Goal: Task Accomplishment & Management: Complete application form

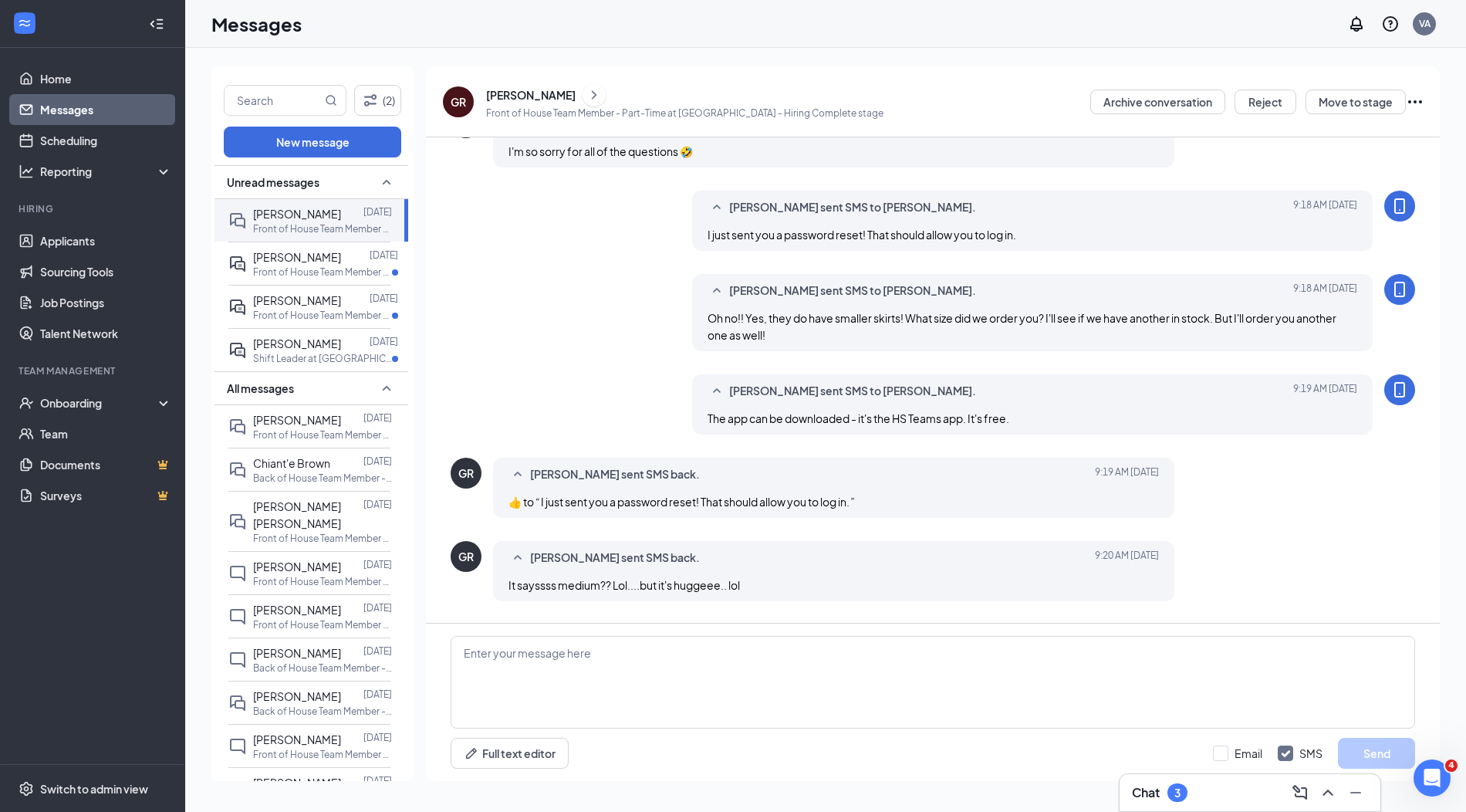
scroll to position [1092, 0]
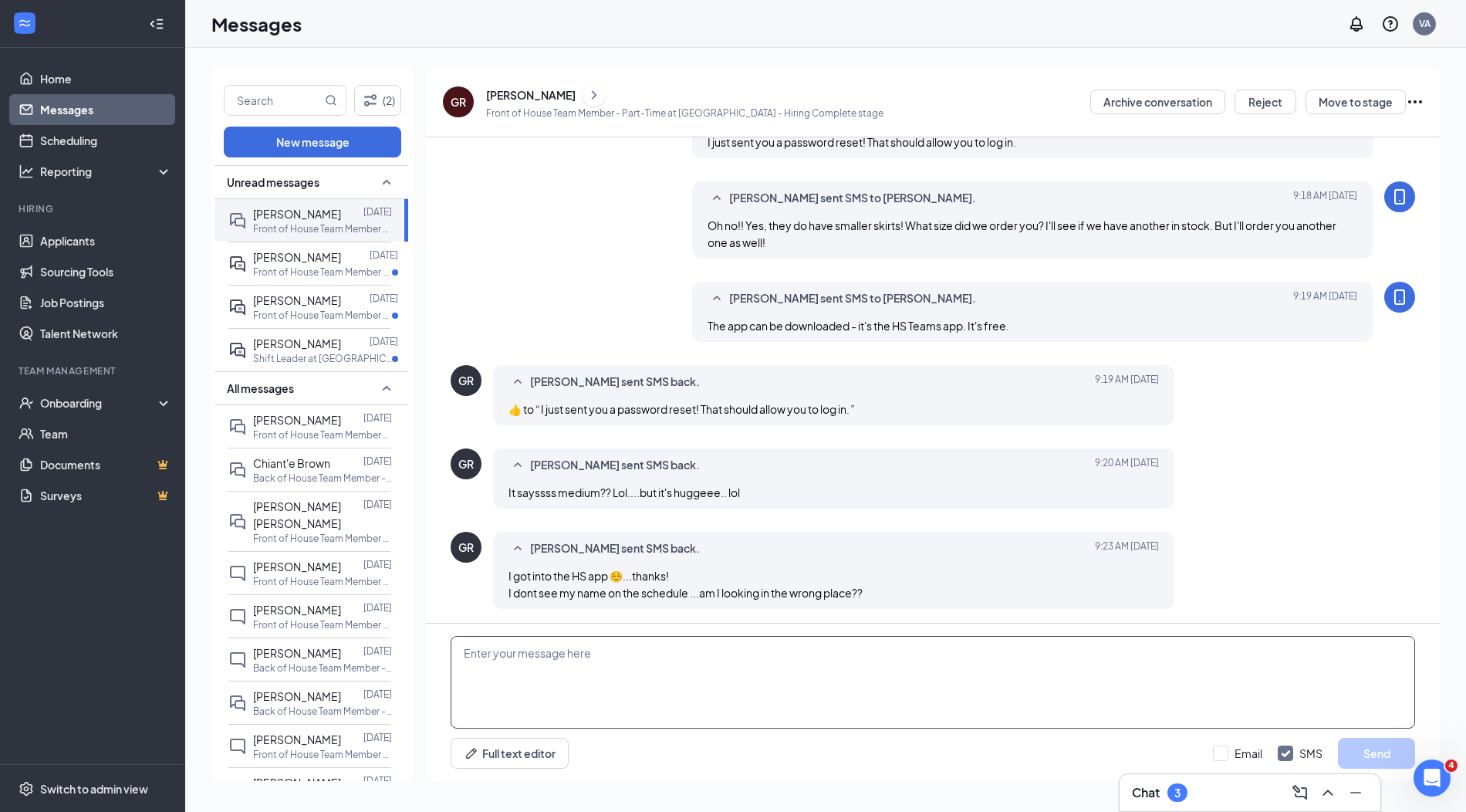
click at [829, 675] on textarea at bounding box center [932, 682] width 964 height 93
type textarea "My pleasure! You were onboarded after we send your first schedule. Please follo…"
click at [1401, 755] on button "Send" at bounding box center [1377, 752] width 78 height 31
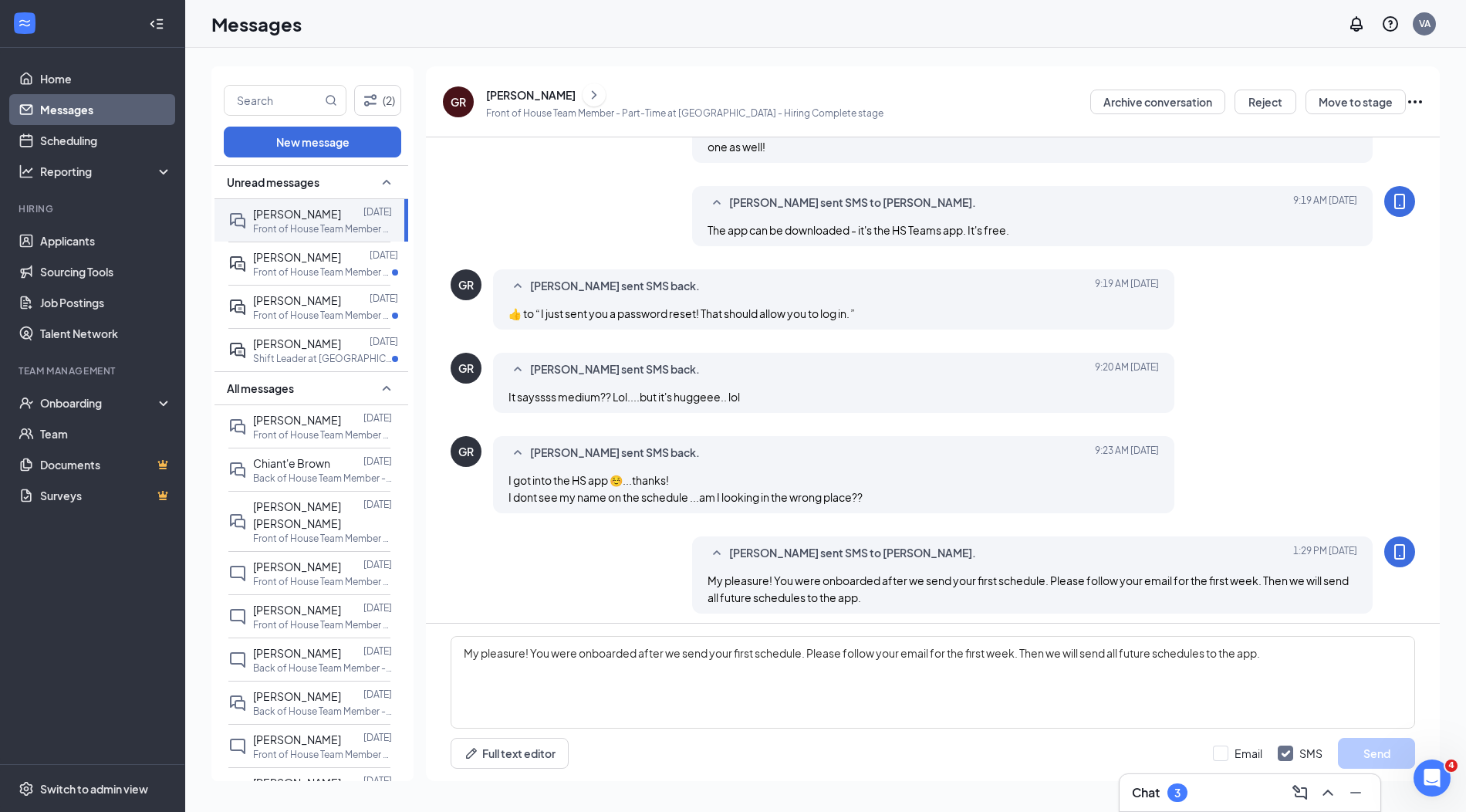
scroll to position [1192, 0]
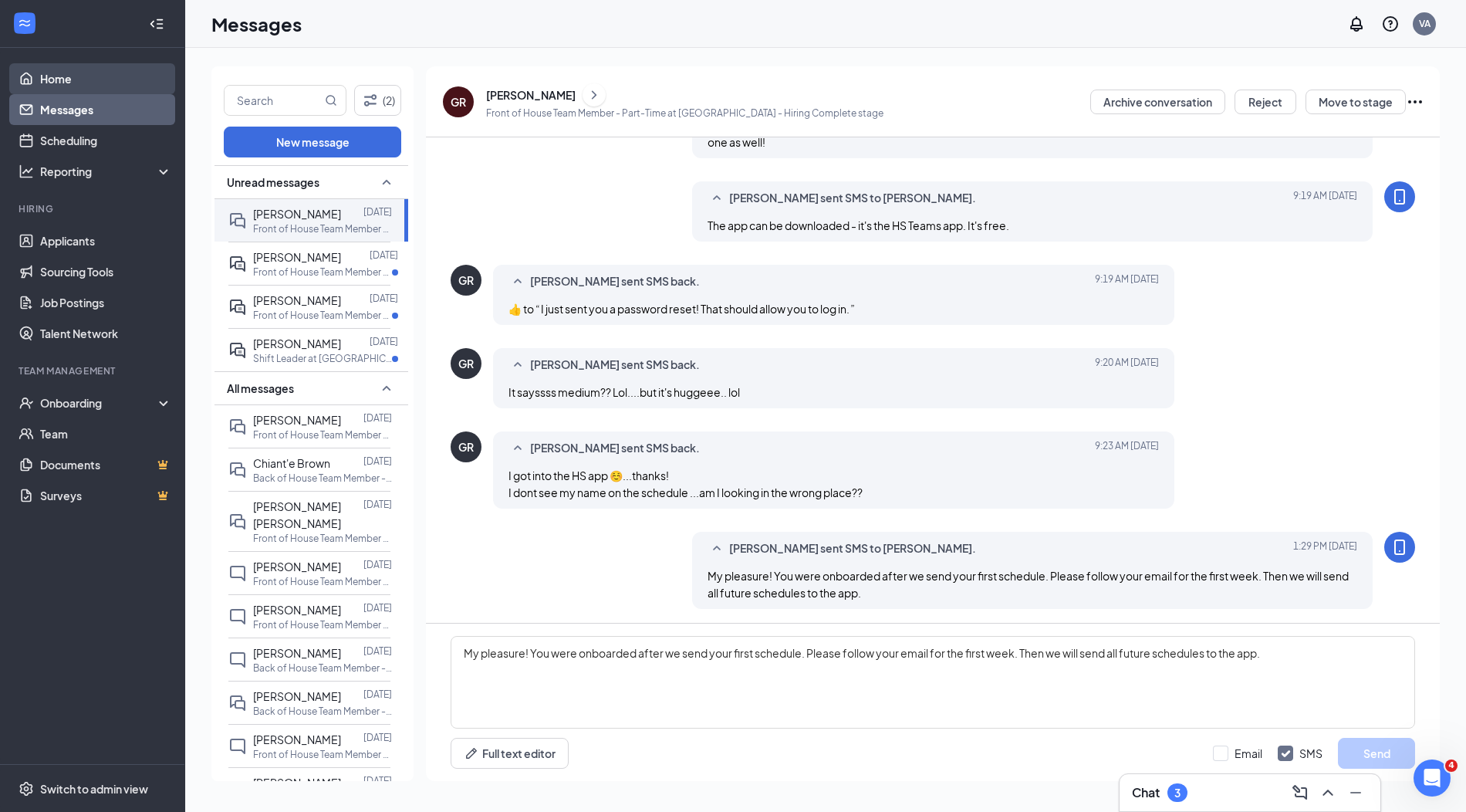
click at [90, 84] on link "Home" at bounding box center [105, 79] width 132 height 31
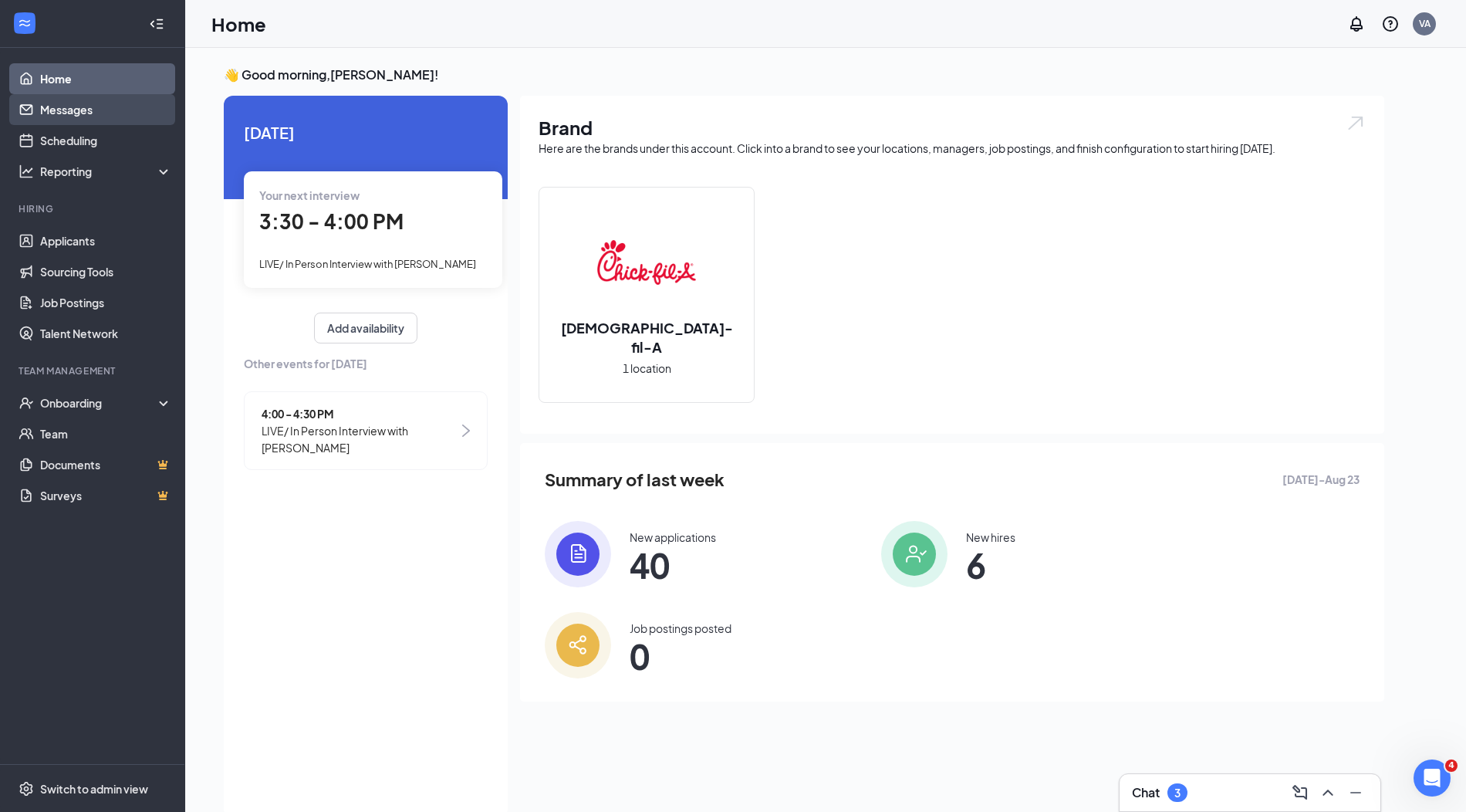
click at [73, 124] on link "Messages" at bounding box center [105, 109] width 132 height 31
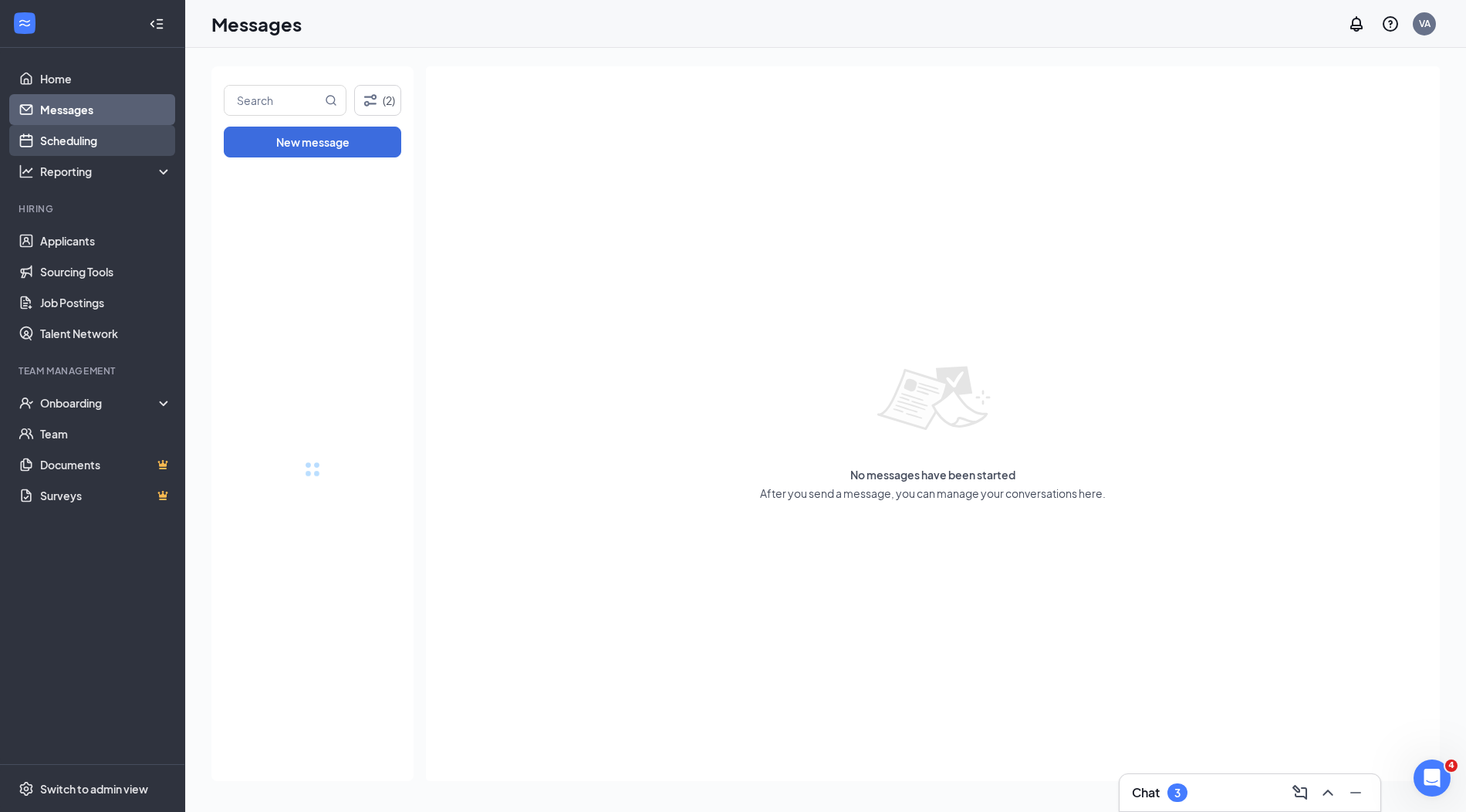
click at [77, 140] on link "Scheduling" at bounding box center [105, 140] width 132 height 31
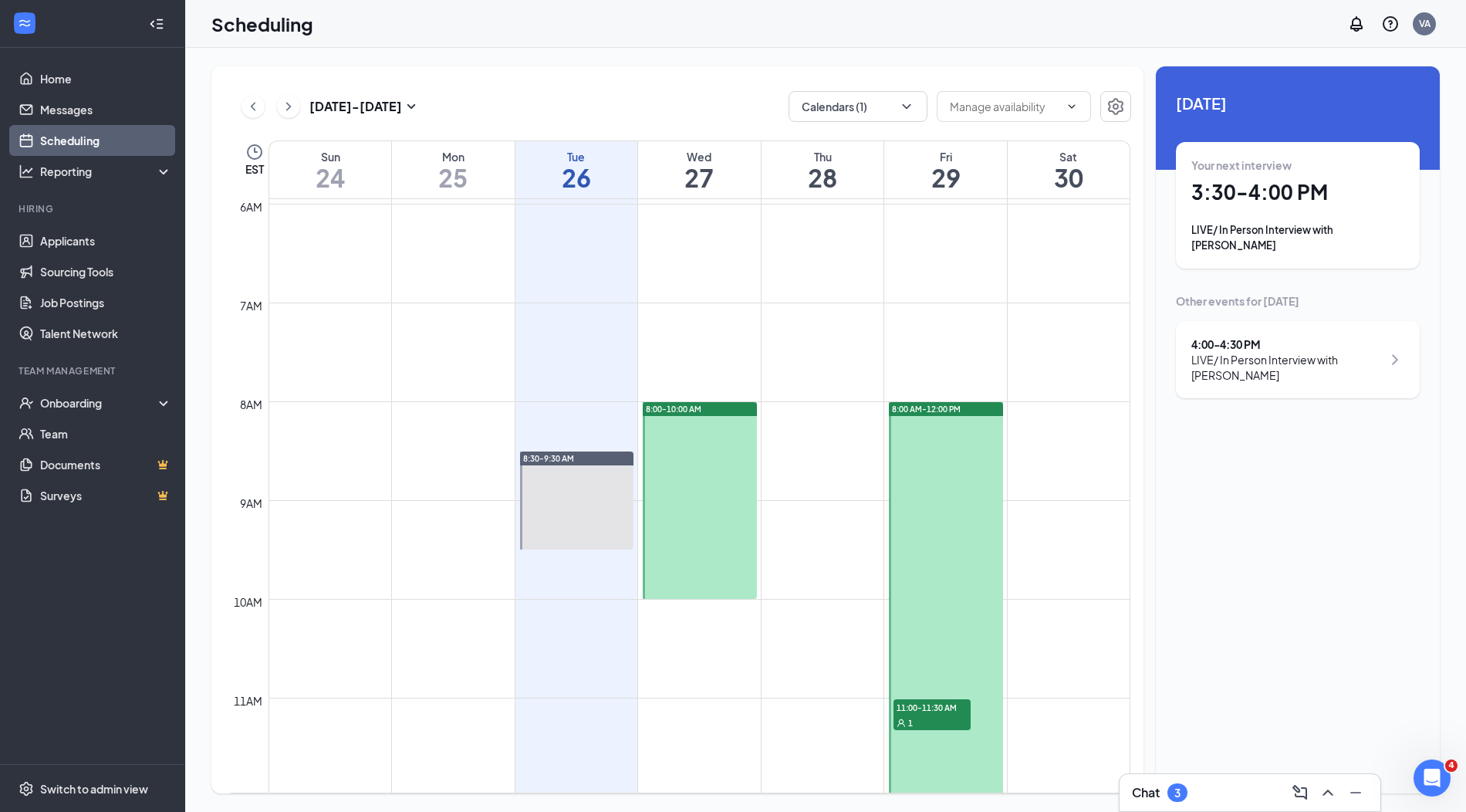
scroll to position [495, 0]
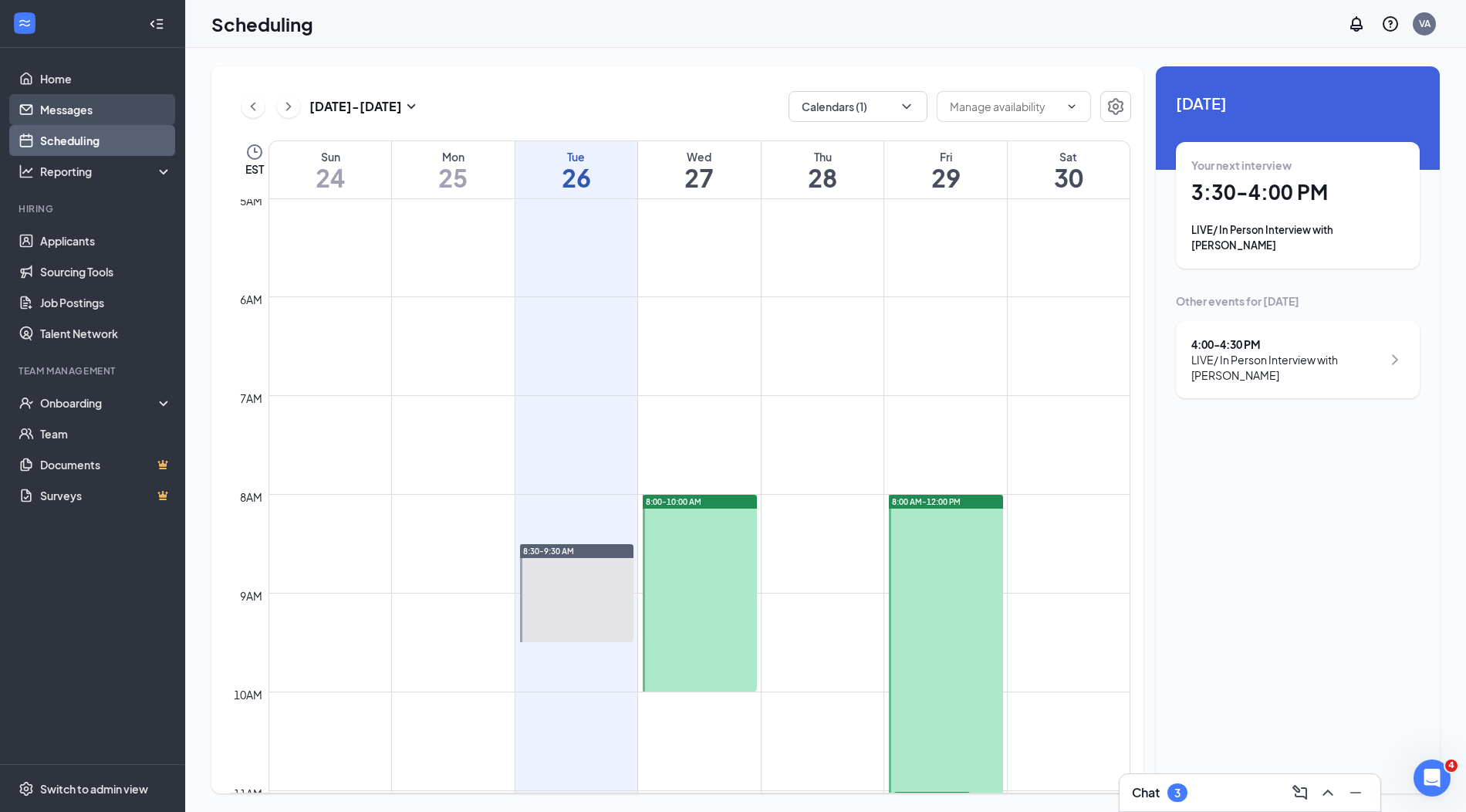
click at [82, 115] on link "Messages" at bounding box center [105, 109] width 132 height 31
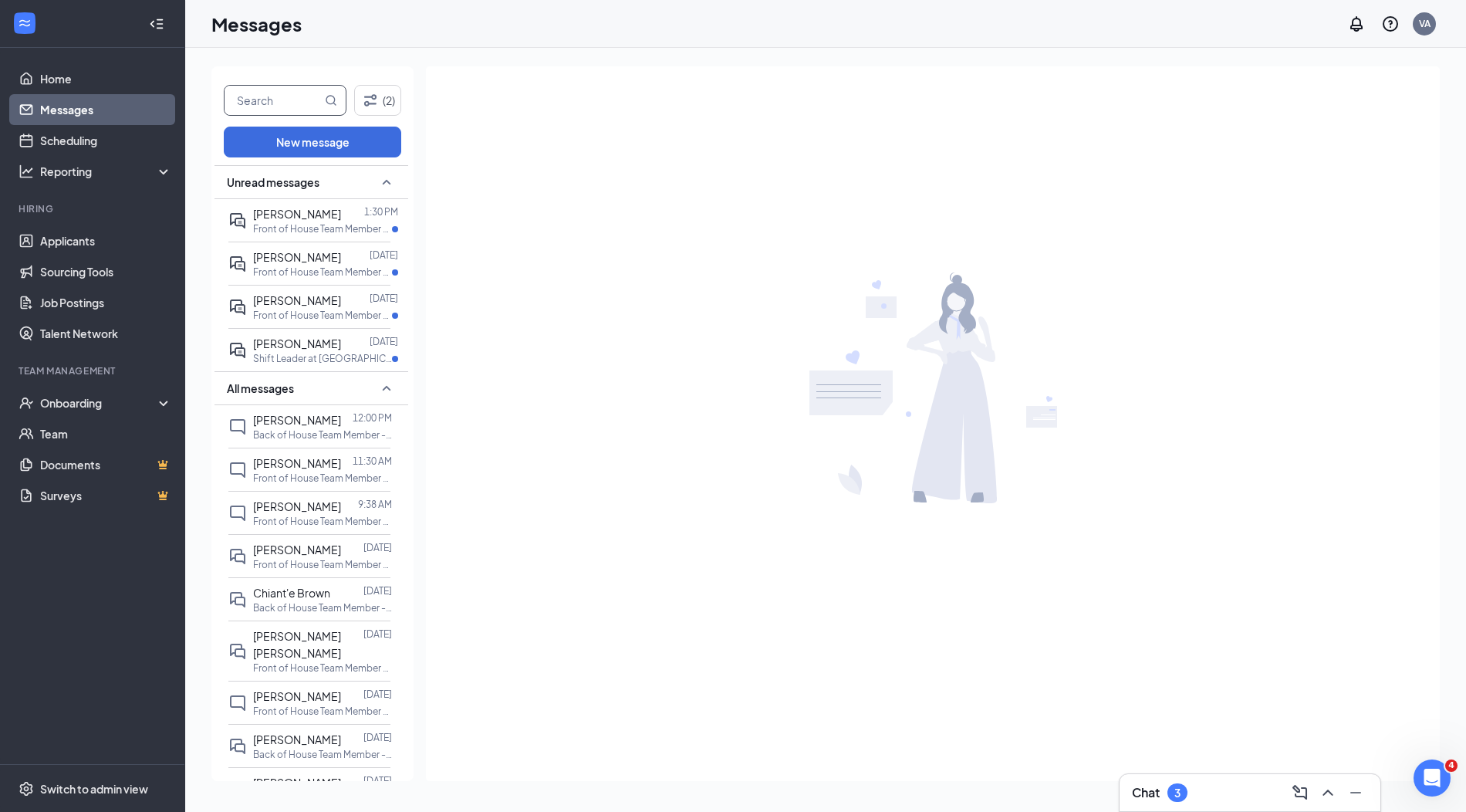
click at [304, 98] on input "text" at bounding box center [273, 99] width 97 height 29
type input "chiant'e"
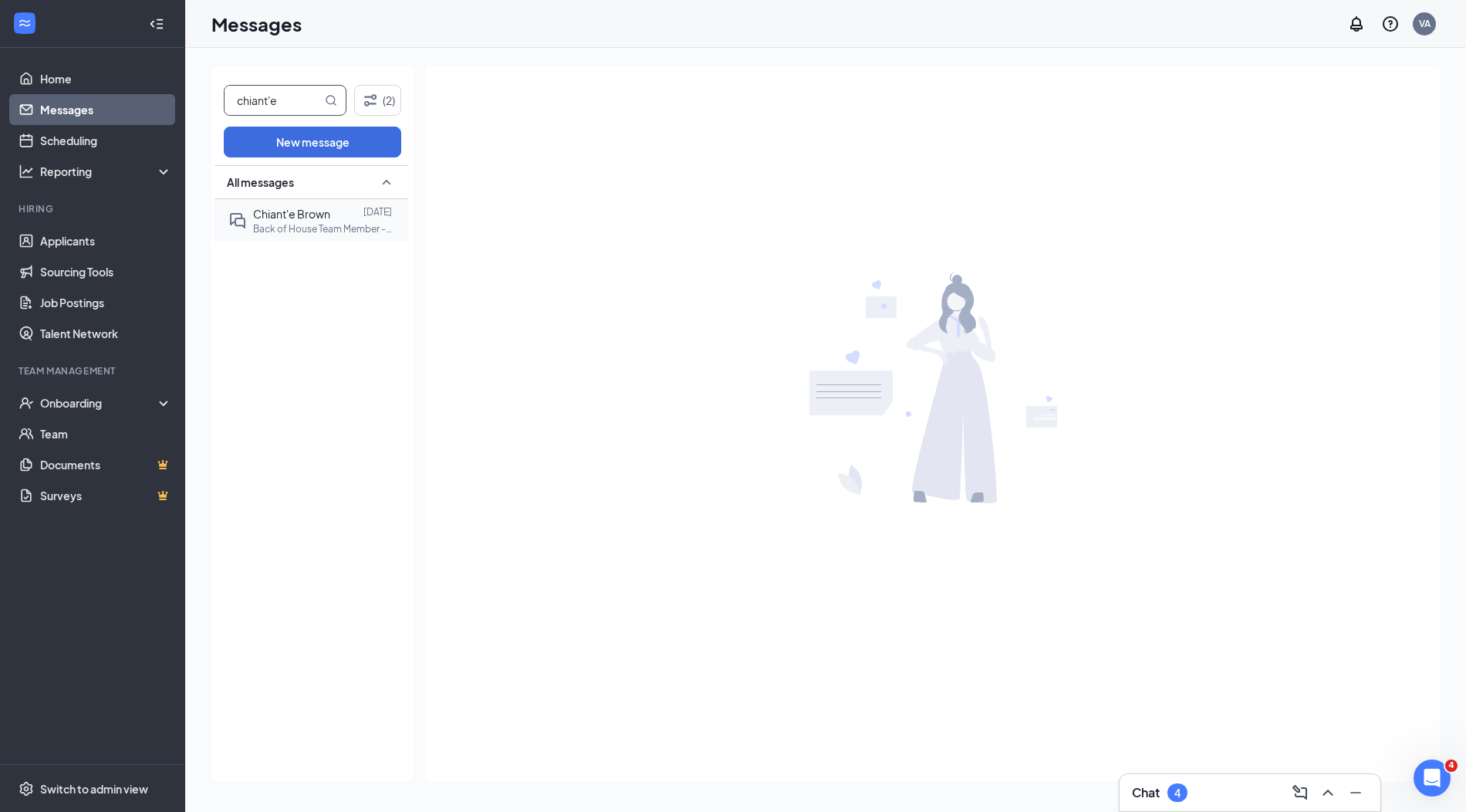
click at [300, 218] on span "Chiant'e Brown" at bounding box center [291, 213] width 78 height 14
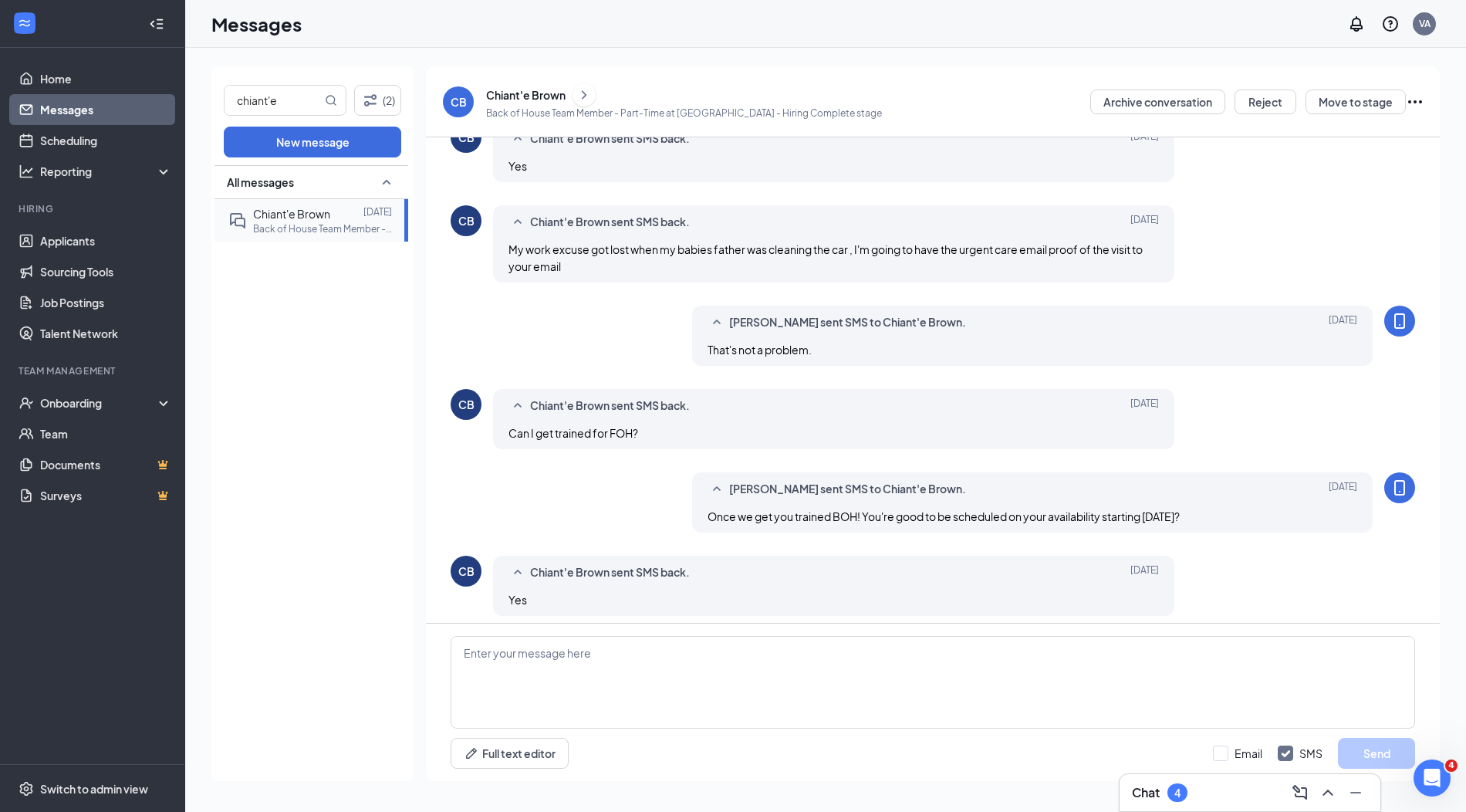
scroll to position [413, 0]
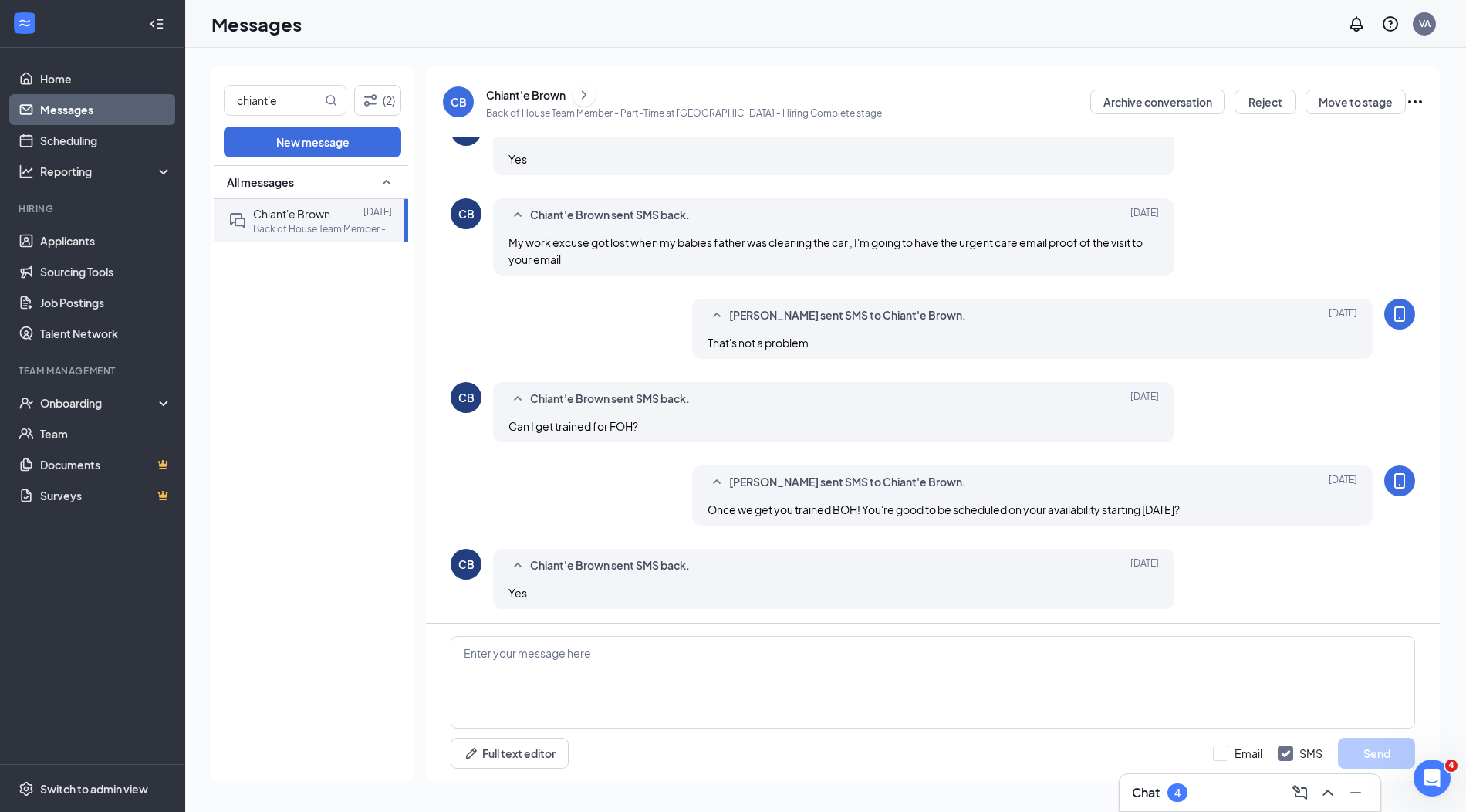
click at [117, 111] on link "Messages" at bounding box center [105, 109] width 132 height 31
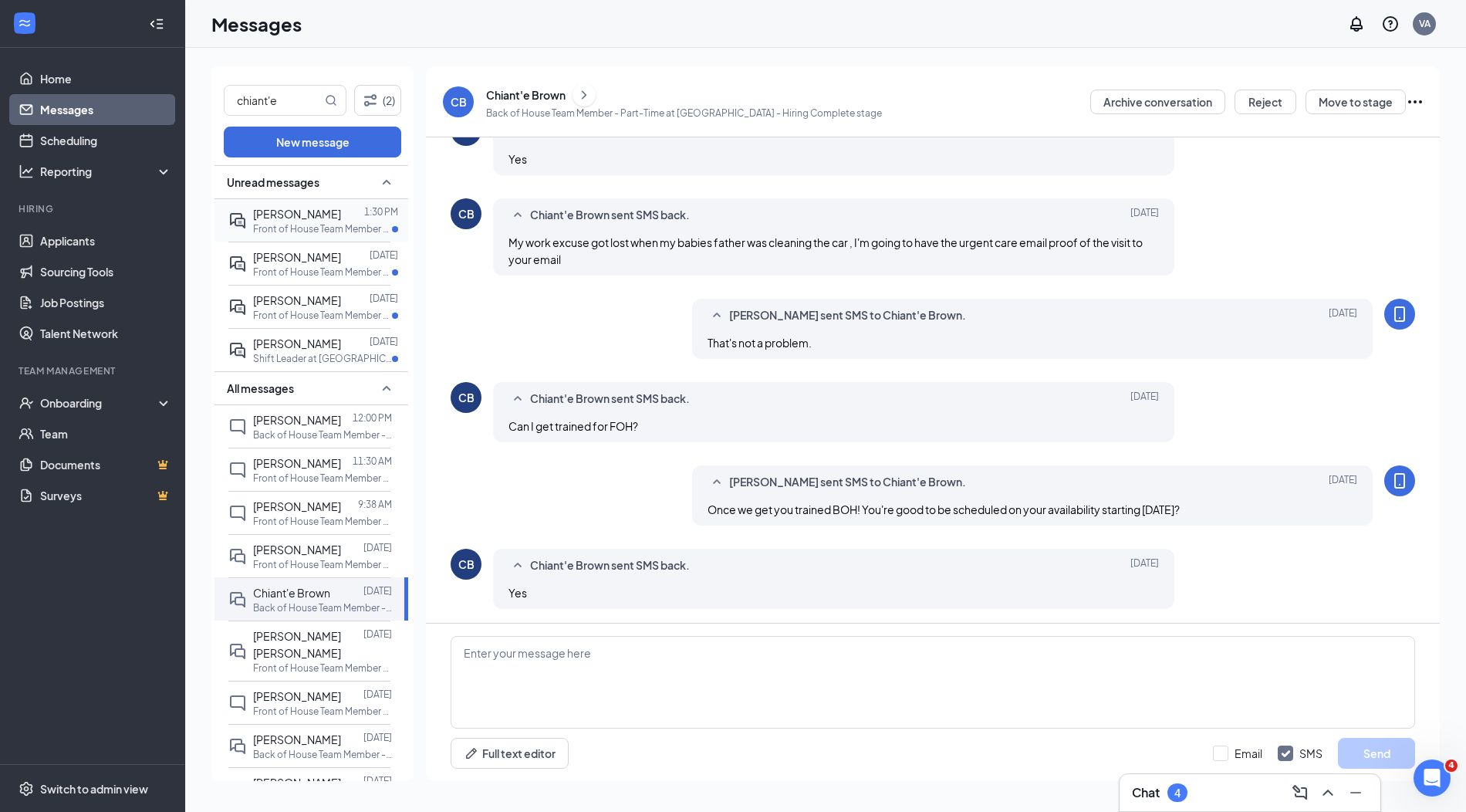
click at [303, 235] on div "[PERSON_NAME] 1:30 PM Front of House Team Member - Part-Time at [GEOGRAPHIC_DAT…" at bounding box center [309, 220] width 162 height 43
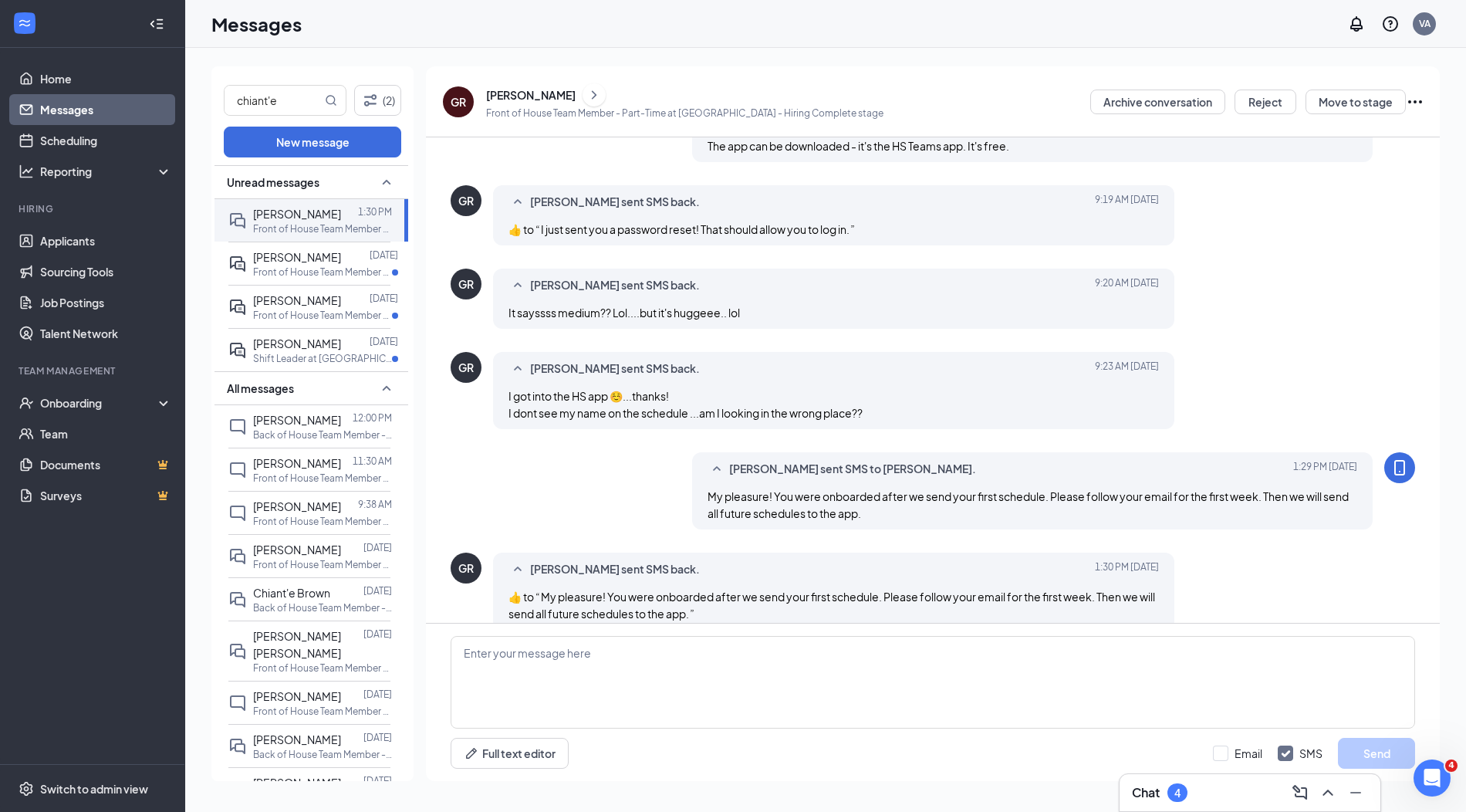
scroll to position [464, 0]
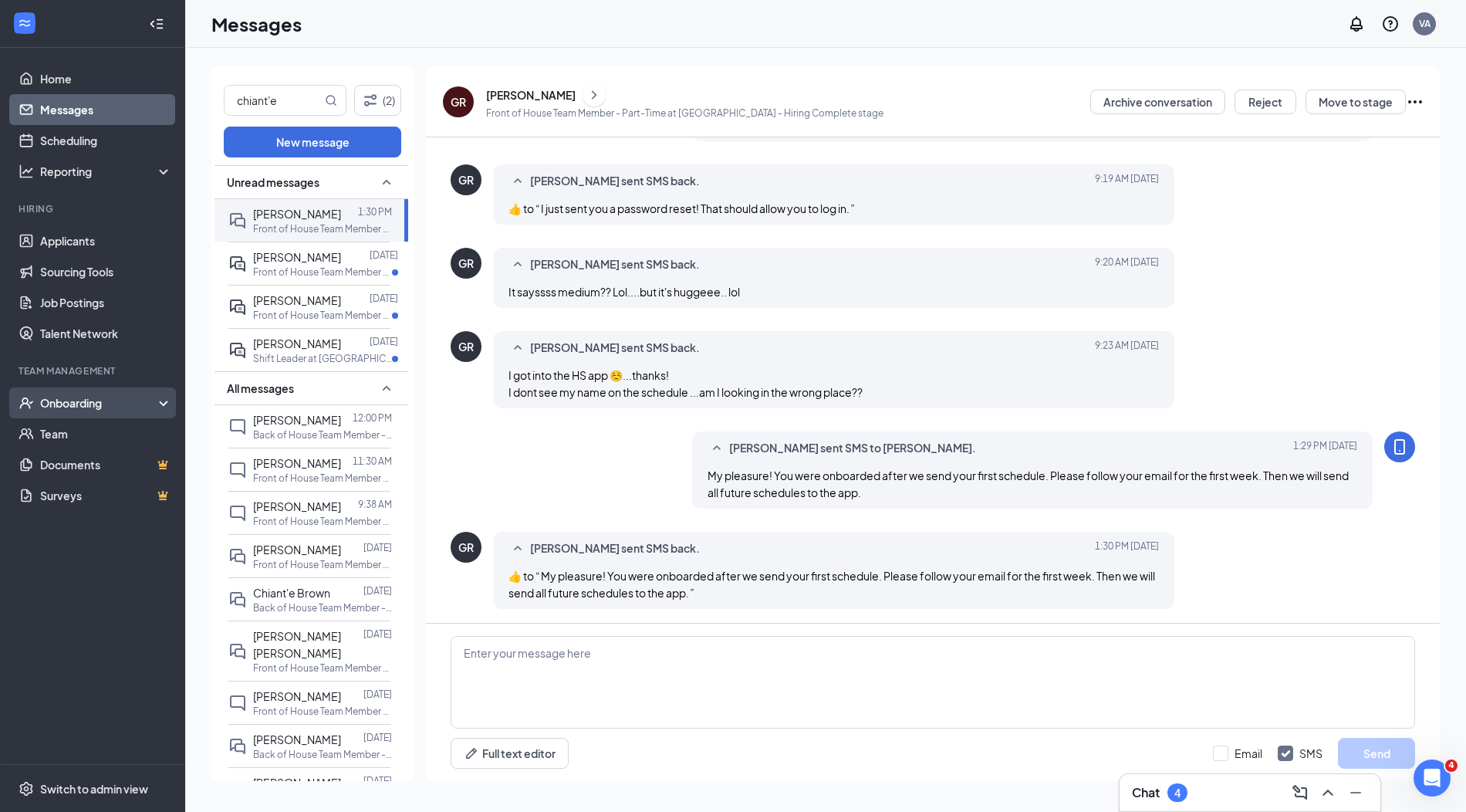
click at [90, 401] on div "Onboarding" at bounding box center [99, 402] width 119 height 15
click at [95, 424] on link "Overview" at bounding box center [105, 433] width 132 height 31
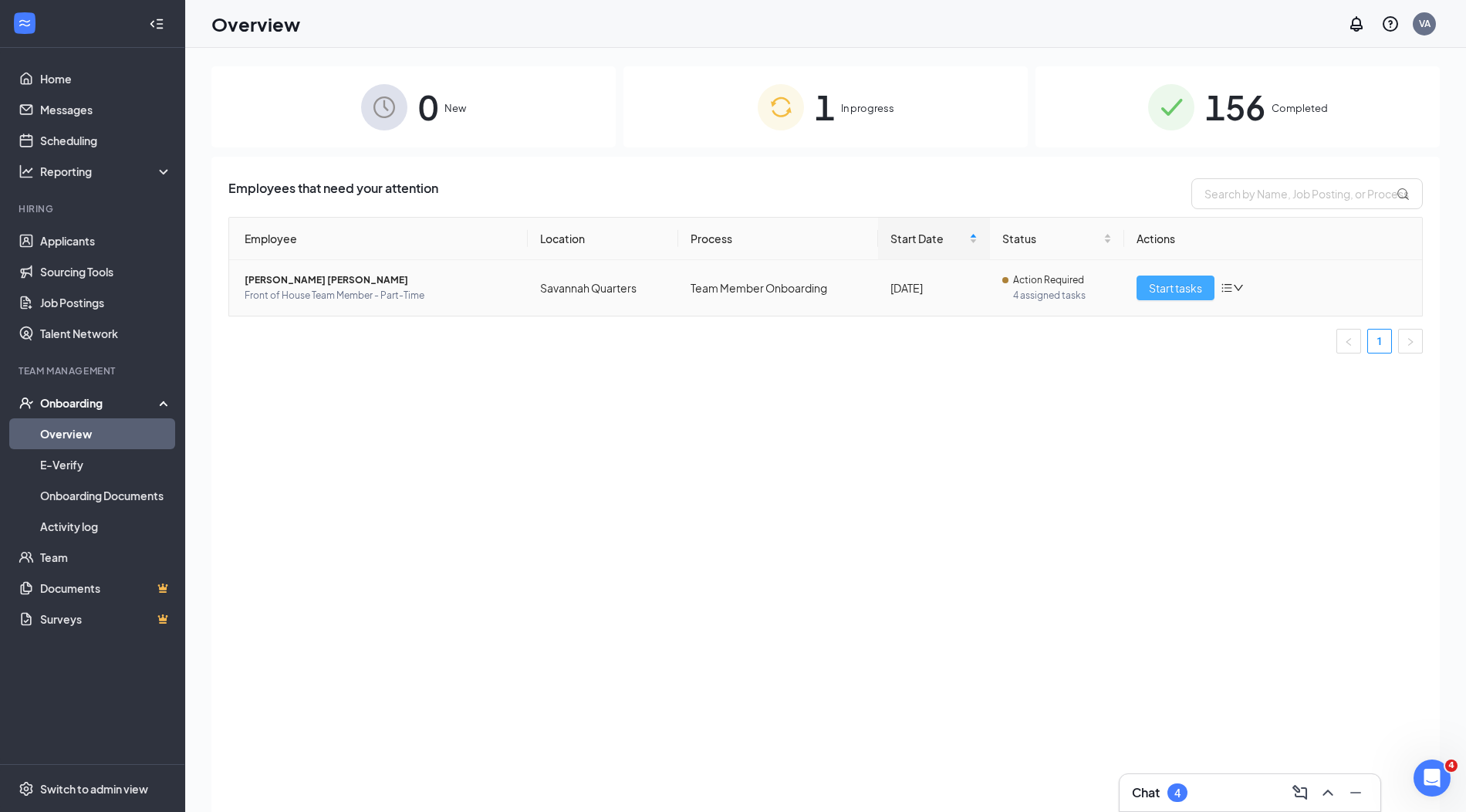
click at [1185, 292] on span "Start tasks" at bounding box center [1175, 288] width 53 height 17
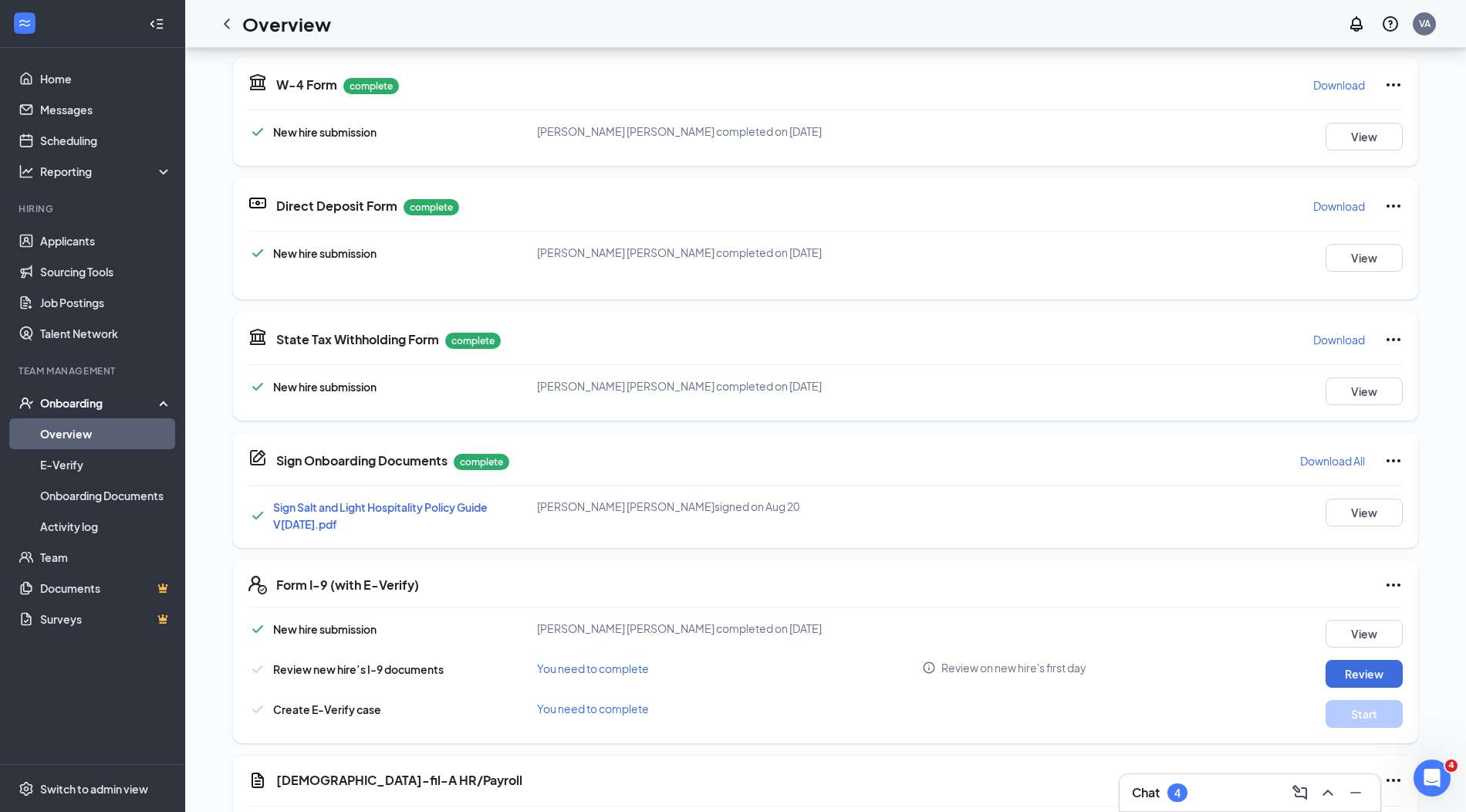
scroll to position [299, 0]
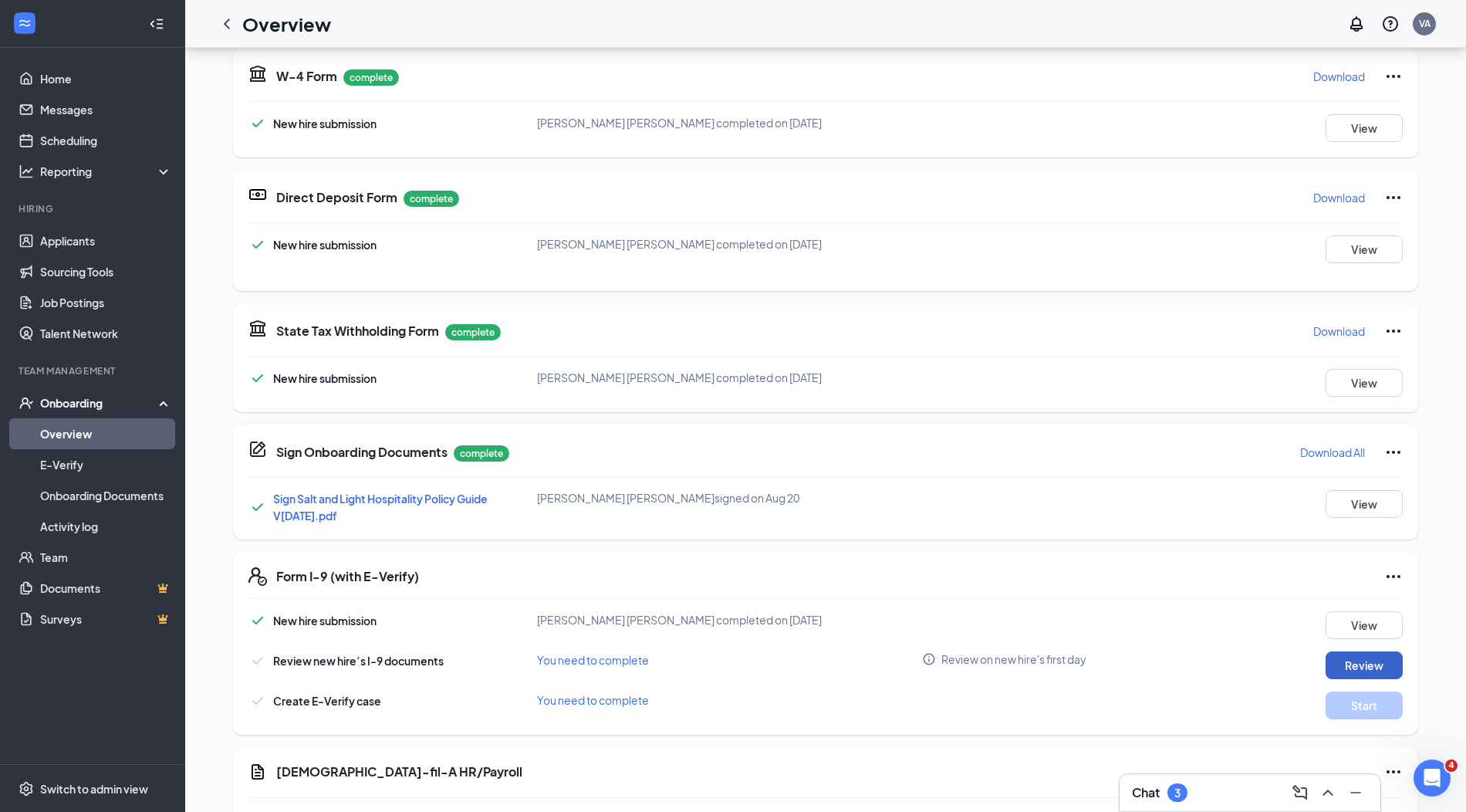
click at [1354, 662] on button "Review" at bounding box center [1365, 664] width 78 height 27
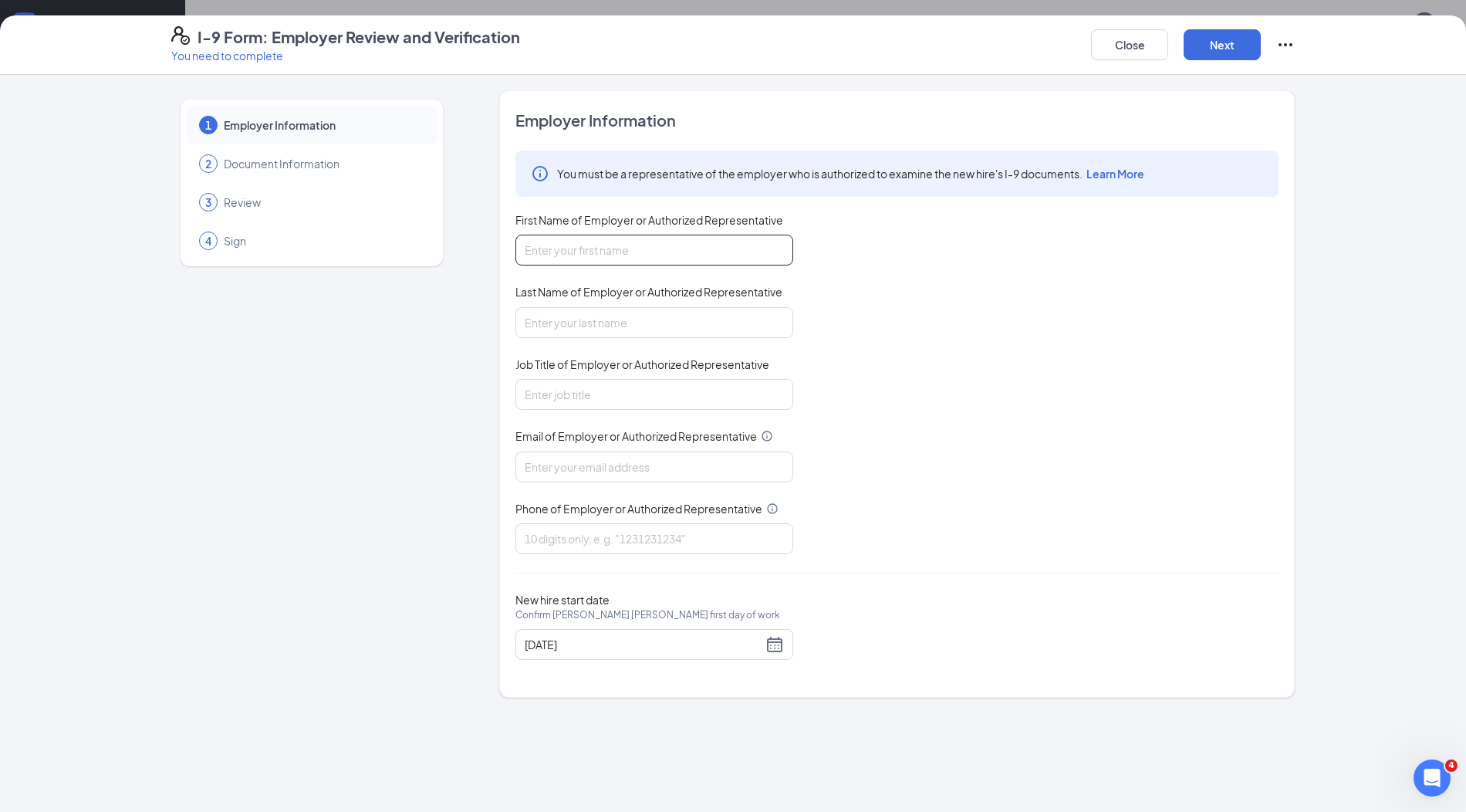
click at [606, 253] on input "First Name of Employer or Authorized Representative" at bounding box center [655, 250] width 278 height 31
type input "Victoria"
type input "[PERSON_NAME]"
type input "Director"
type input "[EMAIL_ADDRESS][DOMAIN_NAME]"
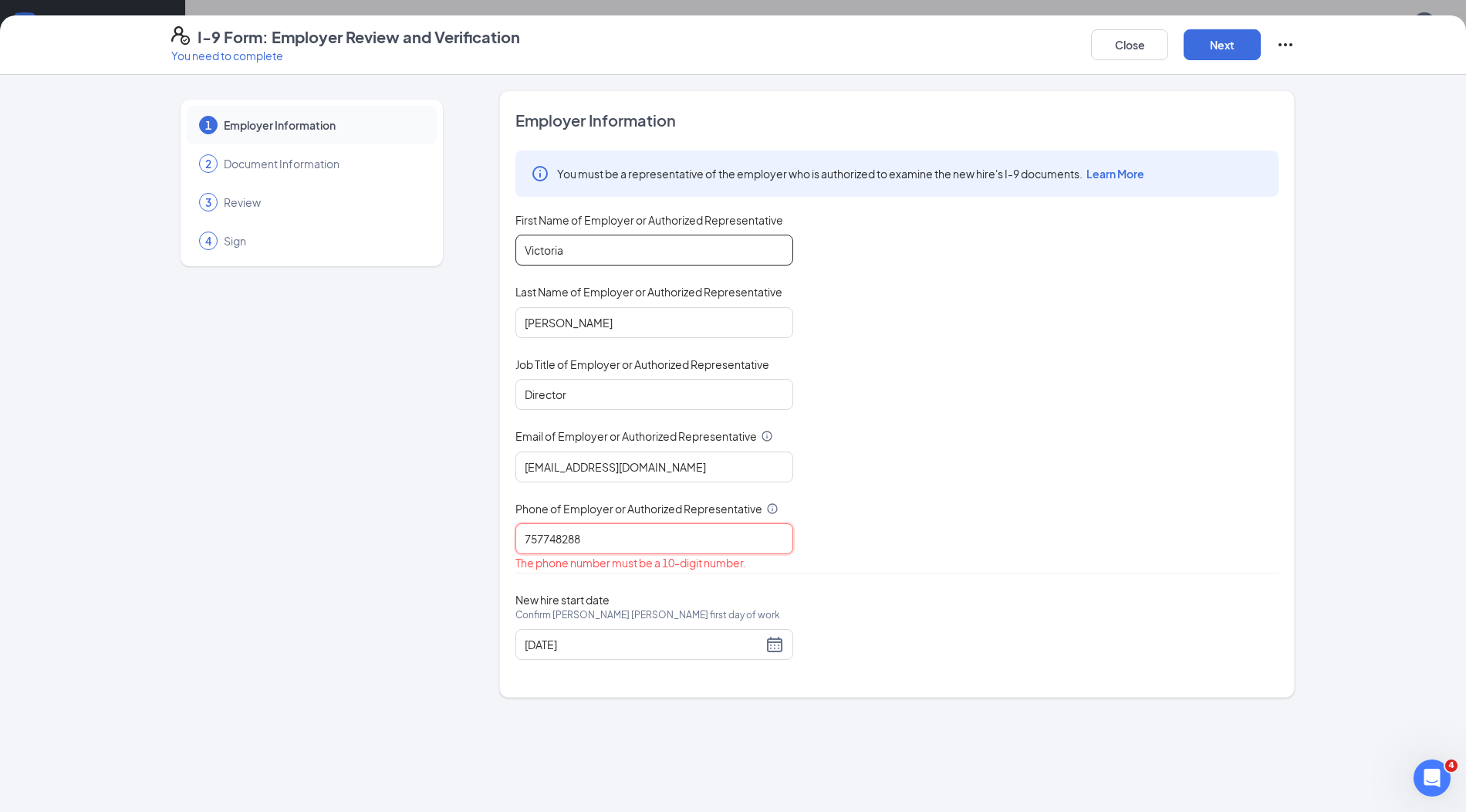
type input "7577482888"
click at [1213, 54] on button "Next" at bounding box center [1223, 44] width 78 height 31
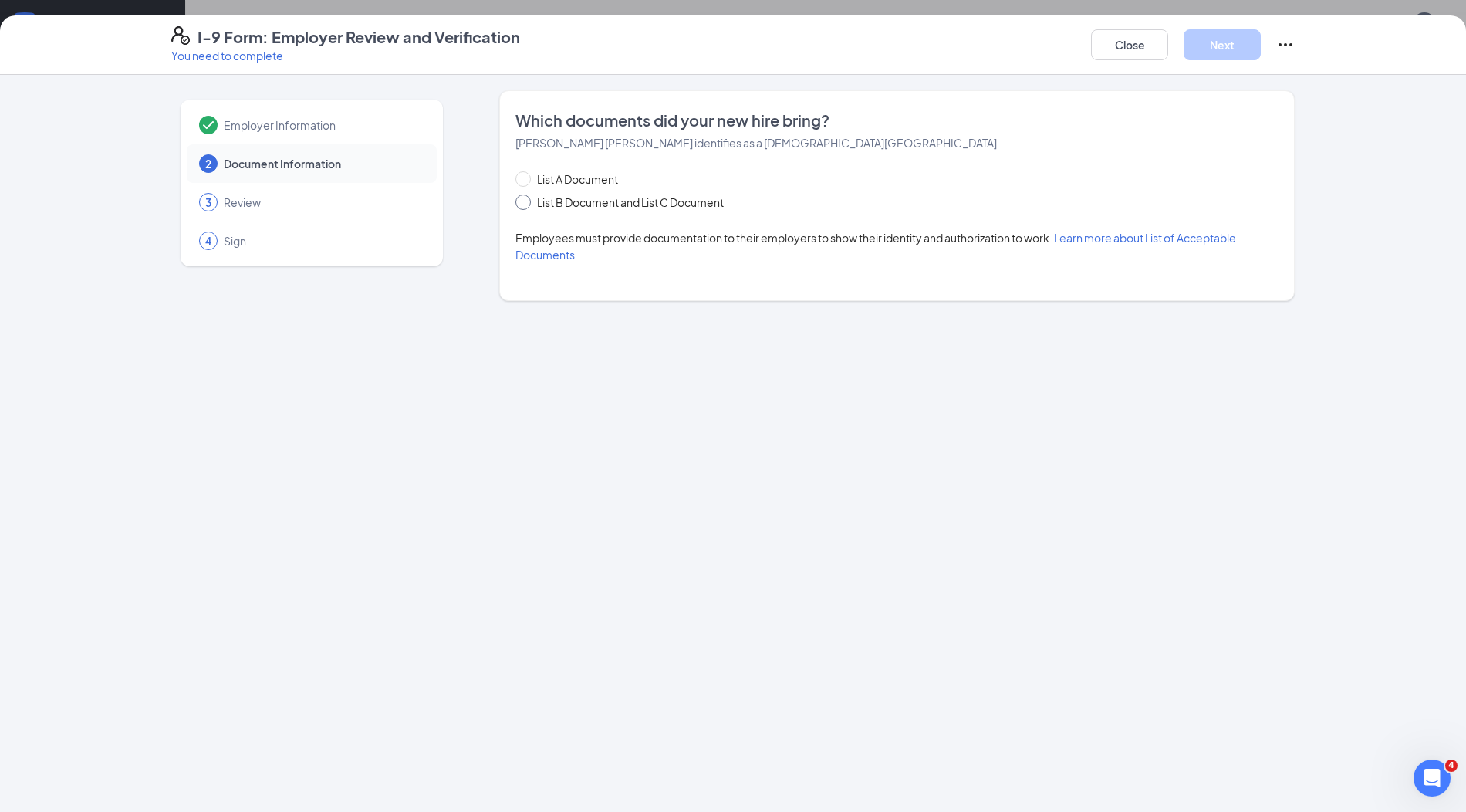
click at [641, 203] on span "List B Document and List C Document" at bounding box center [630, 203] width 199 height 17
click at [526, 203] on input "List B Document and List C Document" at bounding box center [521, 199] width 10 height 10
radio input "true"
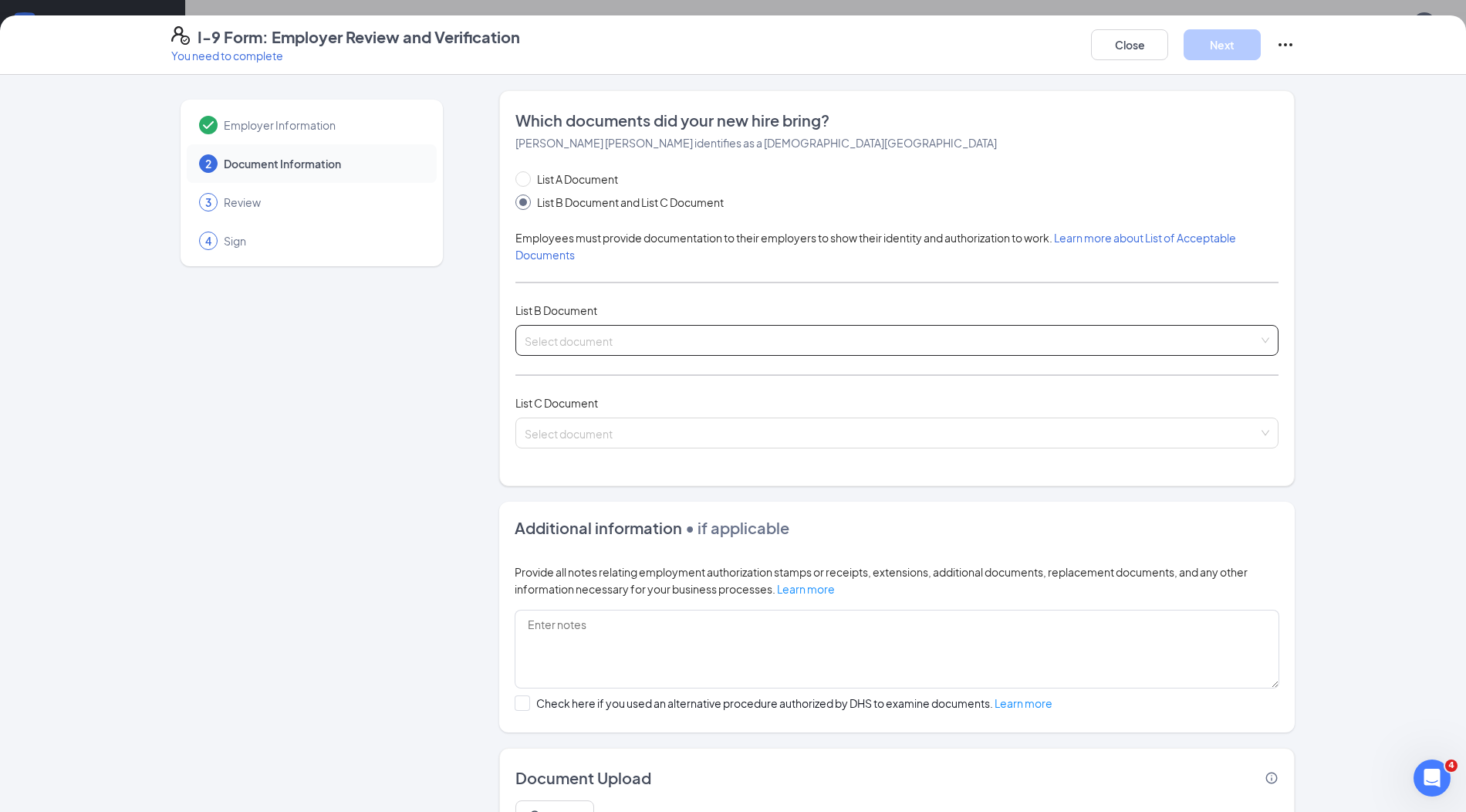
click at [609, 332] on input "search" at bounding box center [891, 337] width 733 height 23
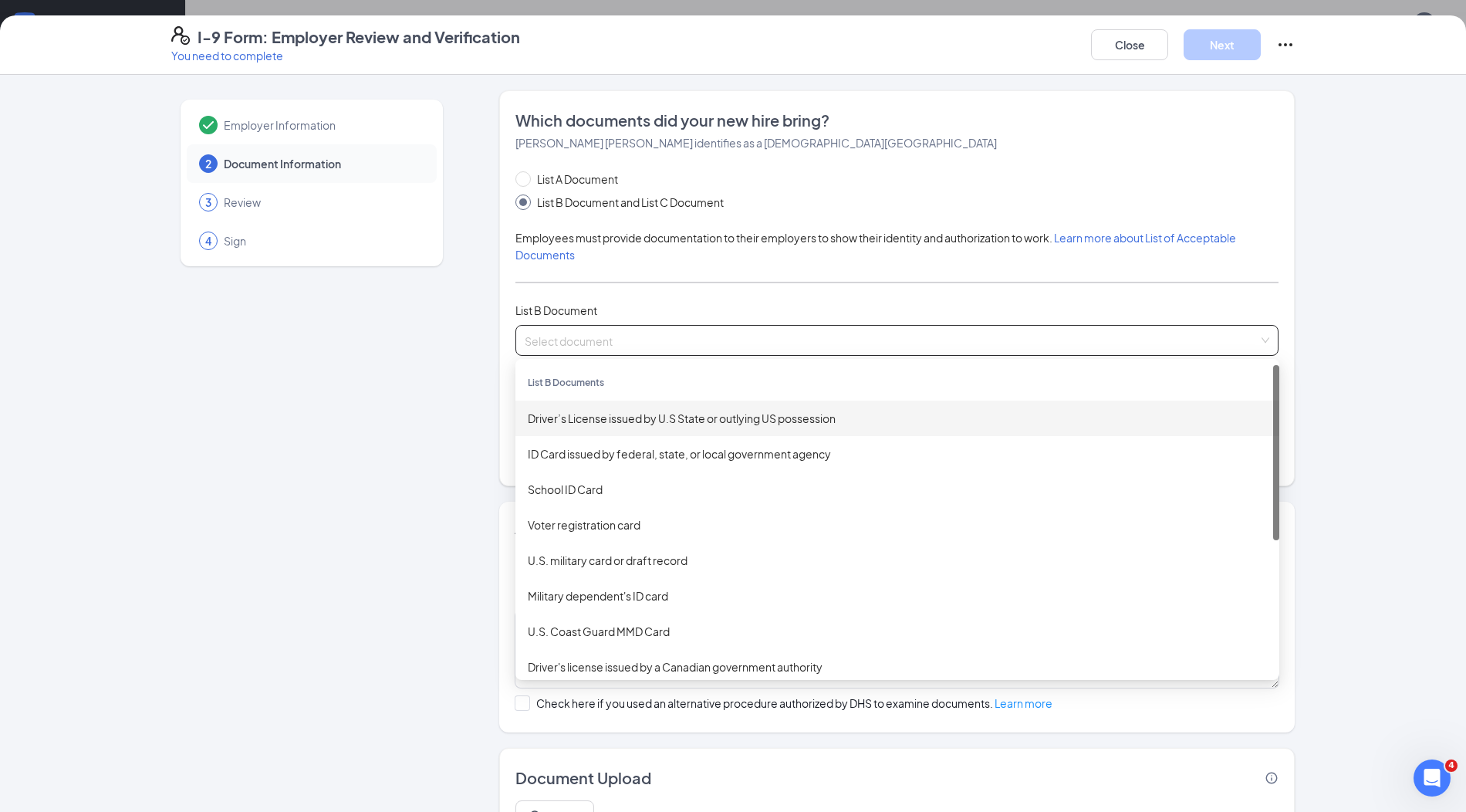
click at [608, 412] on div "Driver’s License issued by U.S State or outlying US possession" at bounding box center [897, 418] width 739 height 17
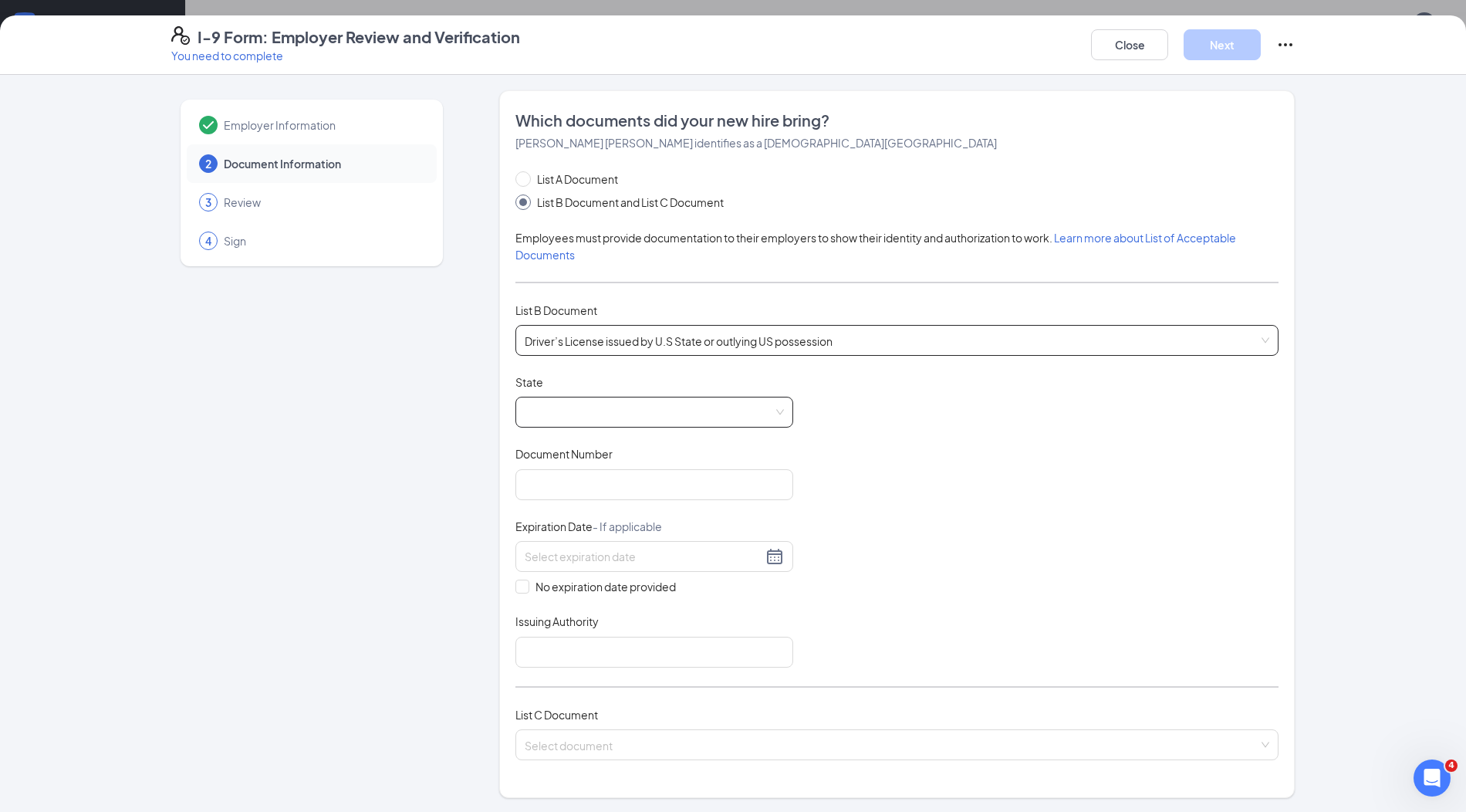
click at [608, 414] on span at bounding box center [654, 412] width 259 height 29
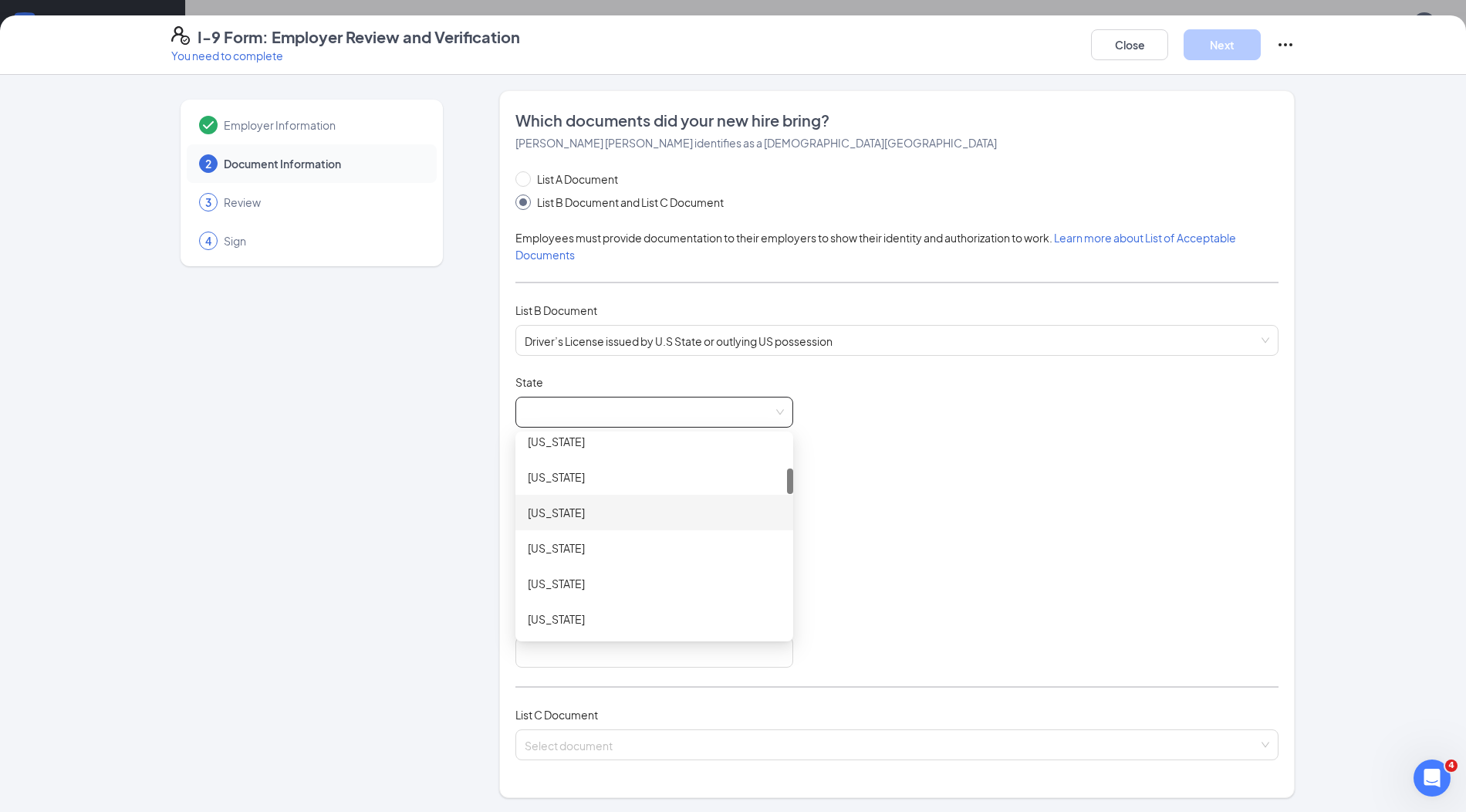
scroll to position [299, 0]
click at [574, 540] on div "[US_STATE]" at bounding box center [654, 547] width 253 height 17
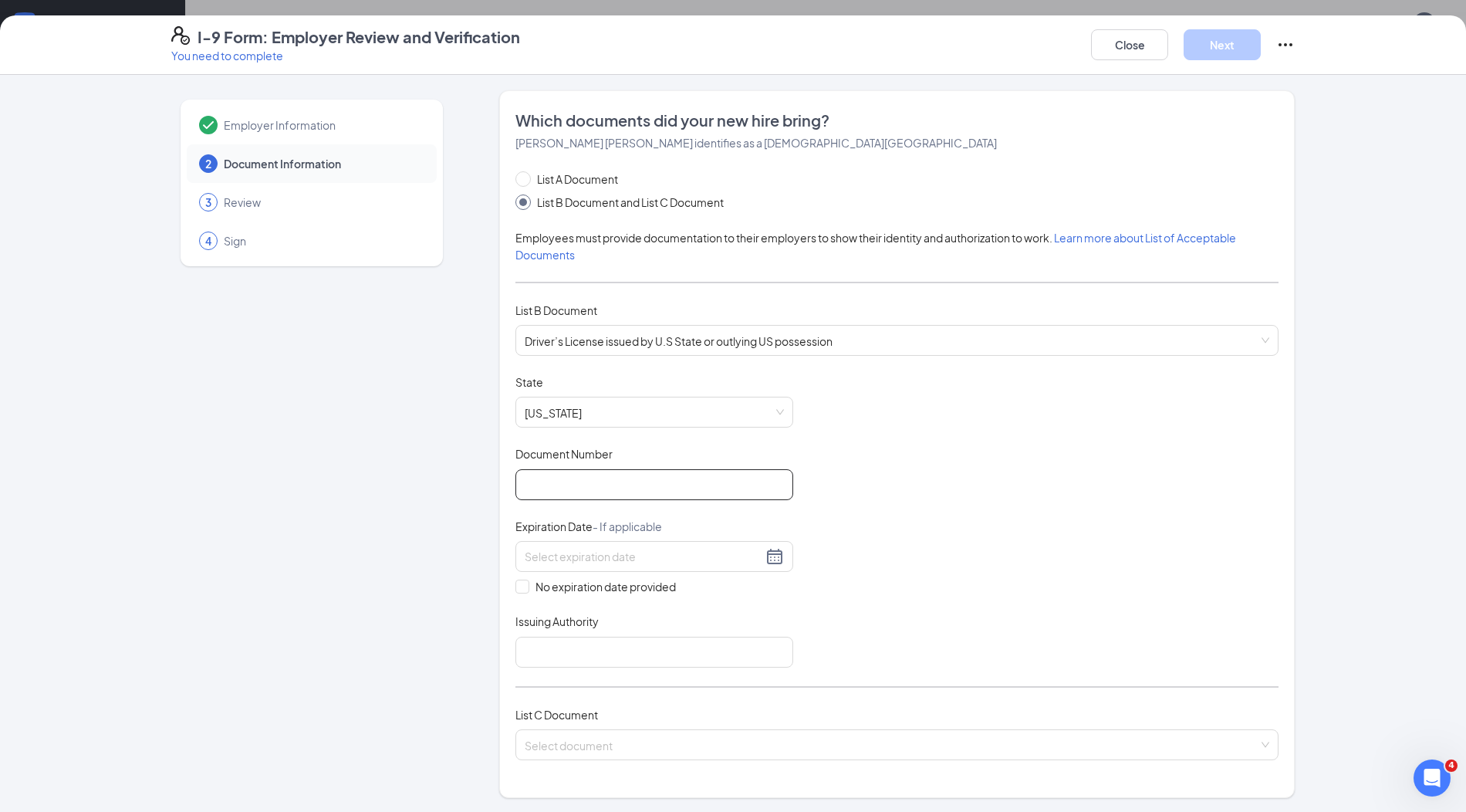
click at [582, 481] on input "Document Number" at bounding box center [655, 485] width 278 height 31
type input "071309551"
click at [609, 557] on input at bounding box center [643, 556] width 238 height 17
click at [675, 642] on div "1" at bounding box center [677, 646] width 19 height 19
type input "[DATE]"
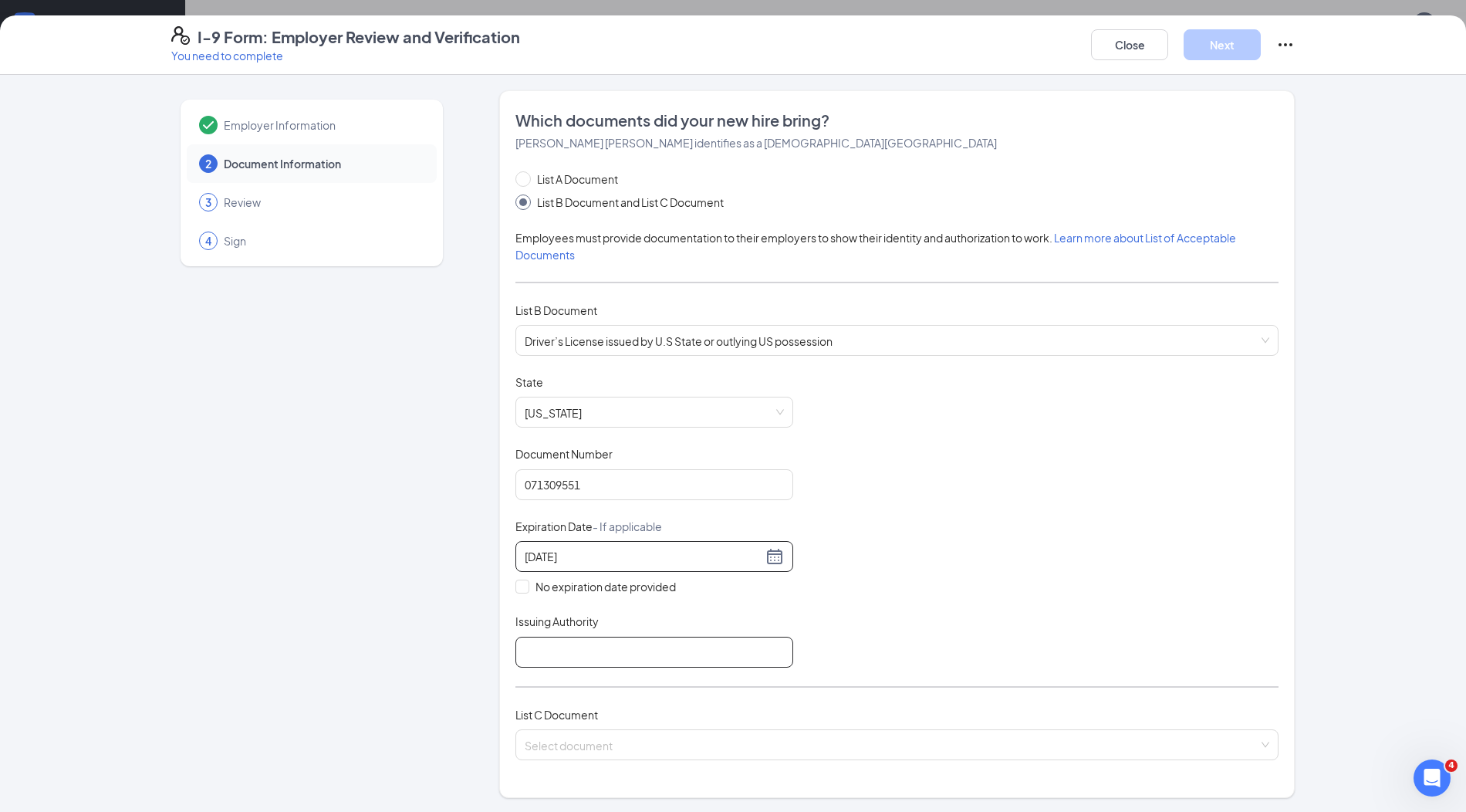
click at [609, 654] on input "Issuing Authority" at bounding box center [655, 652] width 278 height 31
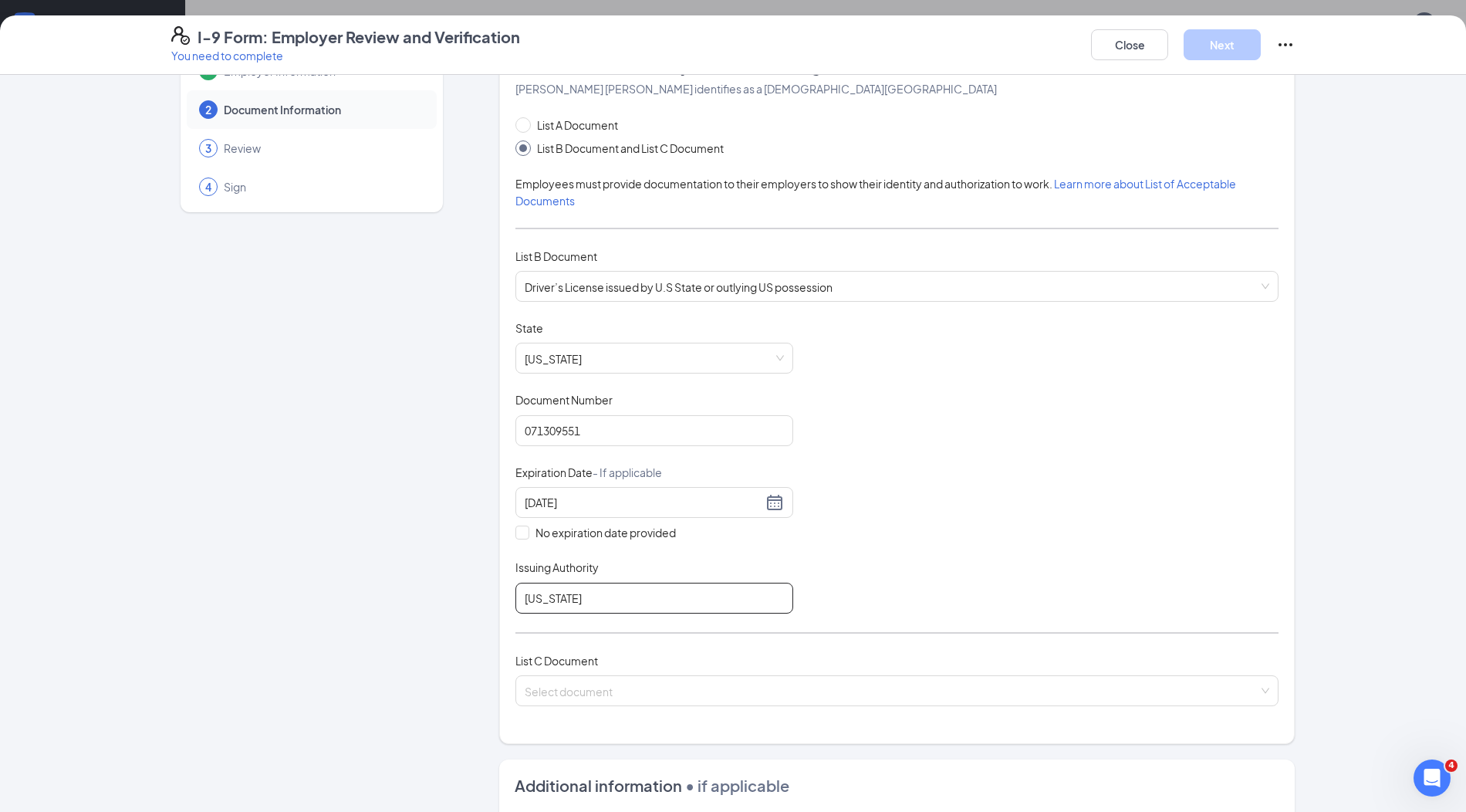
scroll to position [55, 0]
click at [523, 598] on input "[US_STATE]" at bounding box center [655, 597] width 278 height 31
type input "State of [US_STATE]"
click at [625, 676] on input "search" at bounding box center [891, 686] width 733 height 23
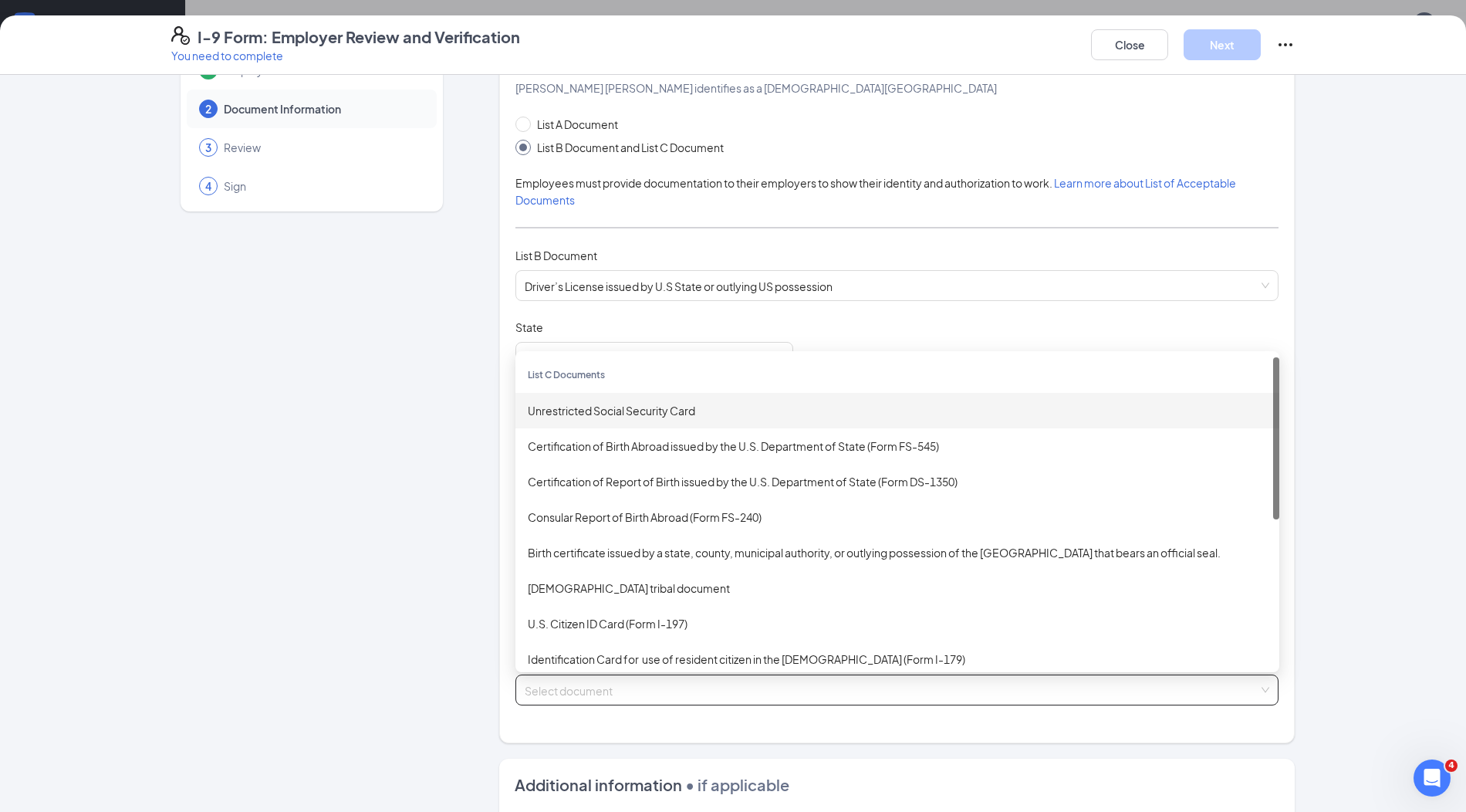
click at [628, 386] on div "List C Documents" at bounding box center [897, 375] width 764 height 36
click at [629, 404] on div "Unrestricted Social Security Card" at bounding box center [897, 411] width 739 height 17
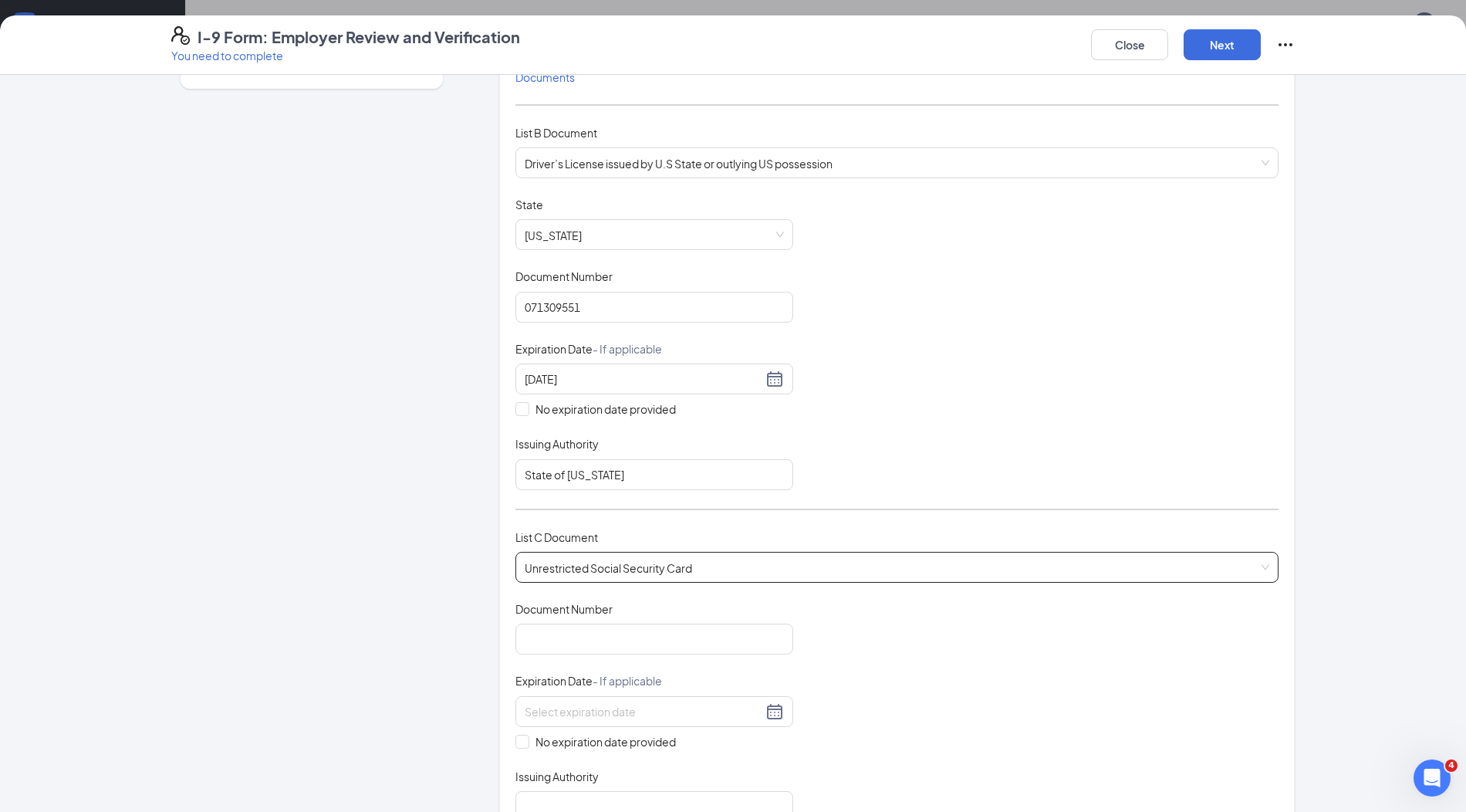
scroll to position [178, 0]
click at [608, 638] on input "Document Number" at bounding box center [655, 638] width 278 height 31
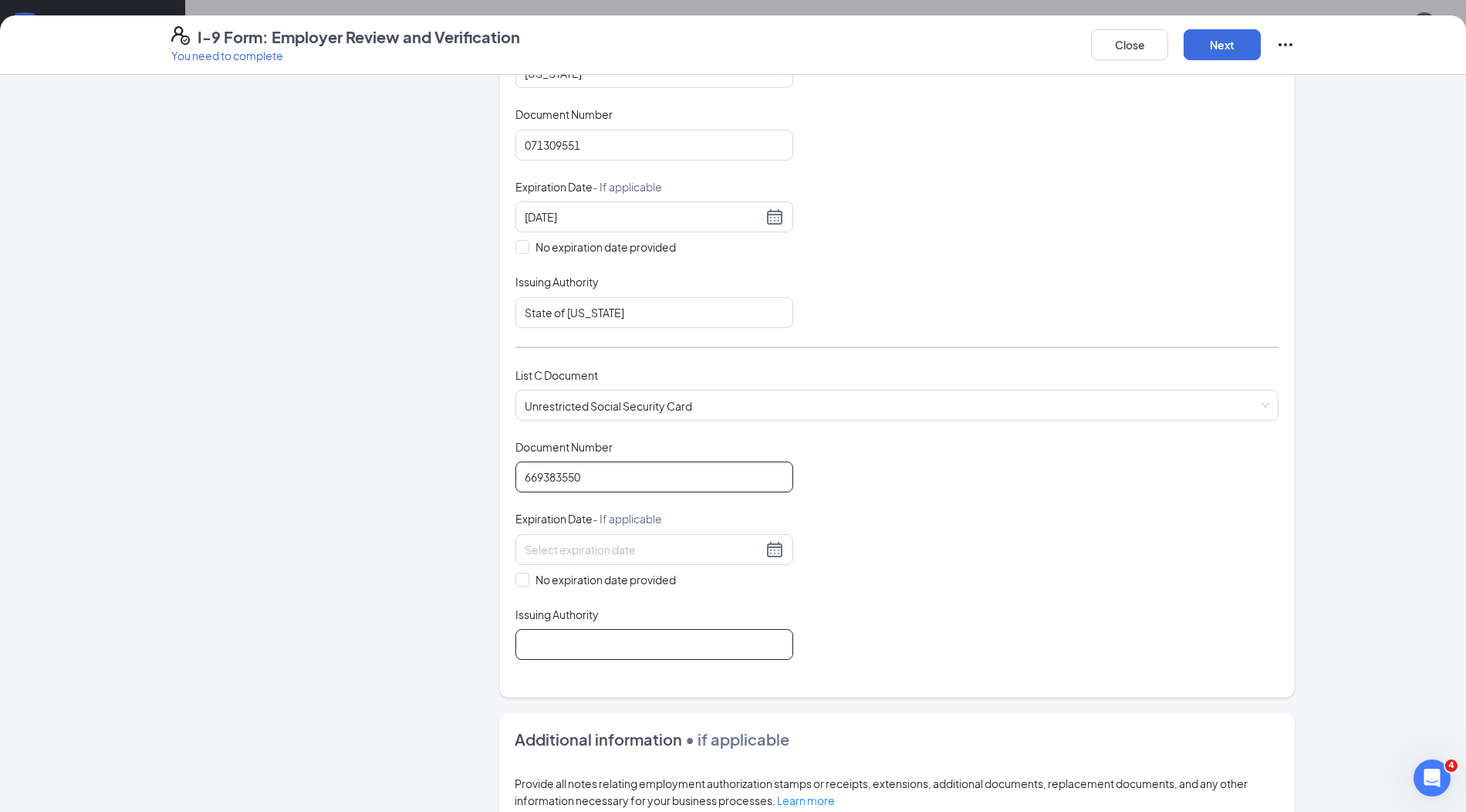
scroll to position [376, 0]
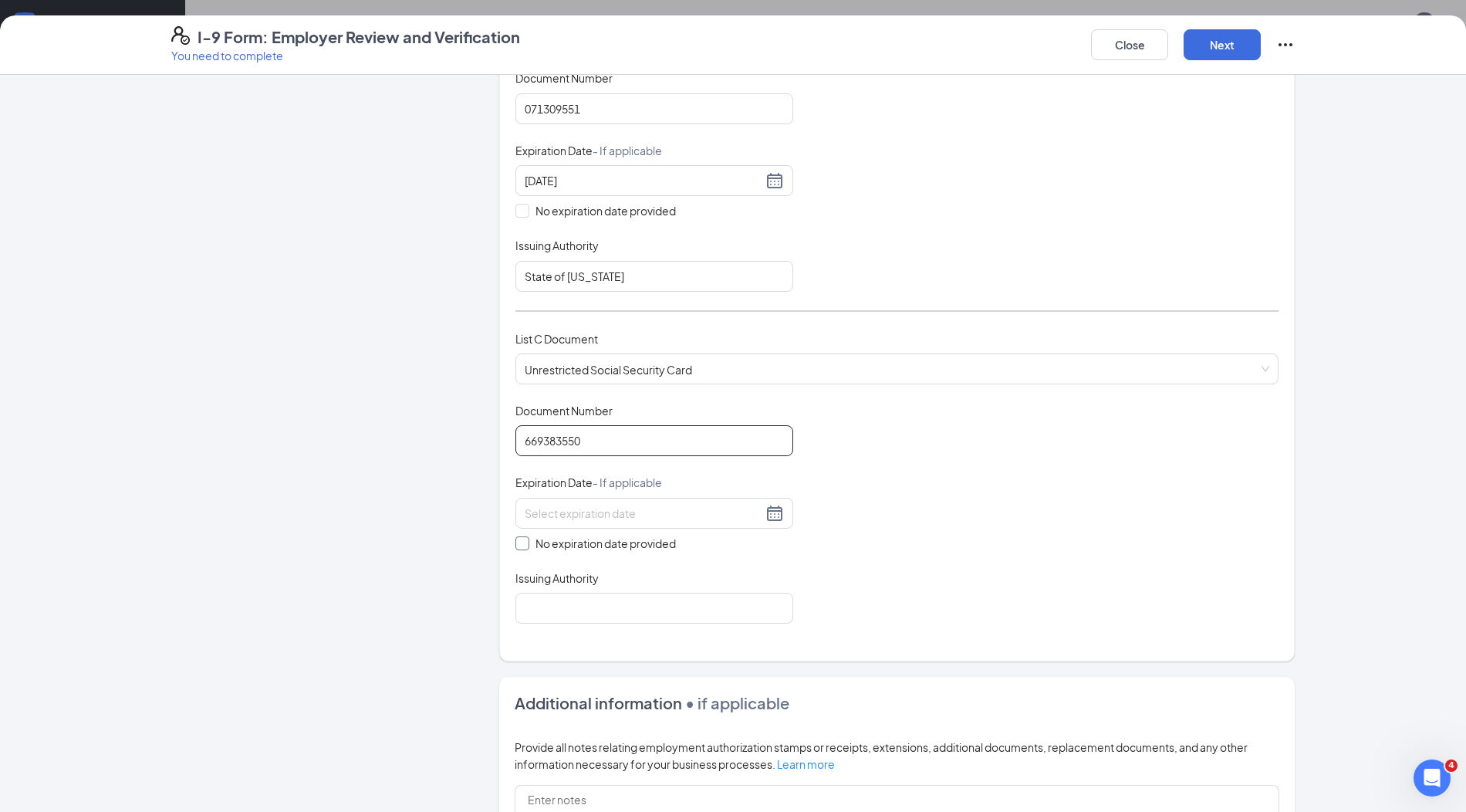
type input "669383550"
click at [595, 541] on span "No expiration date provided" at bounding box center [605, 543] width 152 height 17
click at [526, 541] on input "No expiration date provided" at bounding box center [521, 541] width 10 height 10
checkbox input "true"
click at [604, 602] on input "Issuing Authority" at bounding box center [655, 610] width 278 height 31
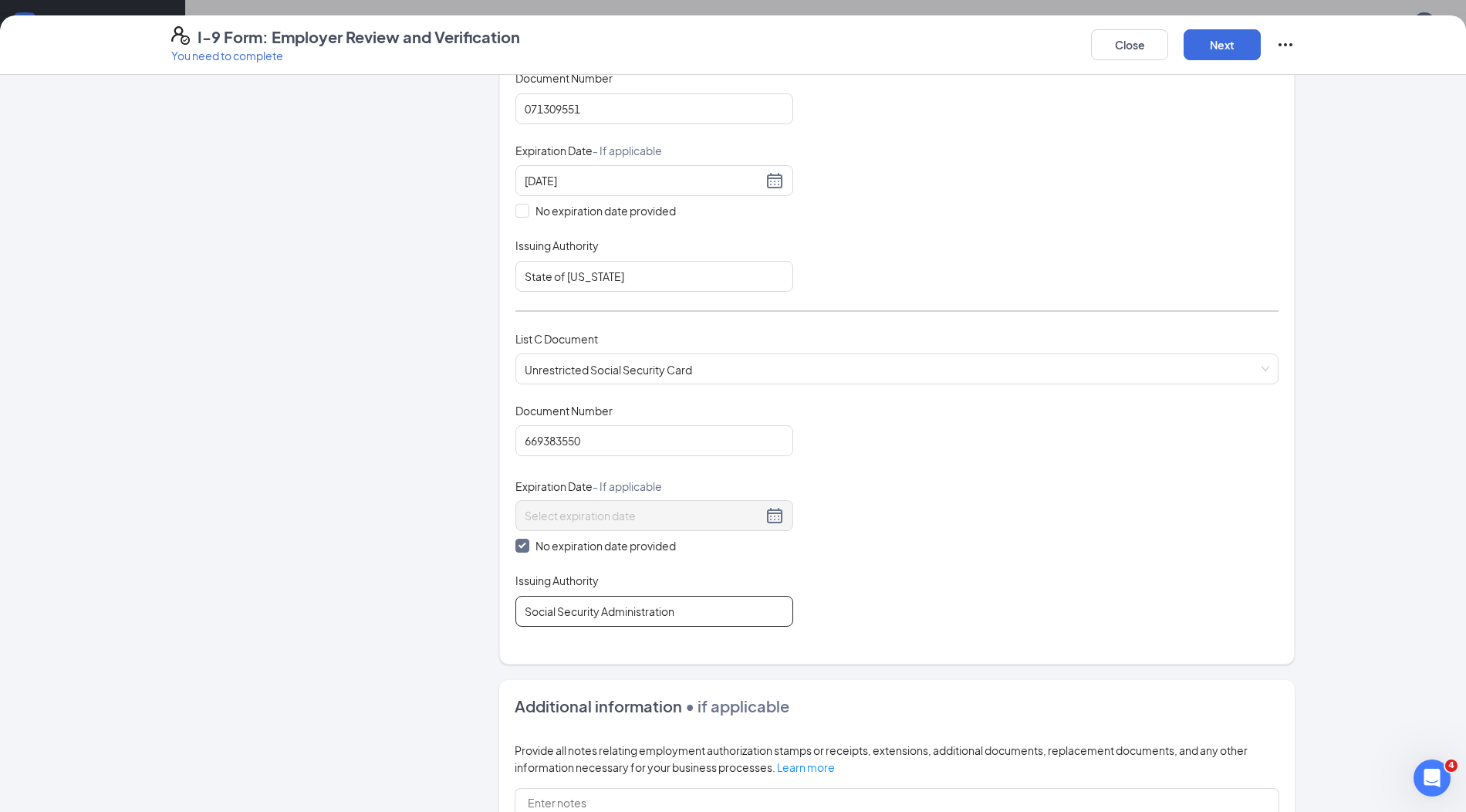
type input "Social Security Administration"
click at [888, 573] on div "Document Title Unrestricted Social Security Card Document Number 669383550 Expi…" at bounding box center [897, 515] width 763 height 223
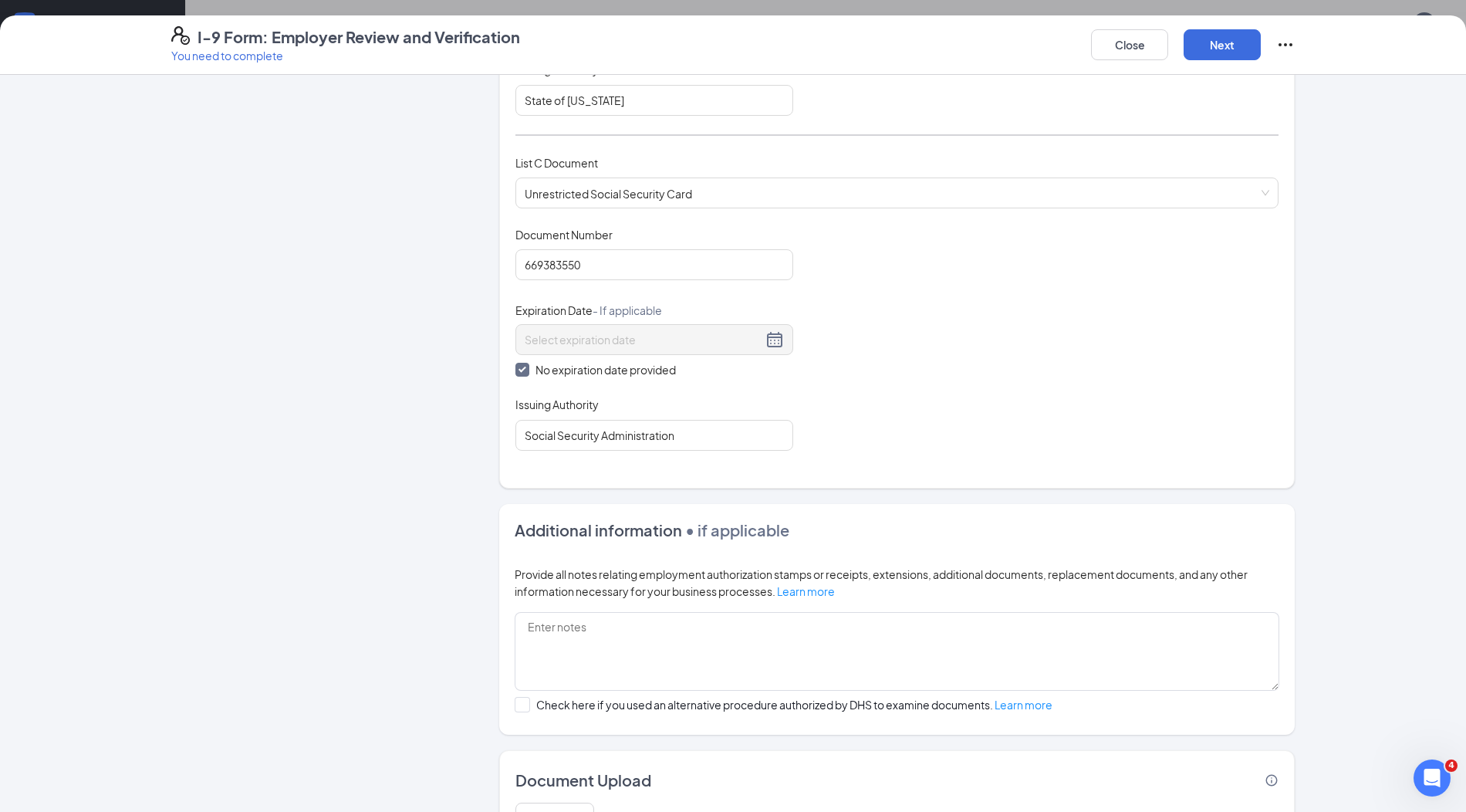
scroll to position [629, 0]
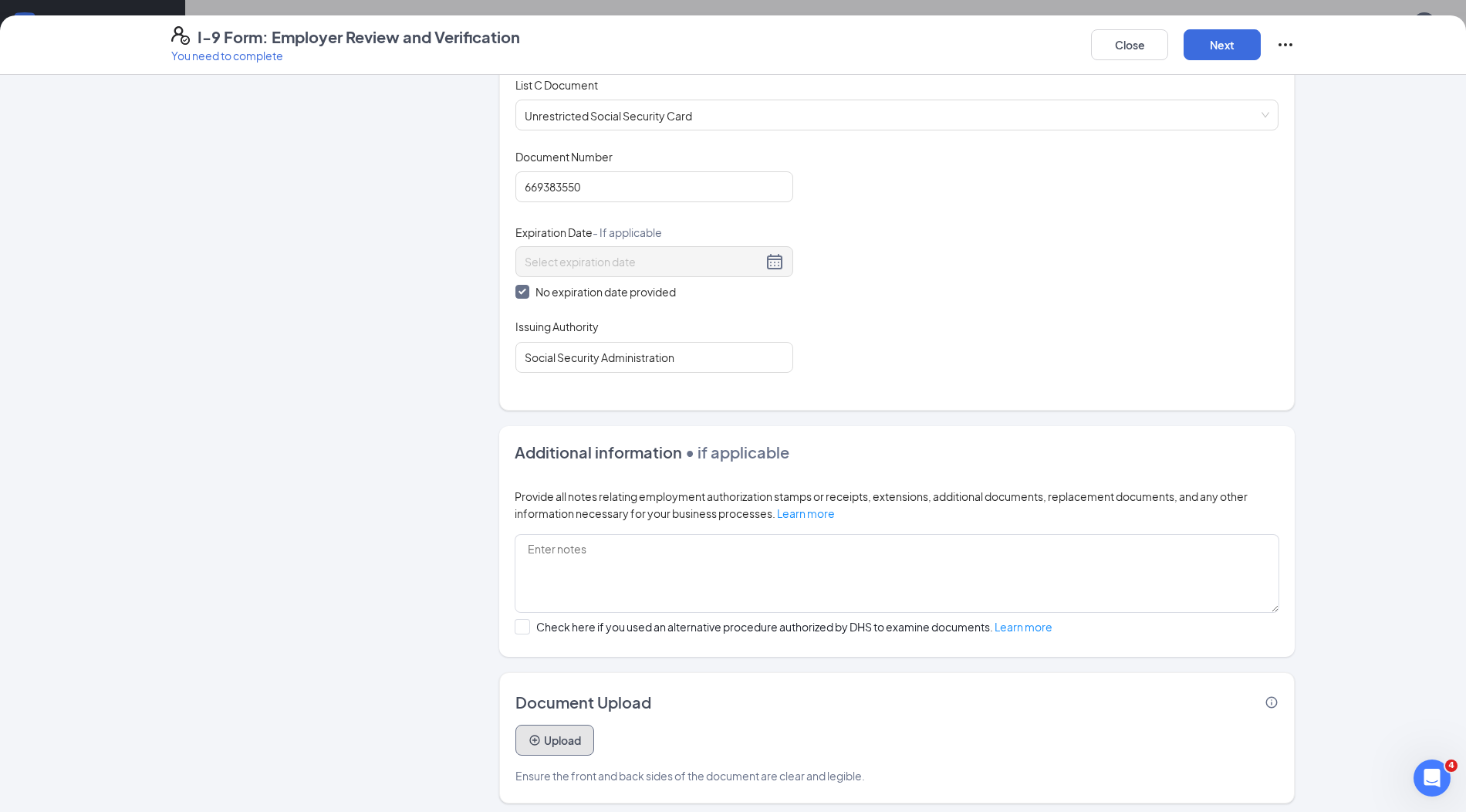
click at [592, 733] on button "Upload" at bounding box center [555, 740] width 79 height 31
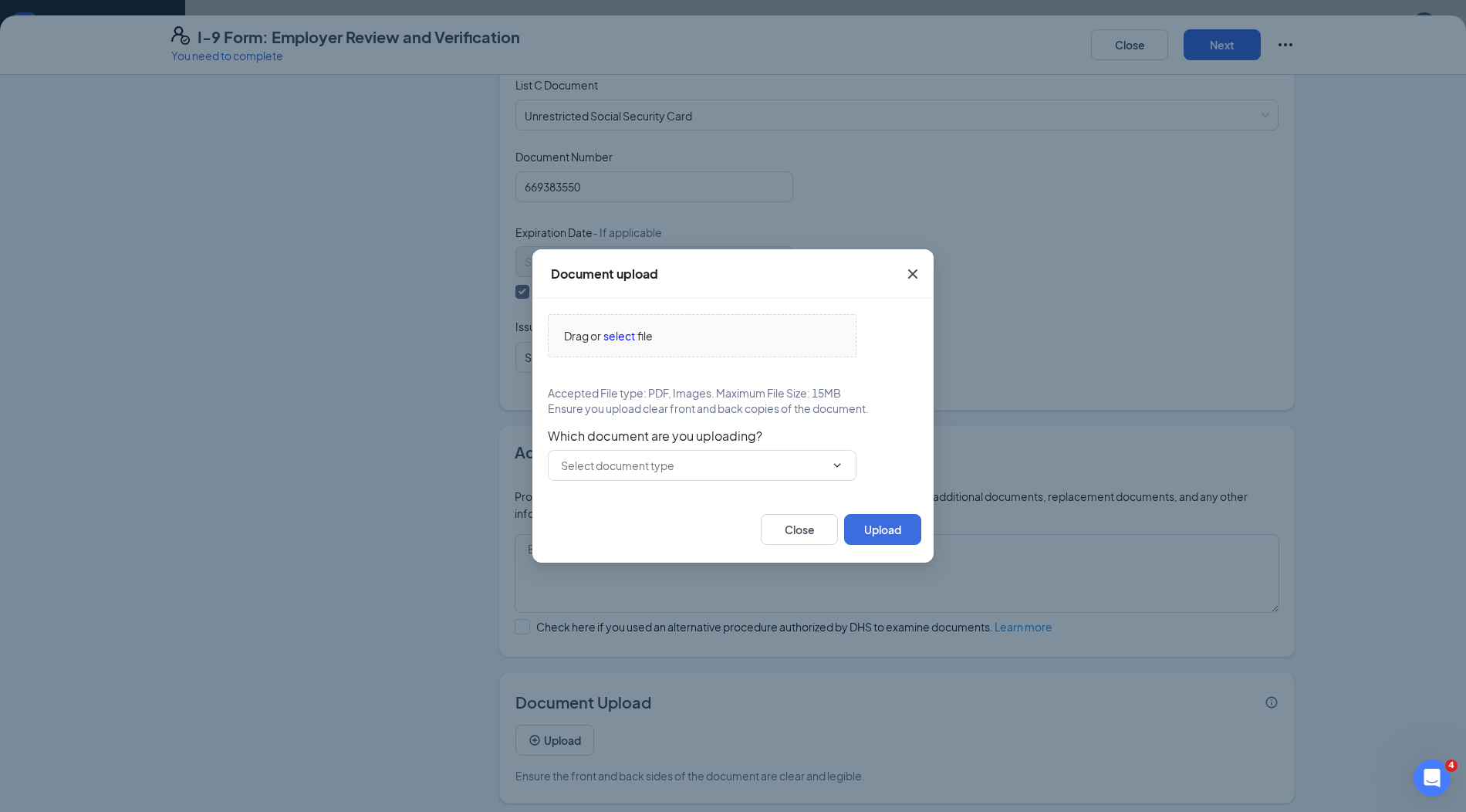
click at [730, 365] on div "Drag or select file Accepted File type: PDF, Images. Maximum File Size: 15MB En…" at bounding box center [733, 397] width 370 height 167
click at [657, 335] on div "Drag or select file" at bounding box center [702, 336] width 307 height 17
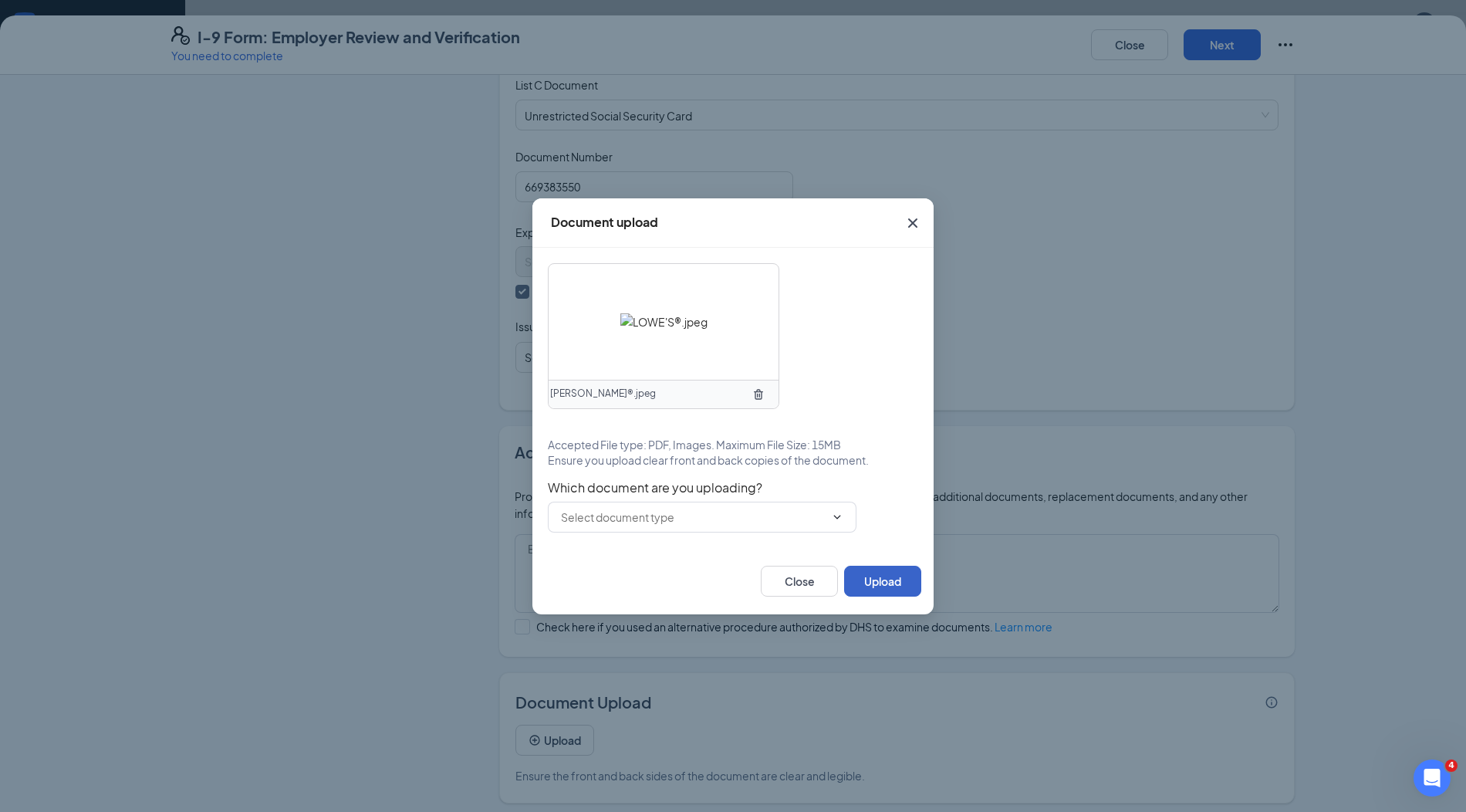
click at [882, 583] on button "Upload" at bounding box center [883, 581] width 78 height 31
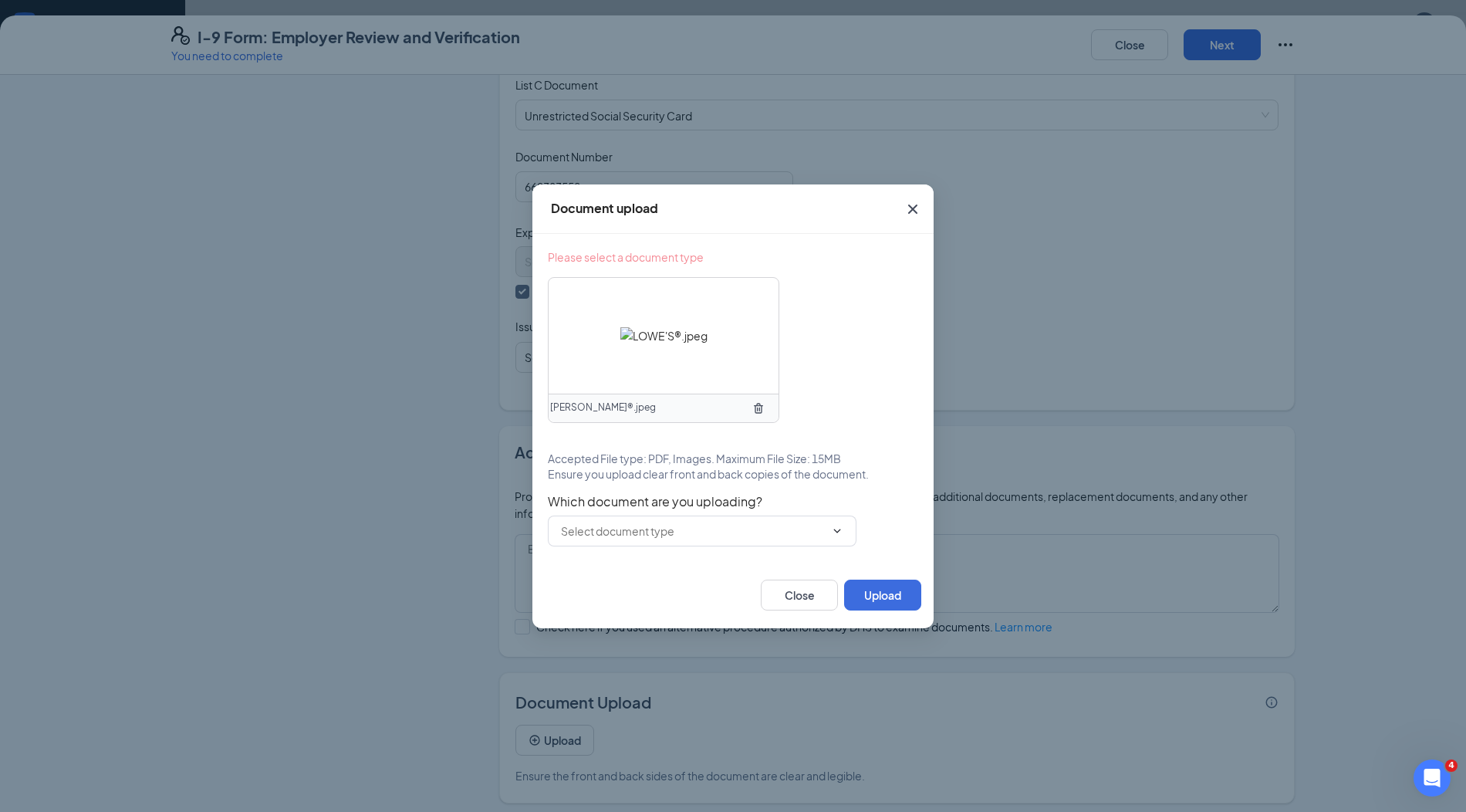
click at [808, 512] on div "Which document are you uploading?" at bounding box center [733, 520] width 370 height 52
click at [808, 531] on input "text" at bounding box center [693, 531] width 264 height 17
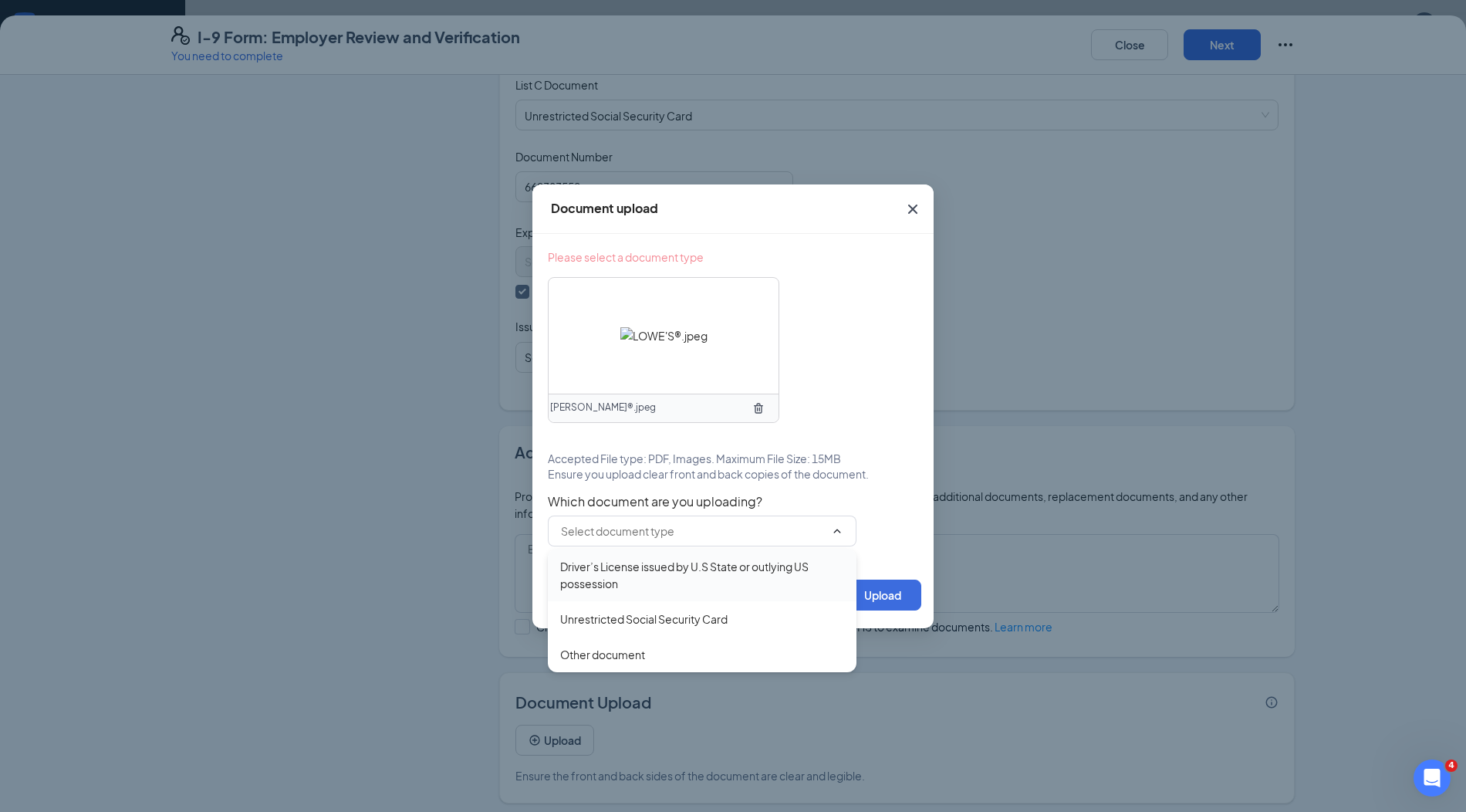
click at [773, 578] on div "Driver’s License issued by U.S State or outlying US possession" at bounding box center [702, 574] width 284 height 34
type input "Driver’s License issued by U.S State or outlying US possession"
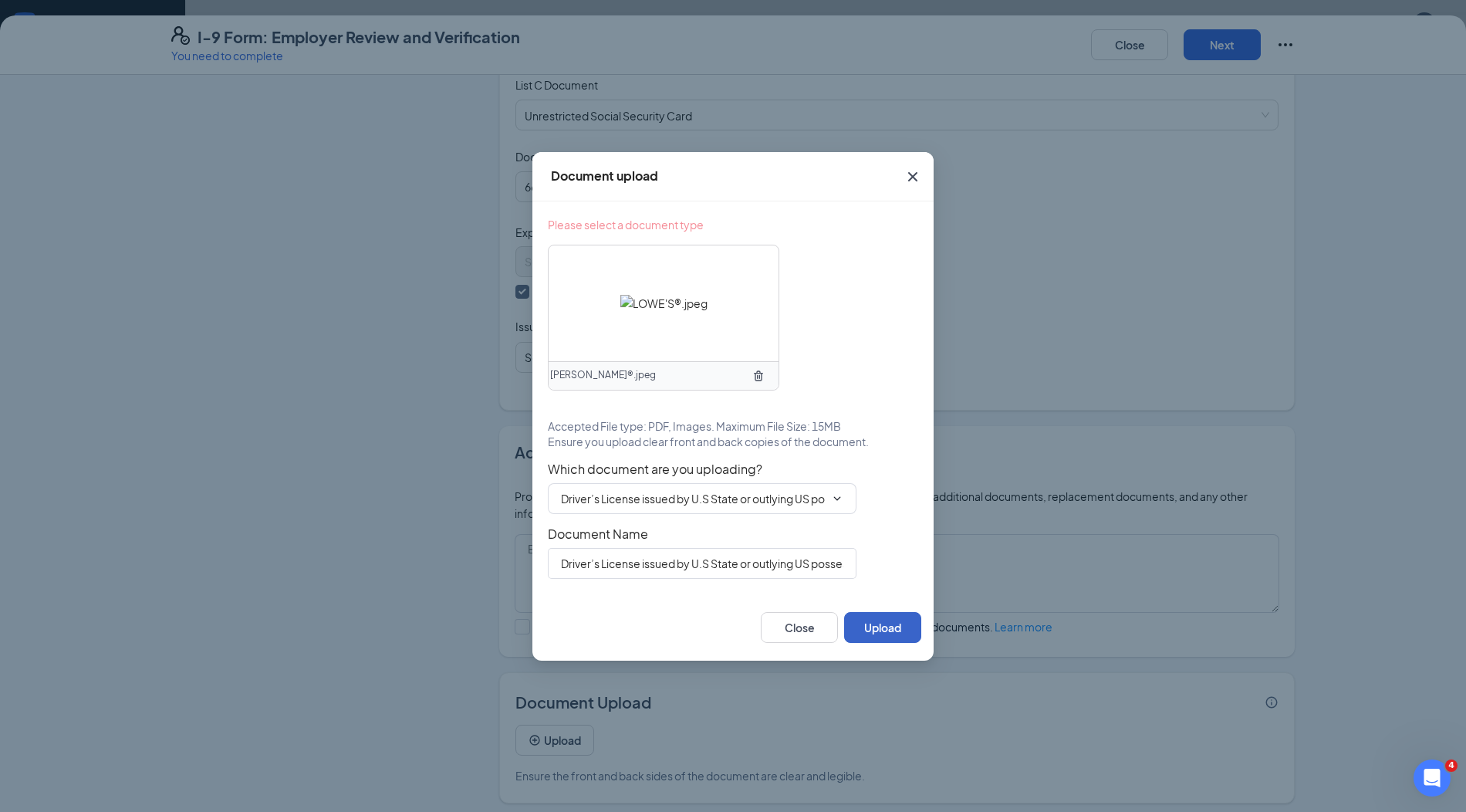
click at [889, 621] on button "Upload" at bounding box center [883, 627] width 78 height 31
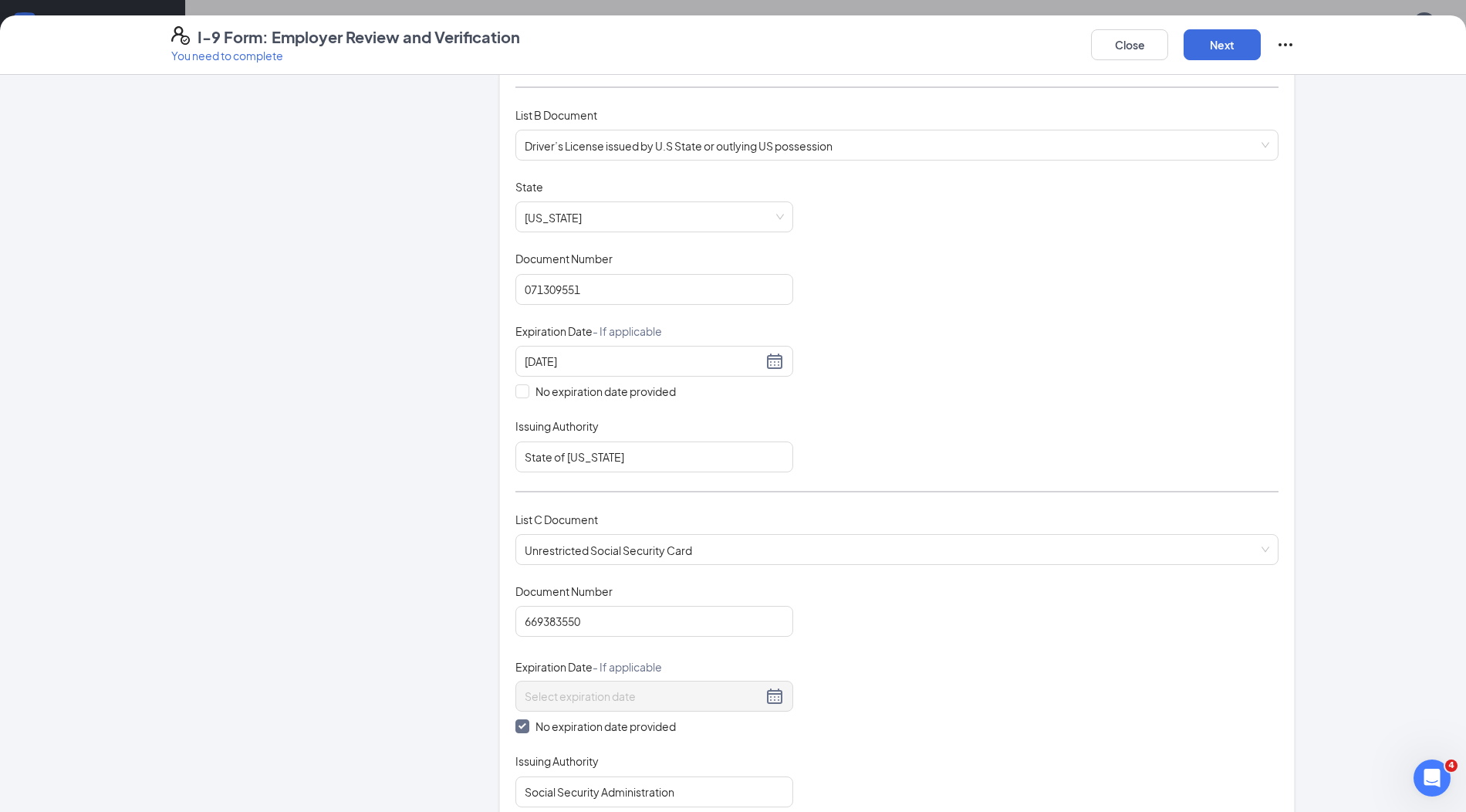
scroll to position [0, 0]
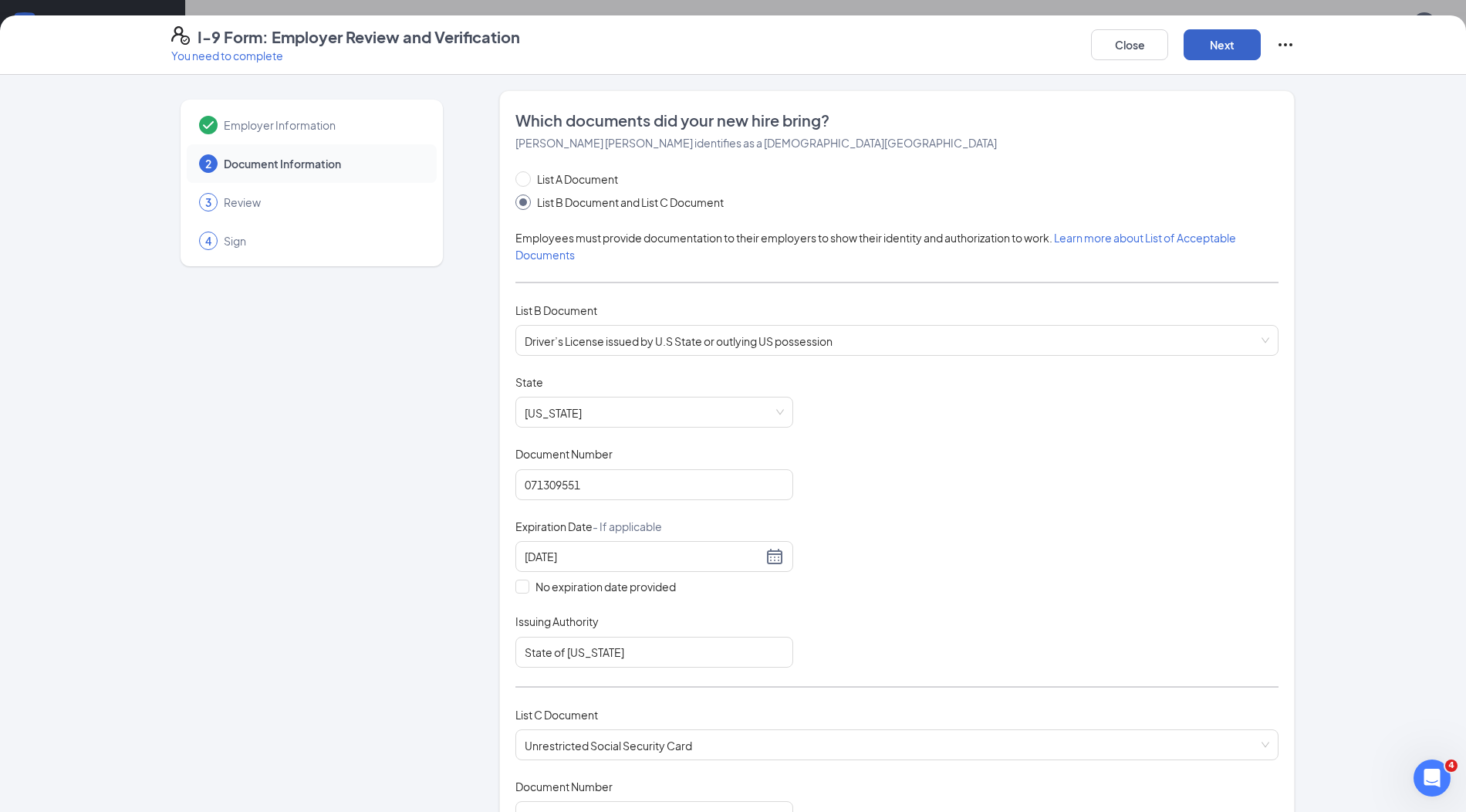
click at [1207, 39] on button "Next" at bounding box center [1223, 44] width 78 height 31
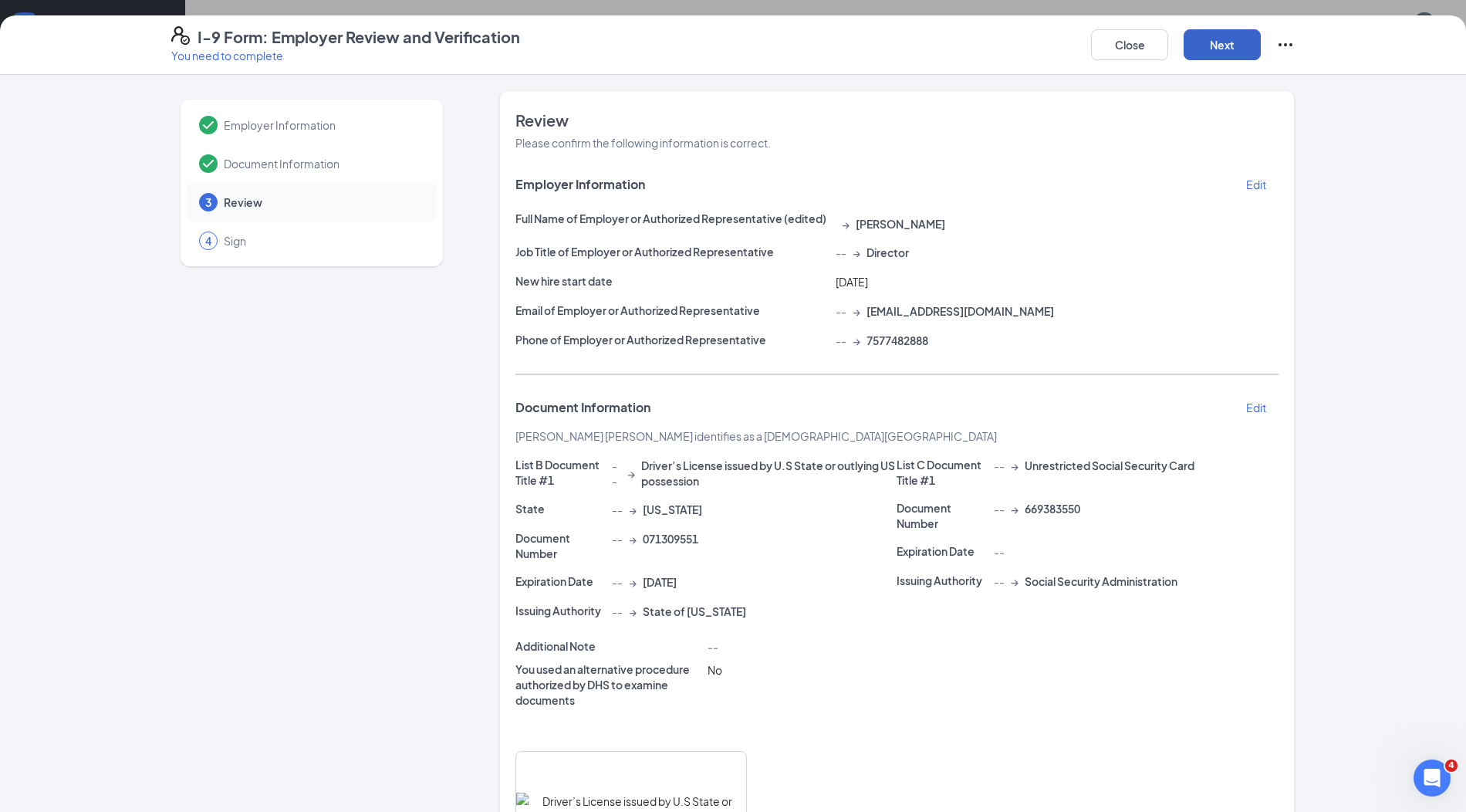
click at [1207, 39] on button "Next" at bounding box center [1223, 44] width 78 height 31
click at [1216, 50] on button "Next" at bounding box center [1223, 44] width 78 height 31
click at [1237, 42] on button "Next" at bounding box center [1223, 44] width 78 height 31
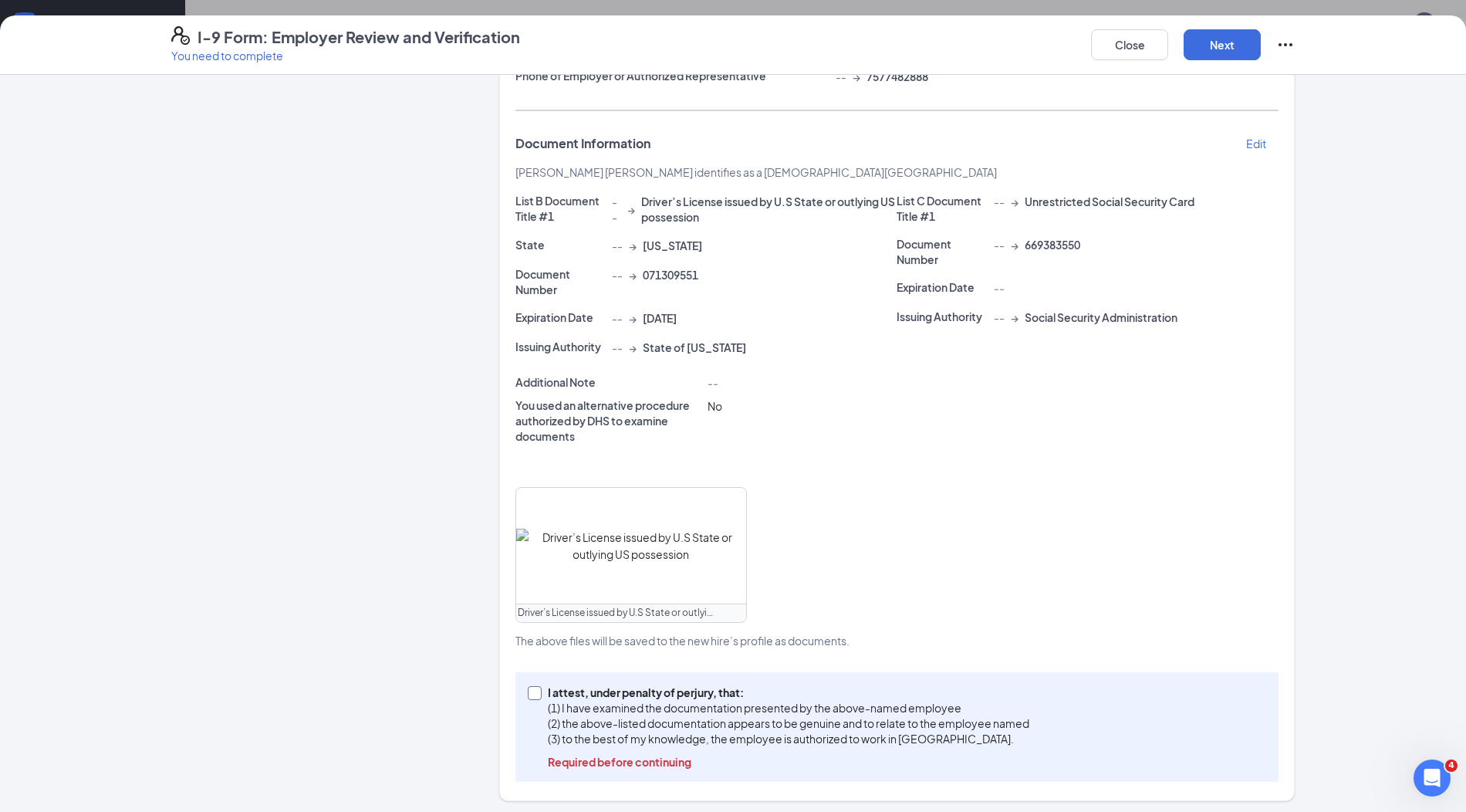
click at [738, 733] on p "(3) to the best of my knowledge, the employee is authorized to work in [GEOGRAP…" at bounding box center [788, 738] width 482 height 15
click at [539, 697] on input "I attest, under penalty of [PERSON_NAME], that: (1) I have examined the documen…" at bounding box center [533, 691] width 10 height 10
checkbox input "true"
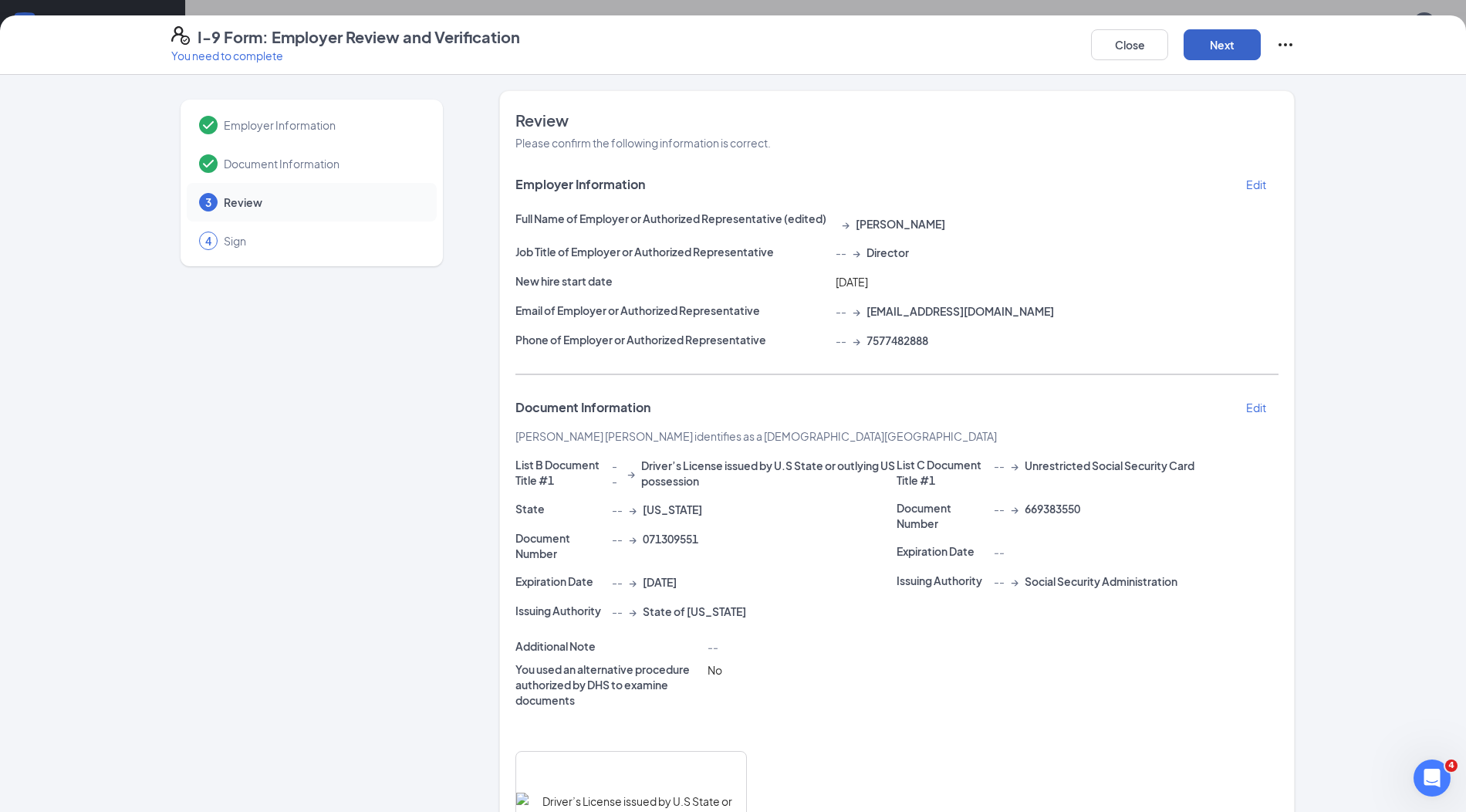
click at [1210, 38] on button "Next" at bounding box center [1223, 44] width 78 height 31
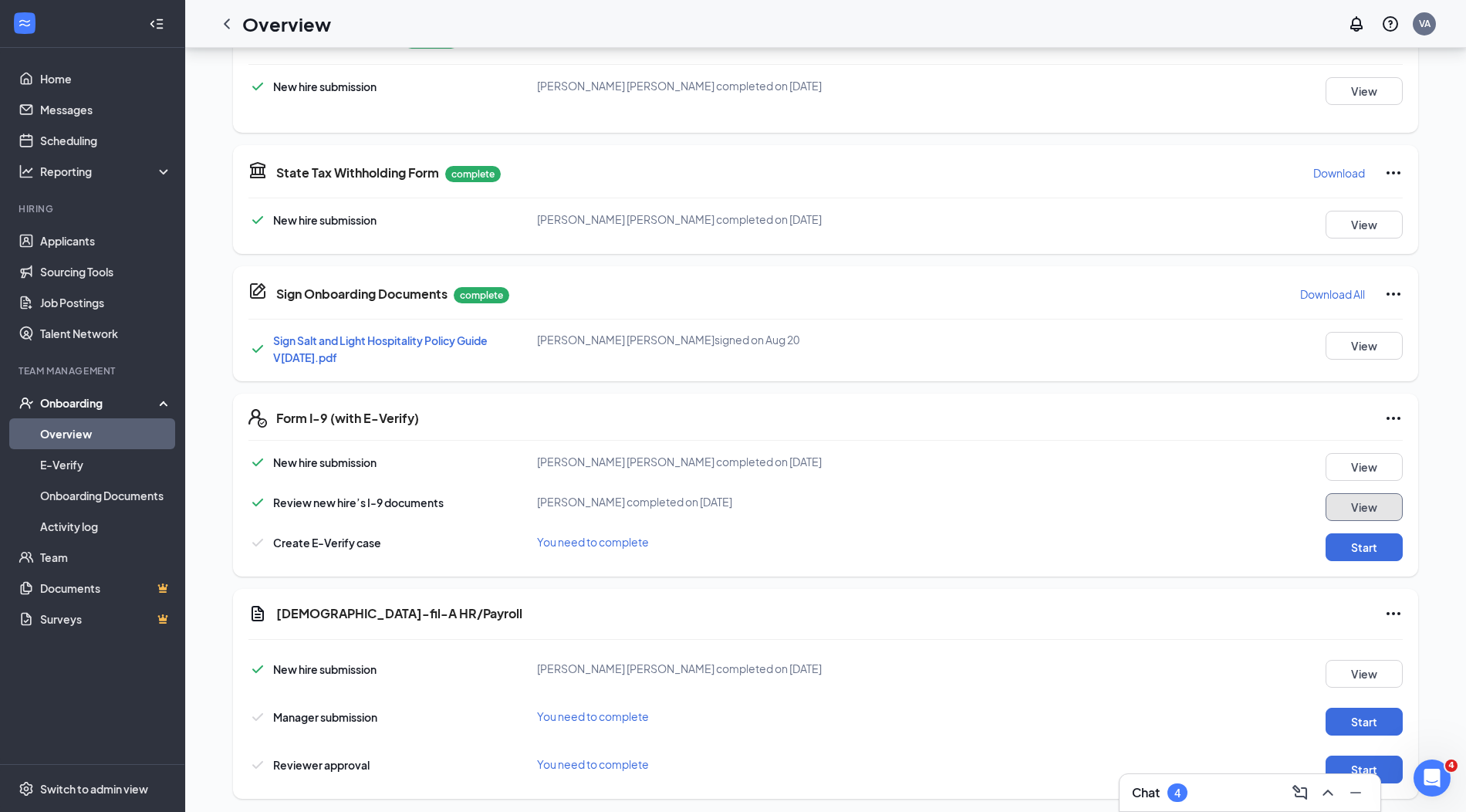
scroll to position [543, 0]
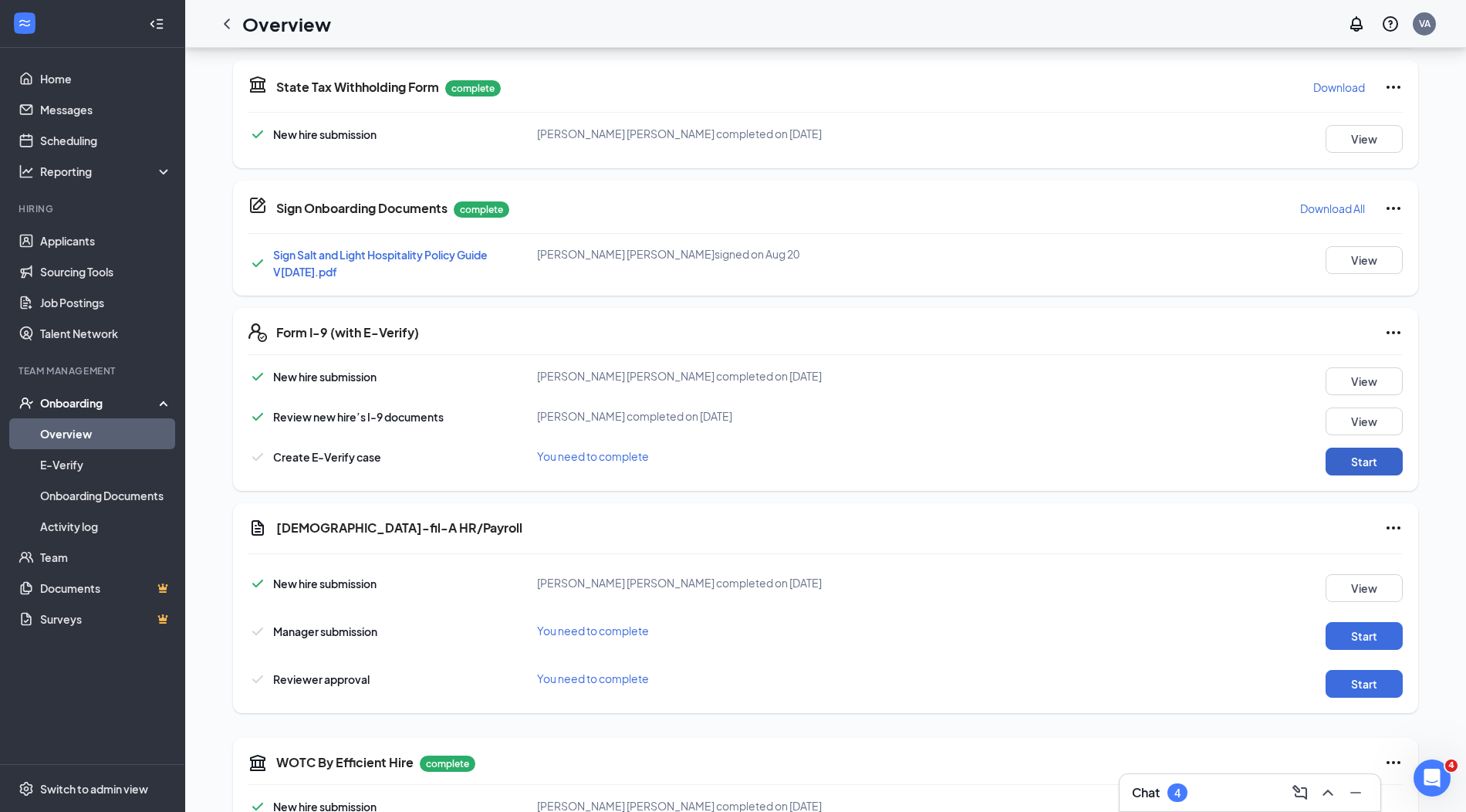
click at [1351, 465] on button "Start" at bounding box center [1365, 461] width 78 height 27
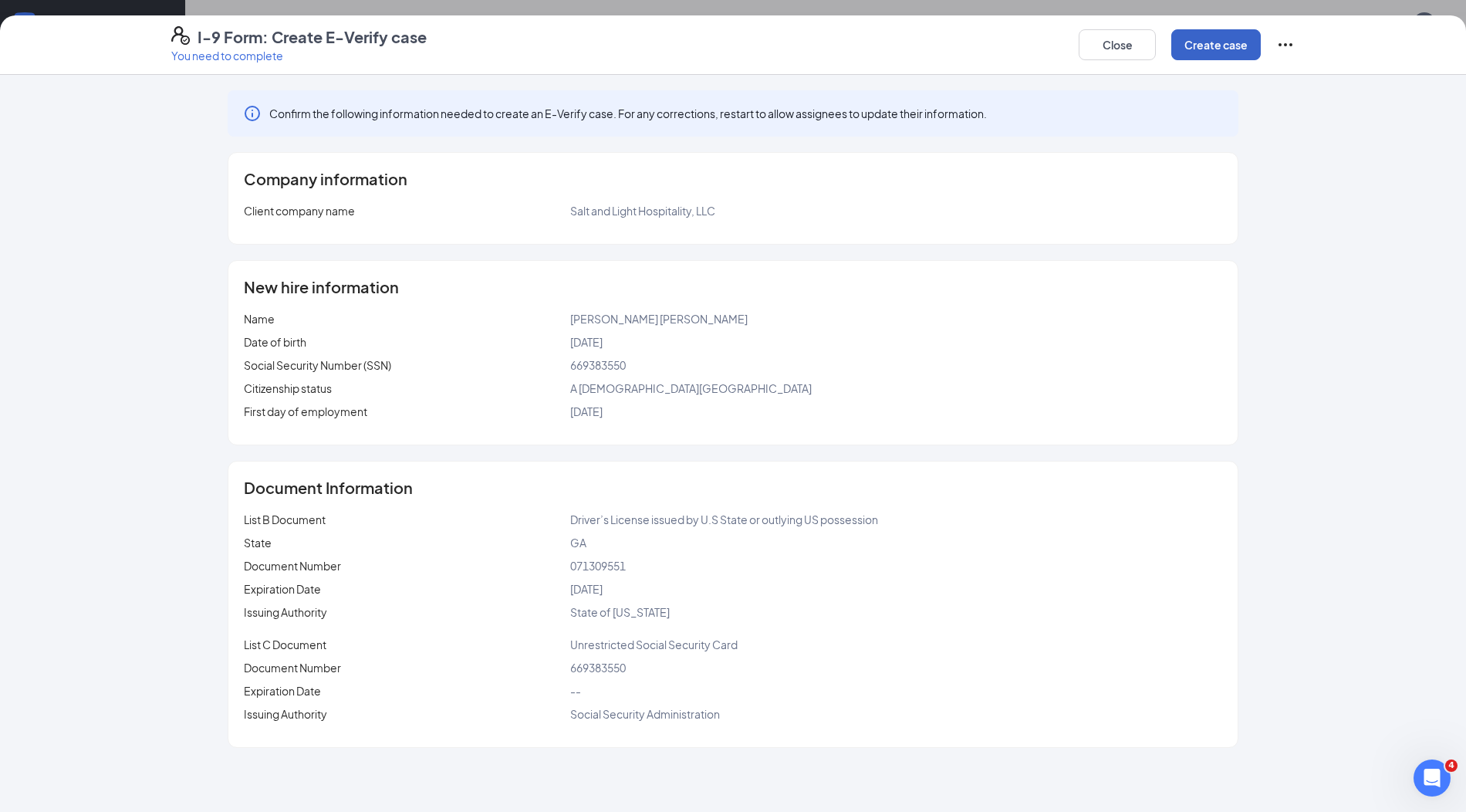
click at [1237, 59] on button "Create case" at bounding box center [1216, 44] width 90 height 31
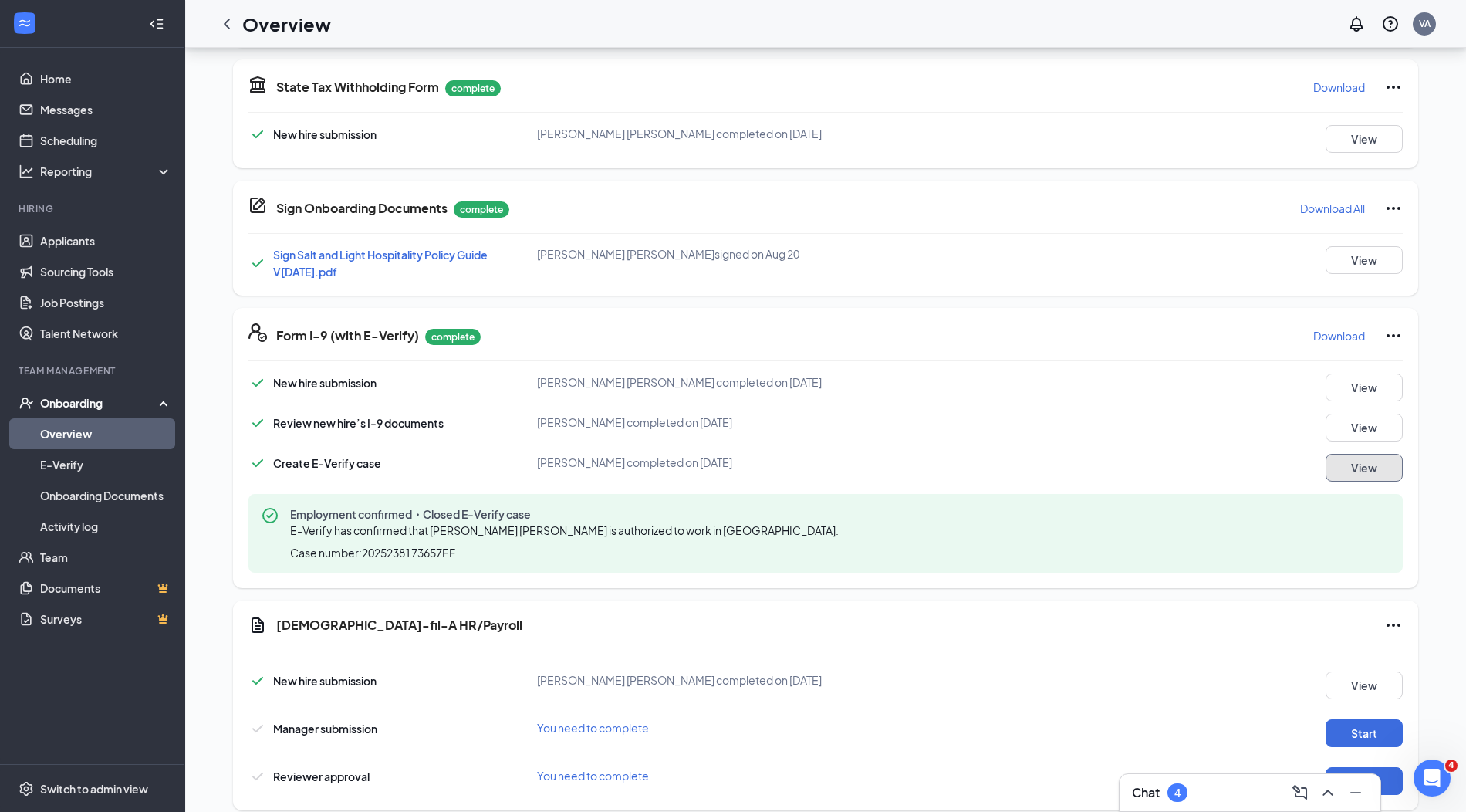
scroll to position [797, 0]
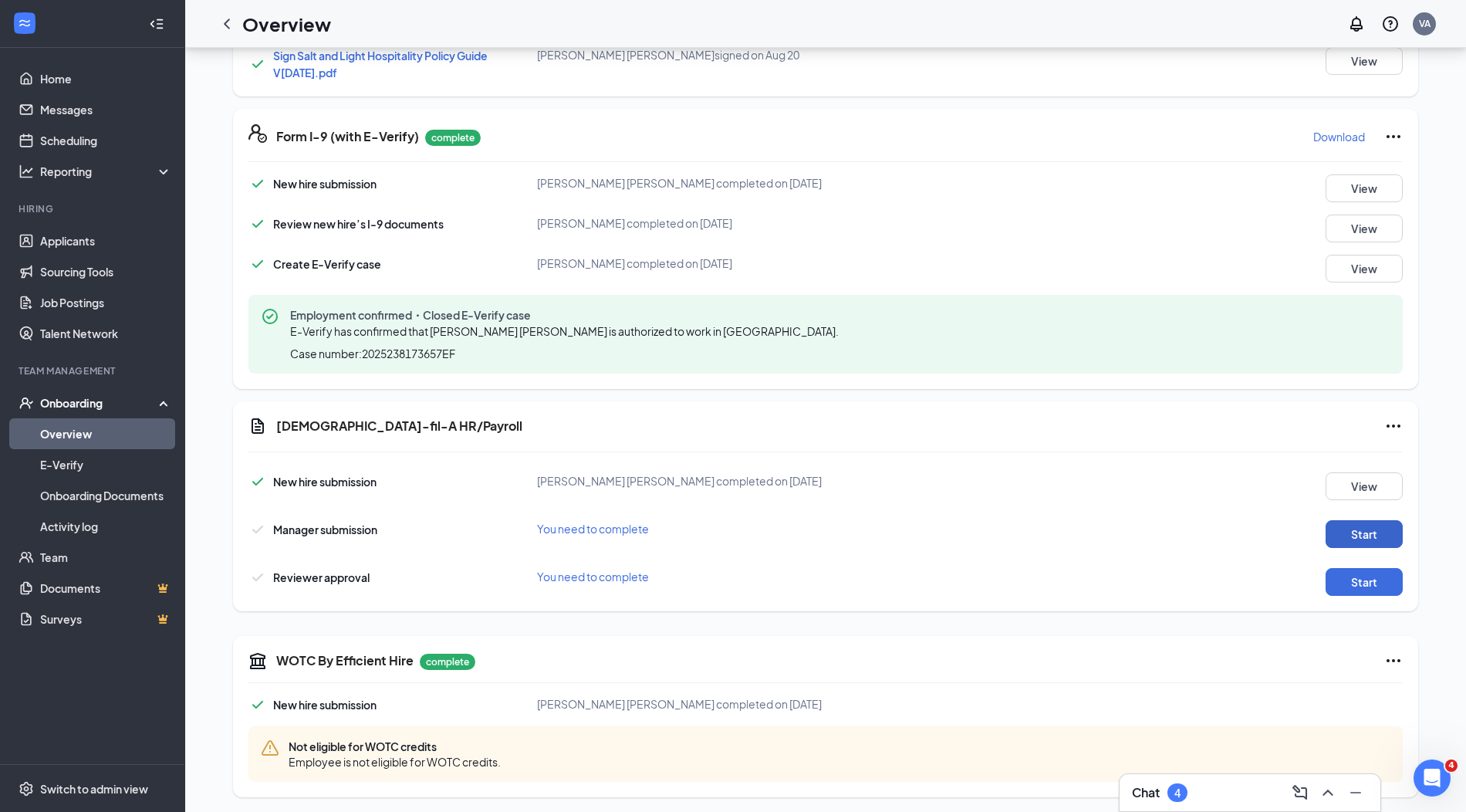
click at [1386, 529] on button "Start" at bounding box center [1365, 534] width 78 height 27
click at [1344, 539] on button "Start" at bounding box center [1365, 534] width 78 height 27
click at [1396, 584] on button "Start" at bounding box center [1365, 581] width 78 height 27
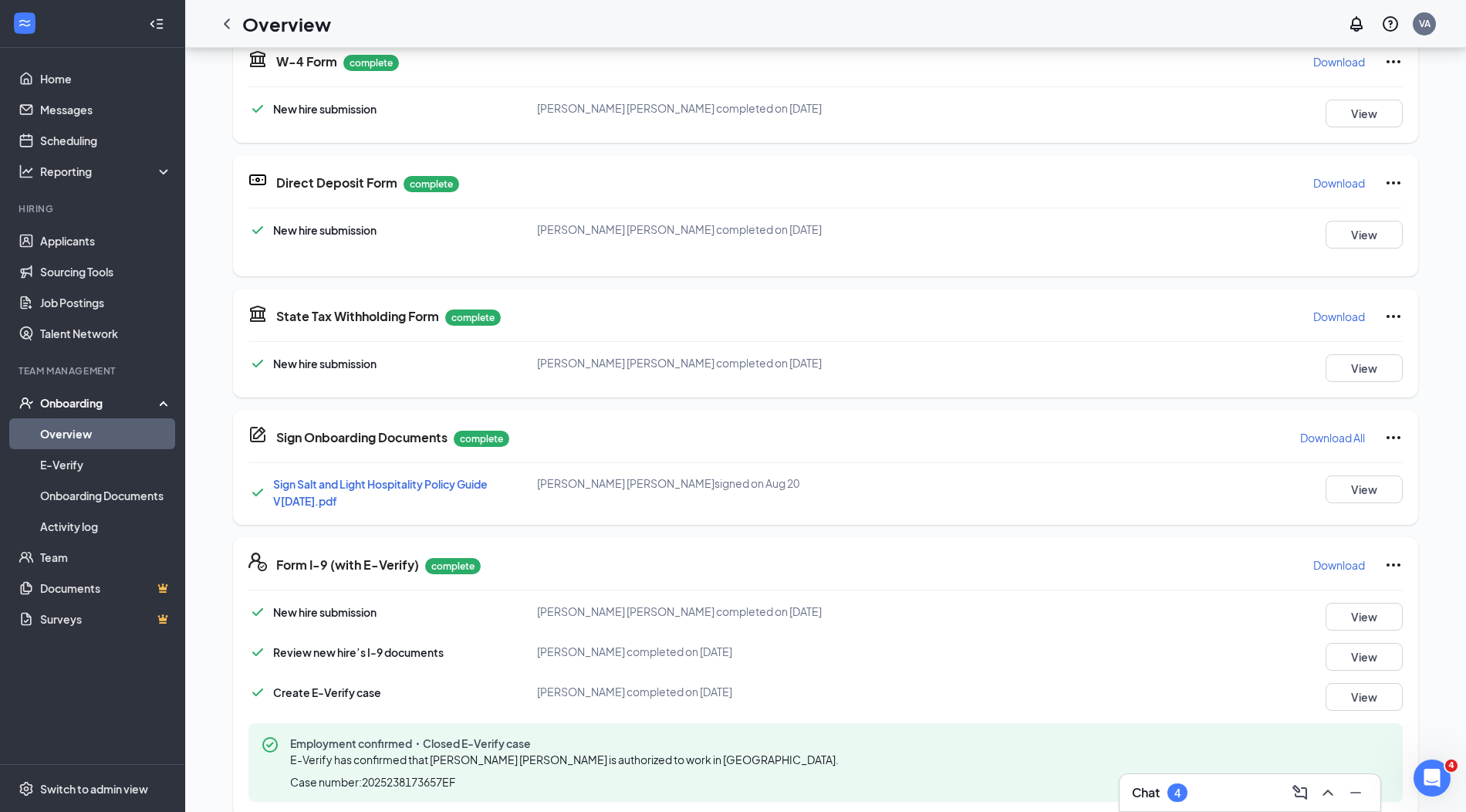
scroll to position [0, 0]
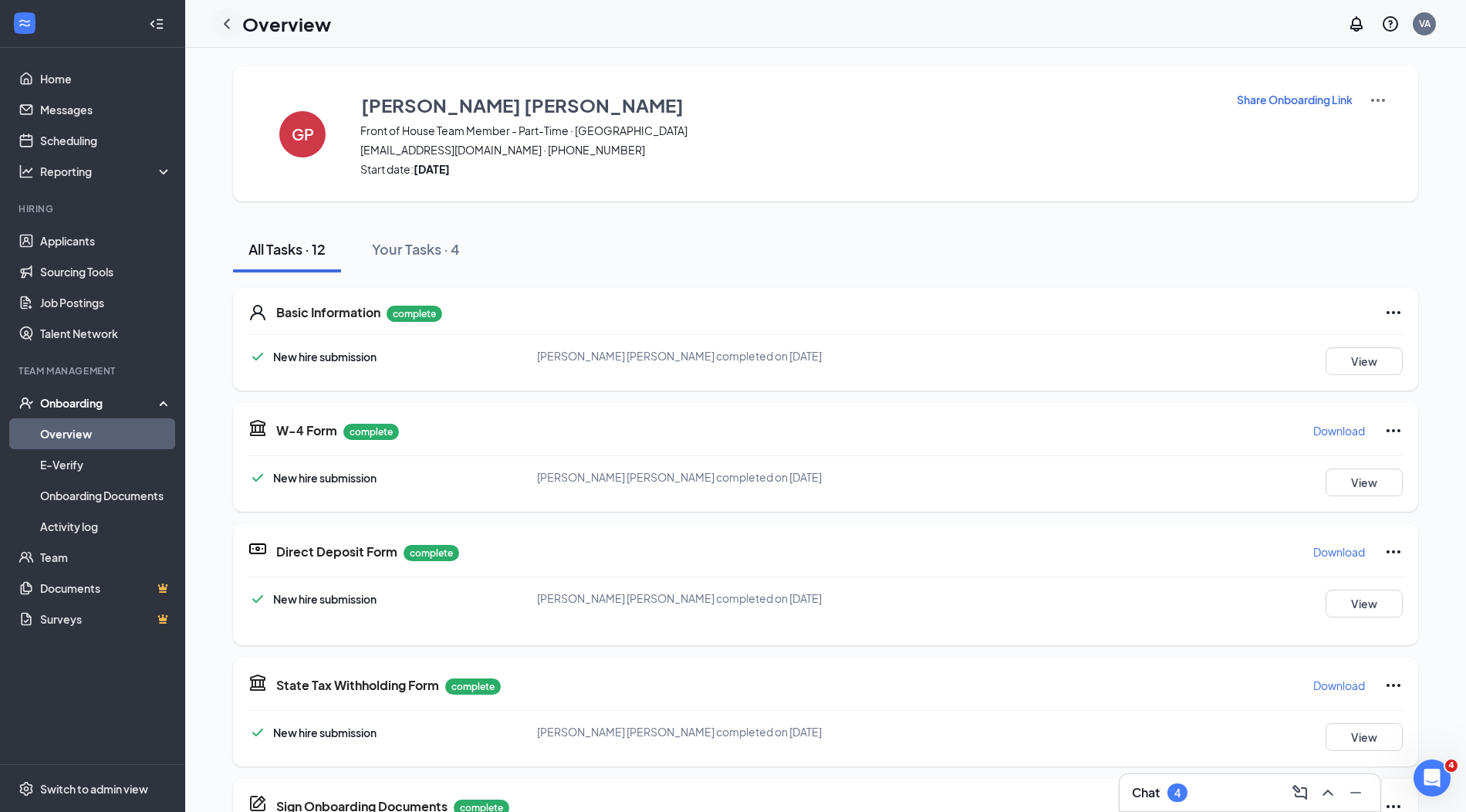
click at [237, 29] on div at bounding box center [226, 24] width 31 height 31
click at [228, 26] on icon "ChevronLeft" at bounding box center [227, 24] width 19 height 19
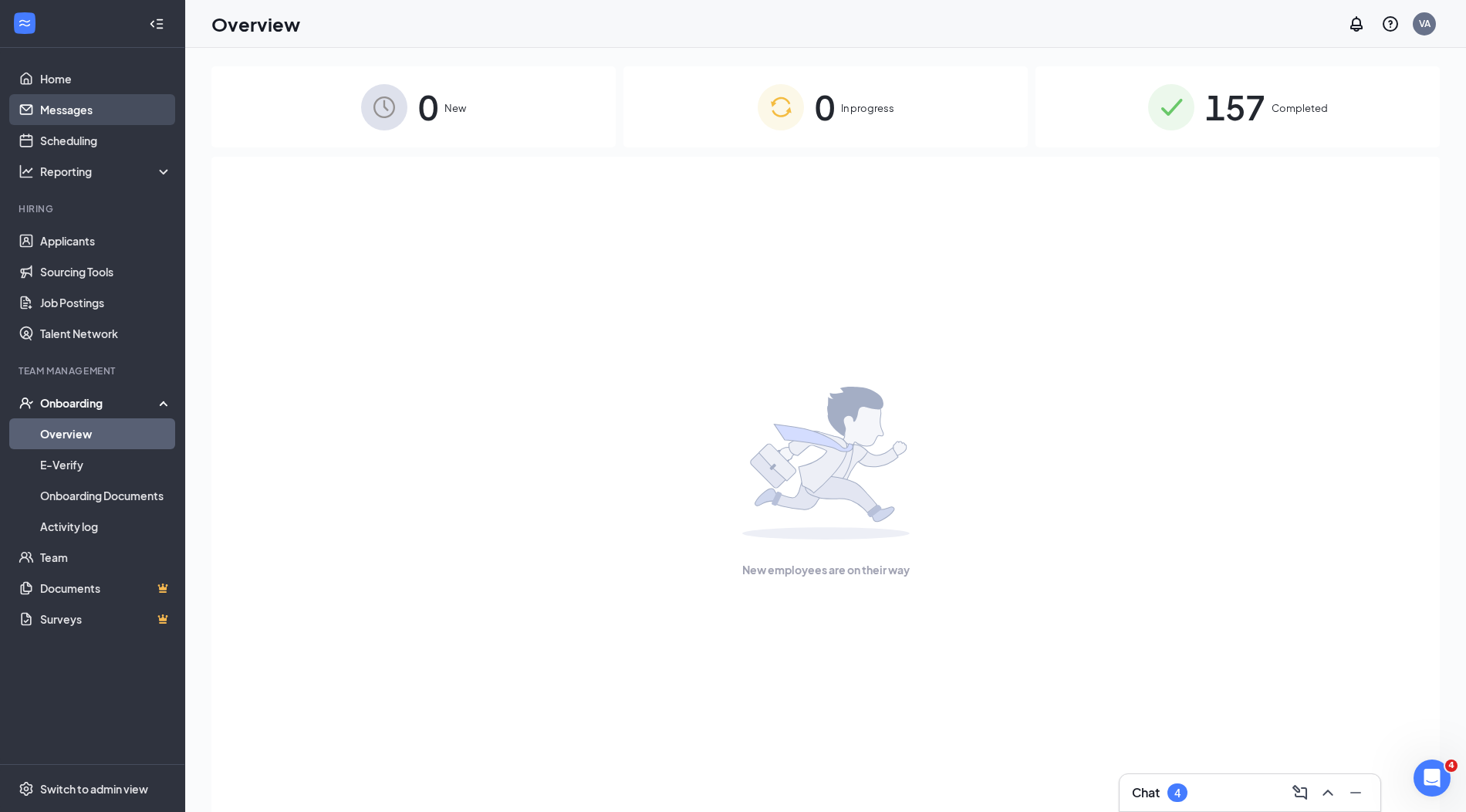
click at [67, 122] on link "Messages" at bounding box center [105, 109] width 132 height 31
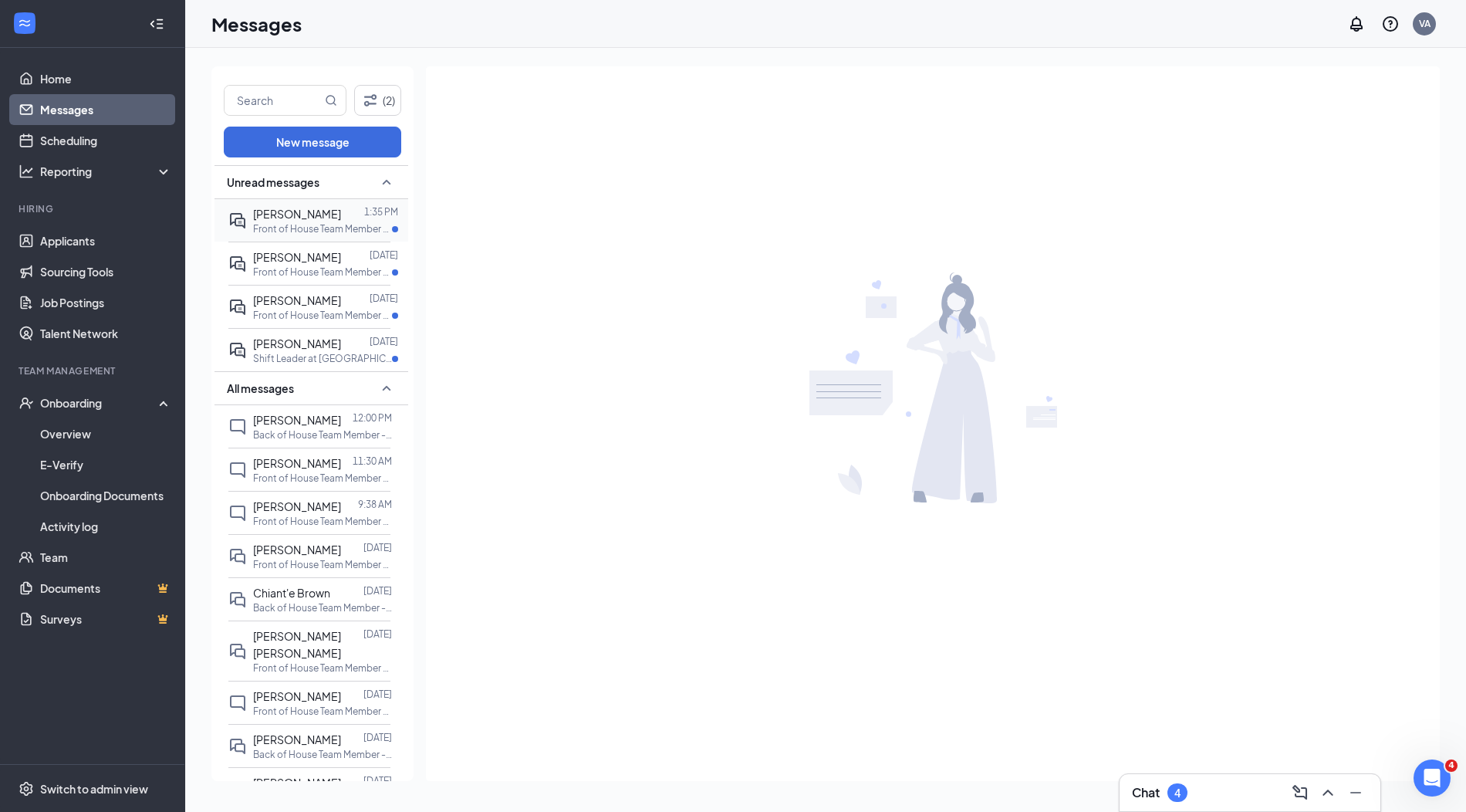
click at [242, 214] on icon "ActiveDoubleChat" at bounding box center [238, 221] width 19 height 19
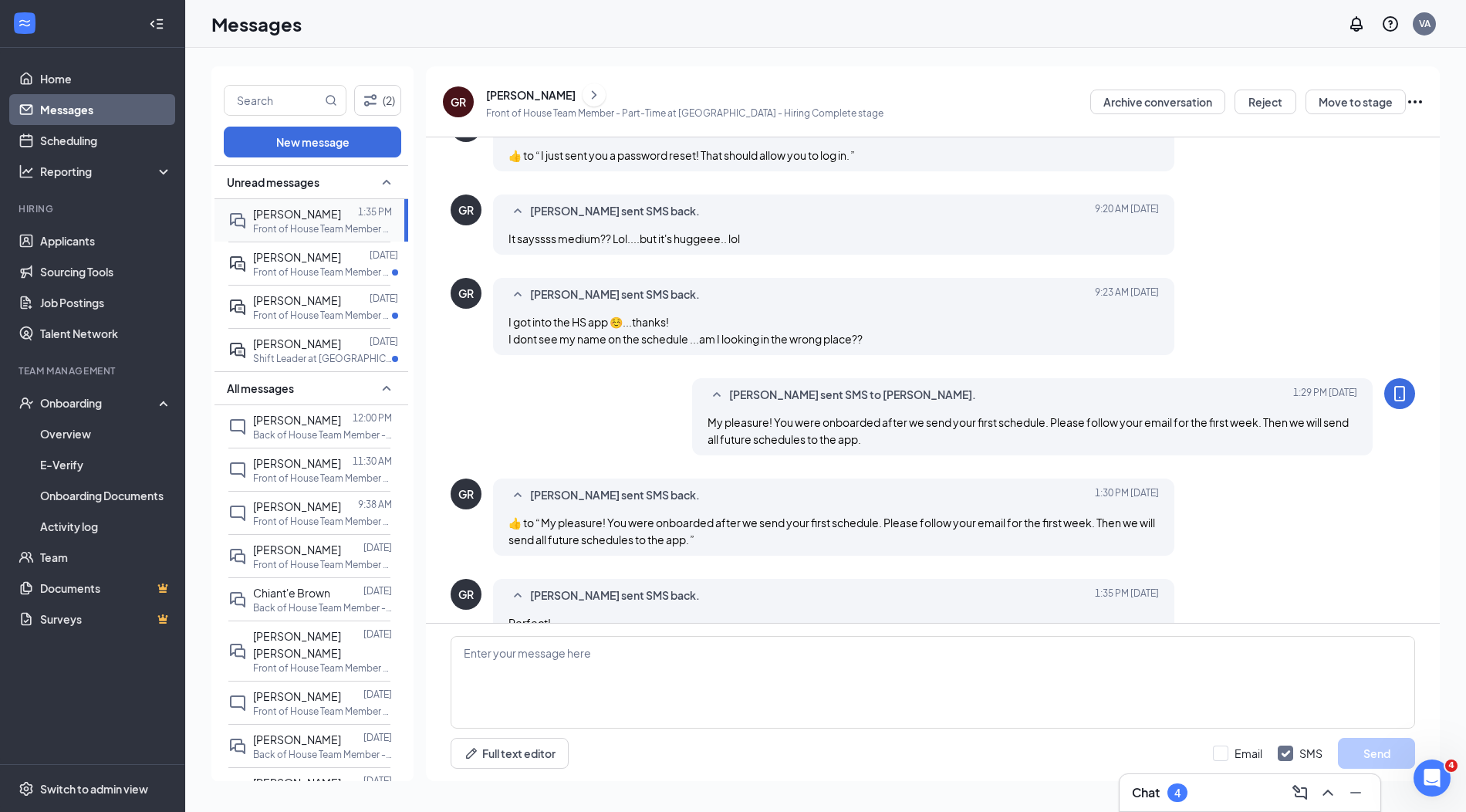
scroll to position [464, 0]
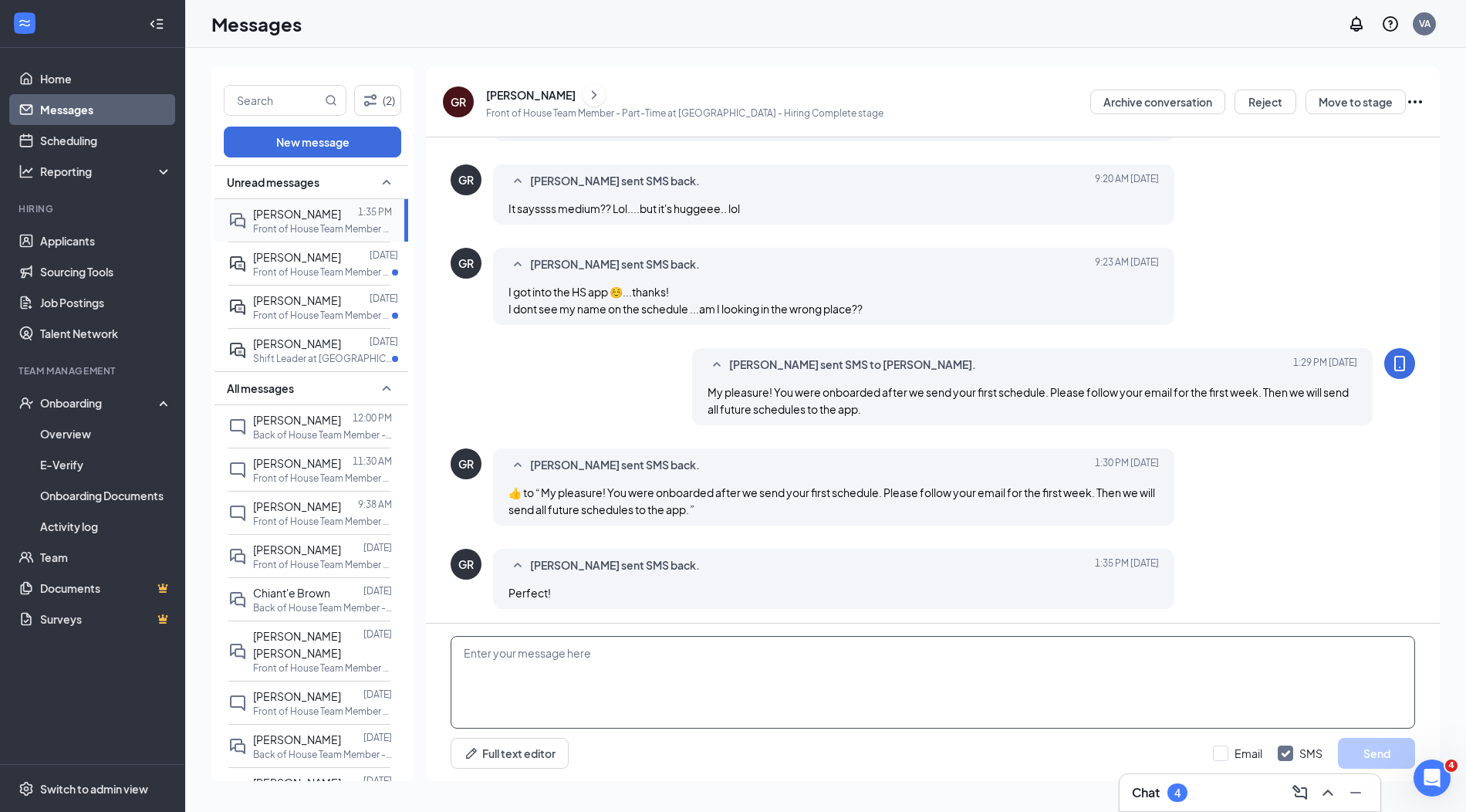
click at [620, 660] on textarea at bounding box center [932, 682] width 964 height 93
click at [652, 686] on textarea at bounding box center [932, 682] width 964 height 93
type textarea "I have a small skirt that [PERSON_NAME] will have for you when you get here for…"
click at [1360, 741] on button "Send" at bounding box center [1377, 752] width 78 height 31
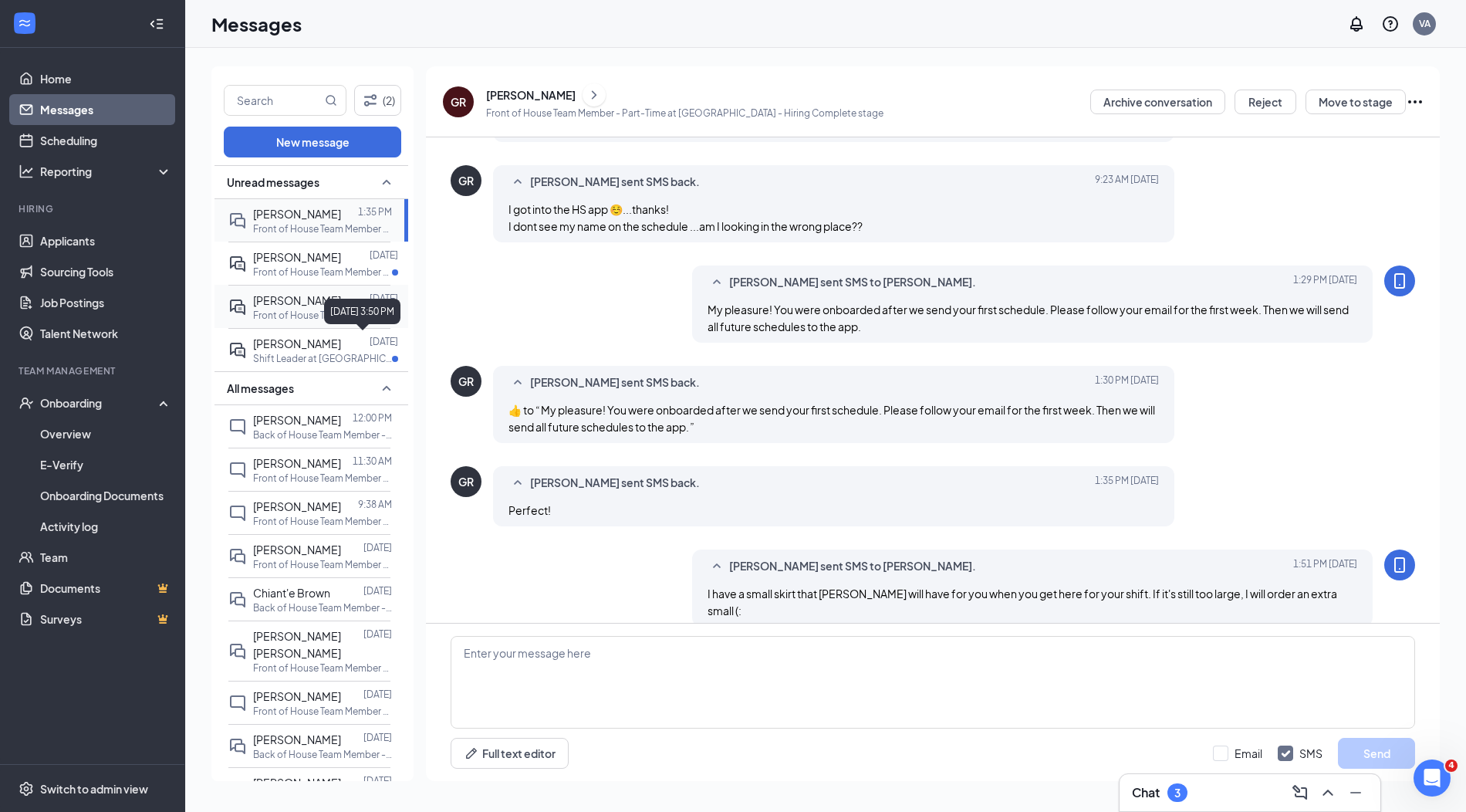
scroll to position [547, 0]
click at [1067, 112] on div "GR [PERSON_NAME] Front of House Team Member - Part-Time at [GEOGRAPHIC_DATA] - …" at bounding box center [933, 101] width 981 height 40
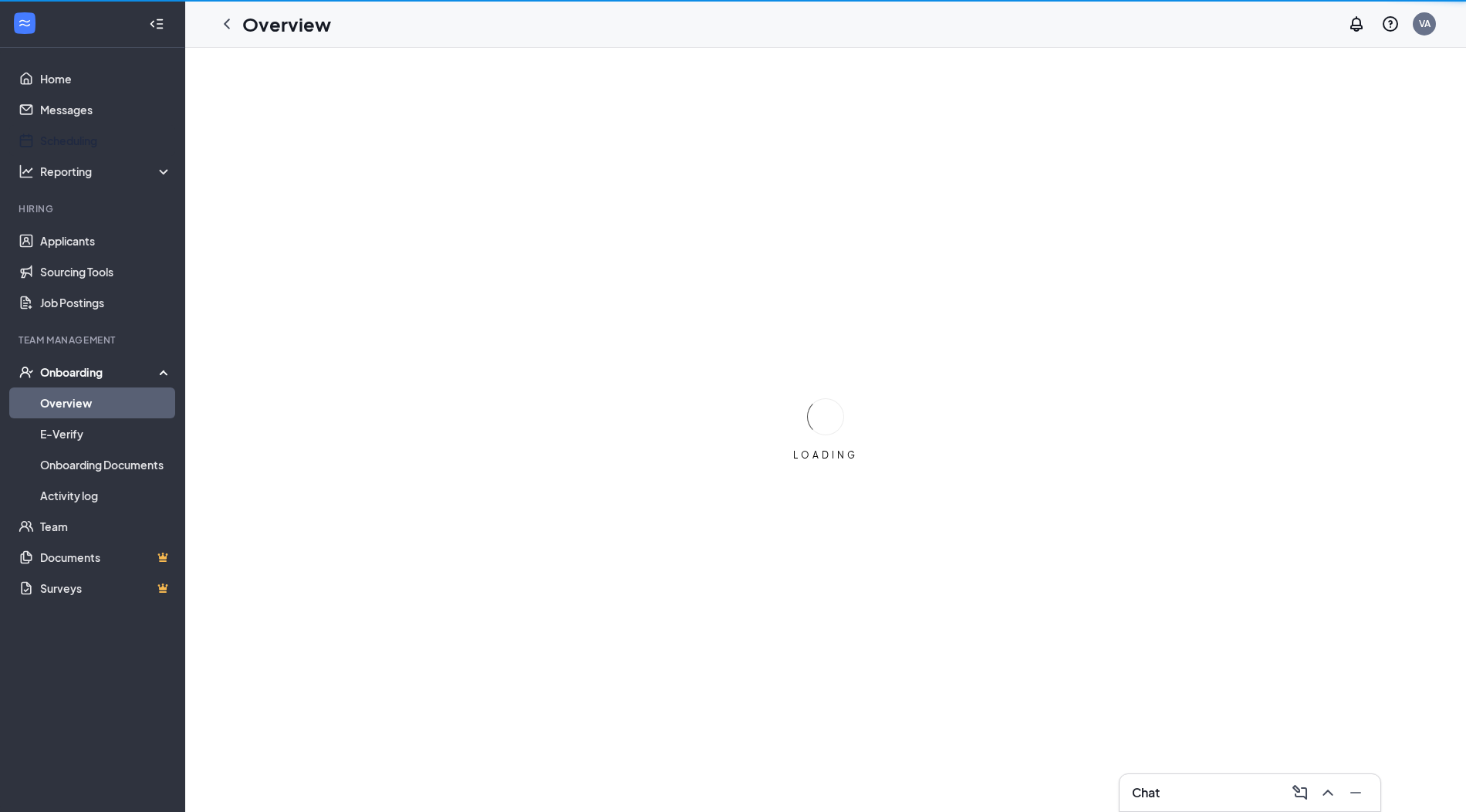
click at [119, 144] on link "Scheduling" at bounding box center [105, 140] width 132 height 31
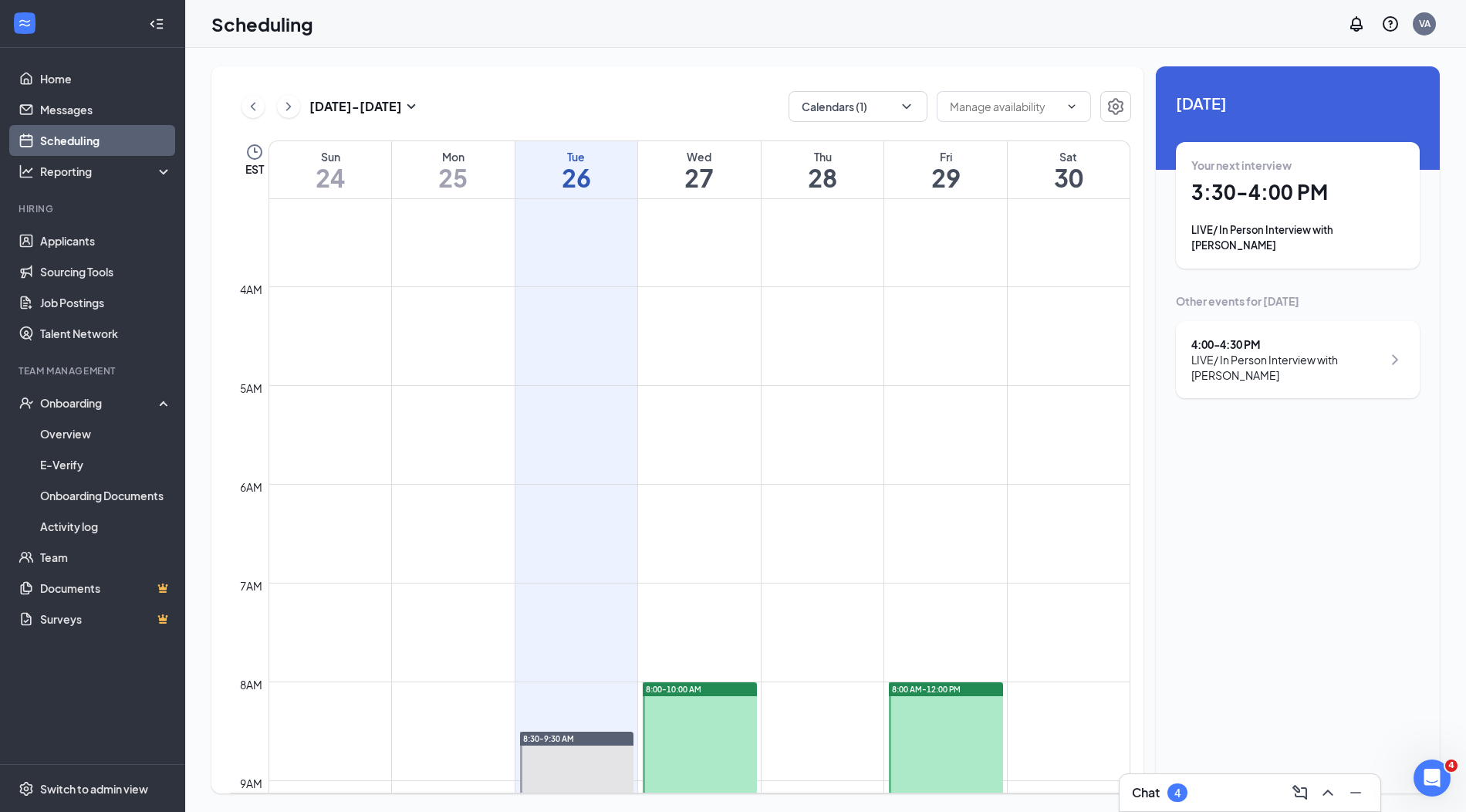
scroll to position [254, 0]
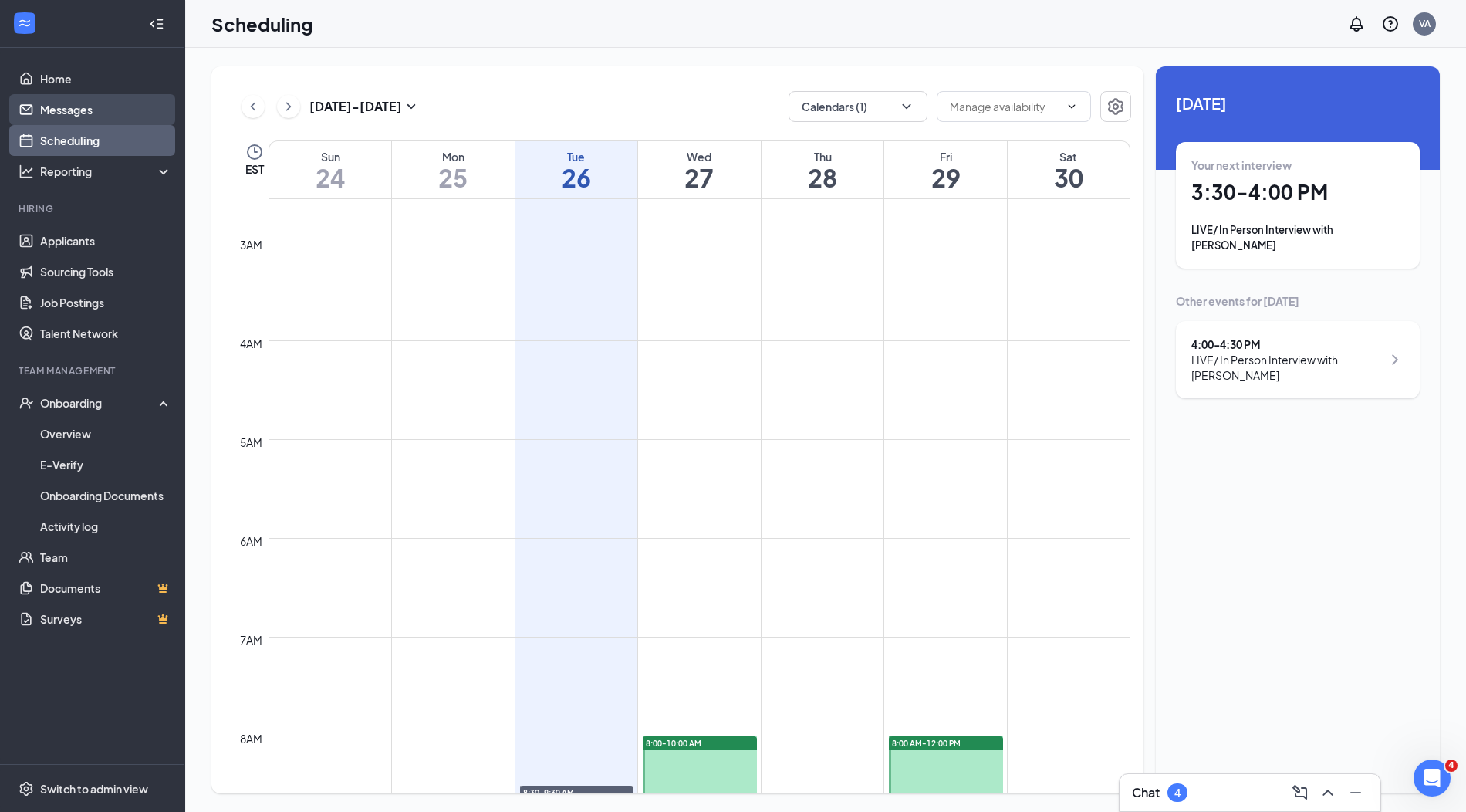
click at [92, 104] on link "Messages" at bounding box center [105, 109] width 132 height 31
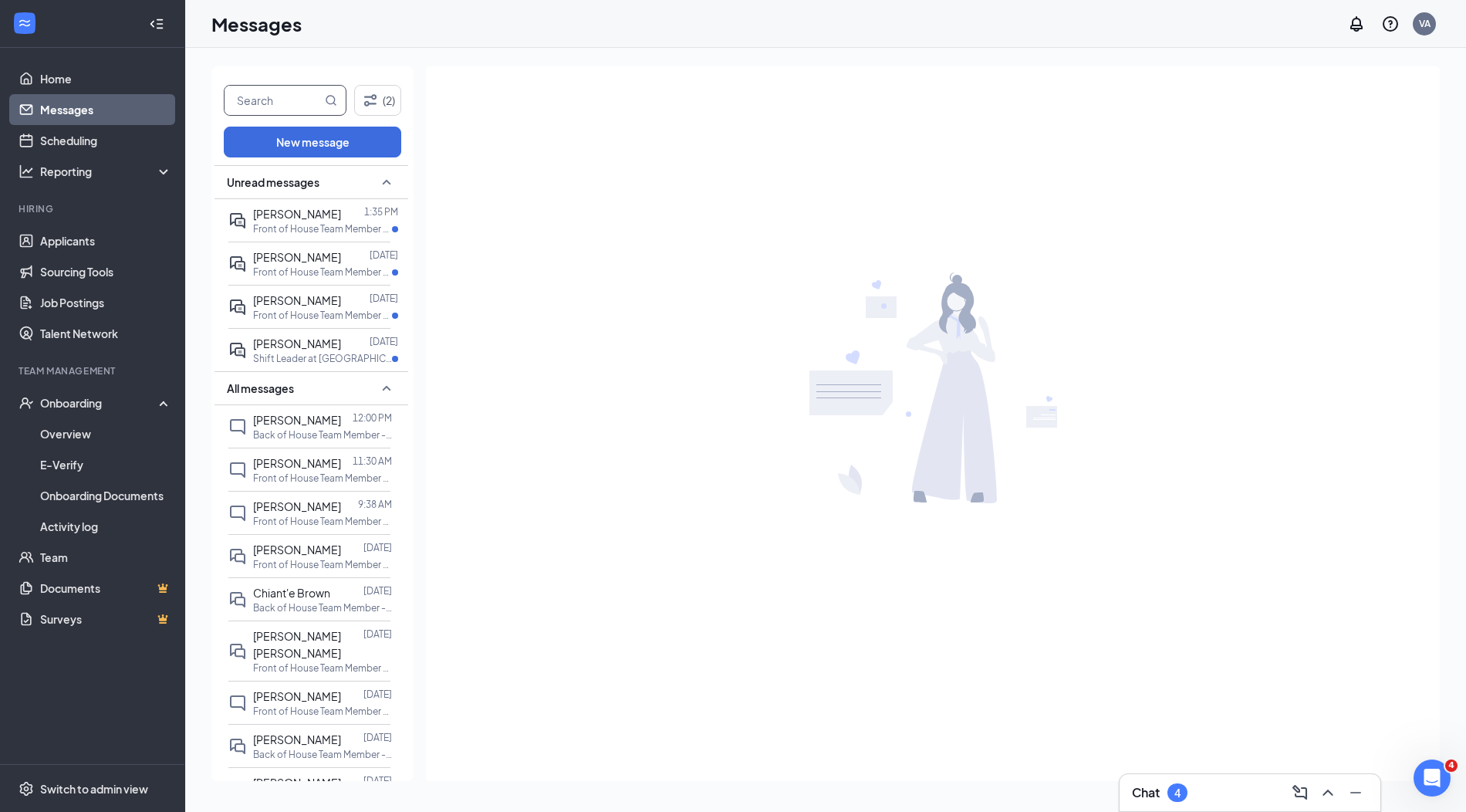
click at [286, 109] on input "text" at bounding box center [273, 99] width 97 height 29
type input "grace"
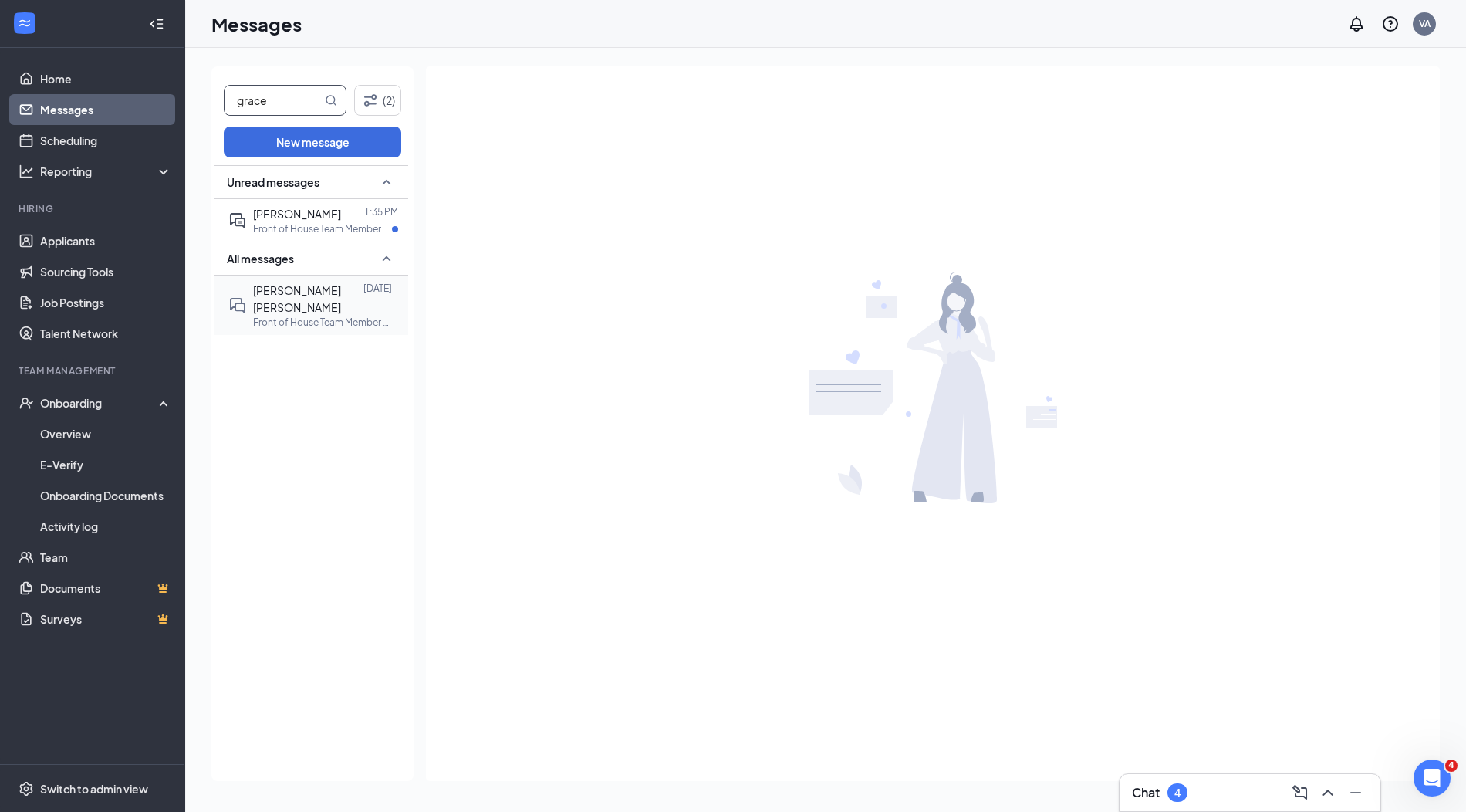
click at [301, 292] on span "[PERSON_NAME] [PERSON_NAME]" at bounding box center [296, 298] width 88 height 31
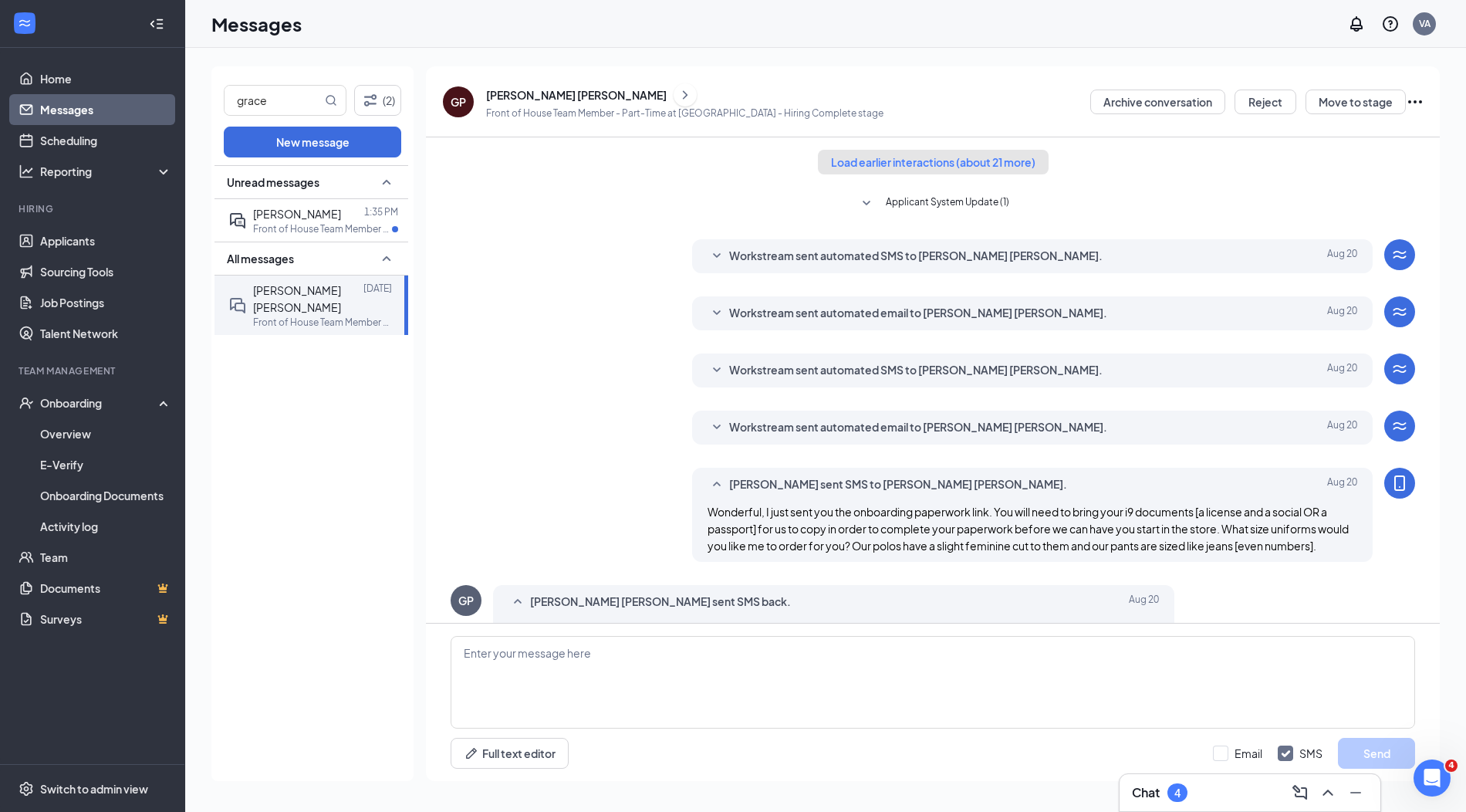
click at [918, 160] on button "Load earlier interactions (about 21 more)" at bounding box center [933, 162] width 231 height 25
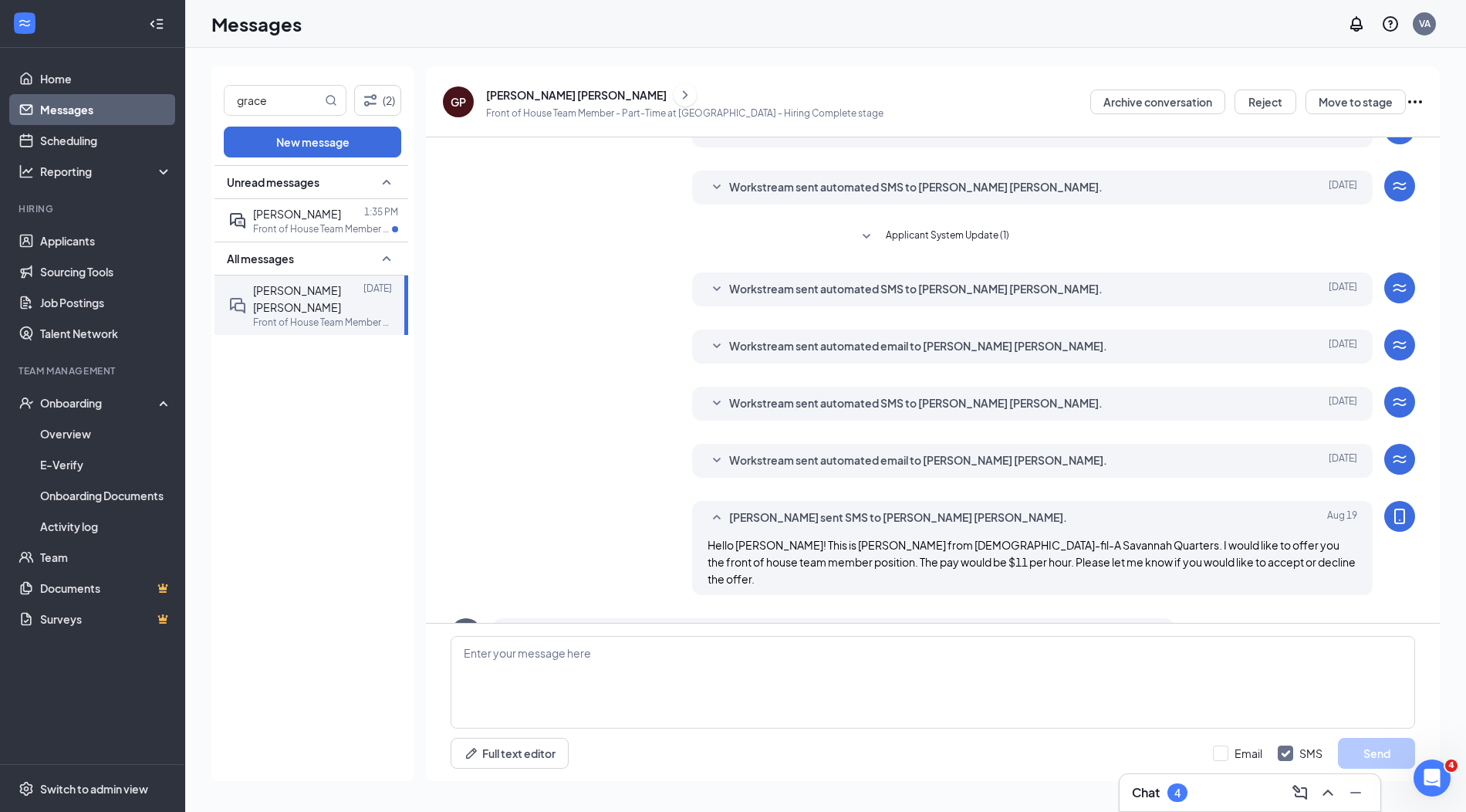
scroll to position [760, 0]
